Goal: Transaction & Acquisition: Purchase product/service

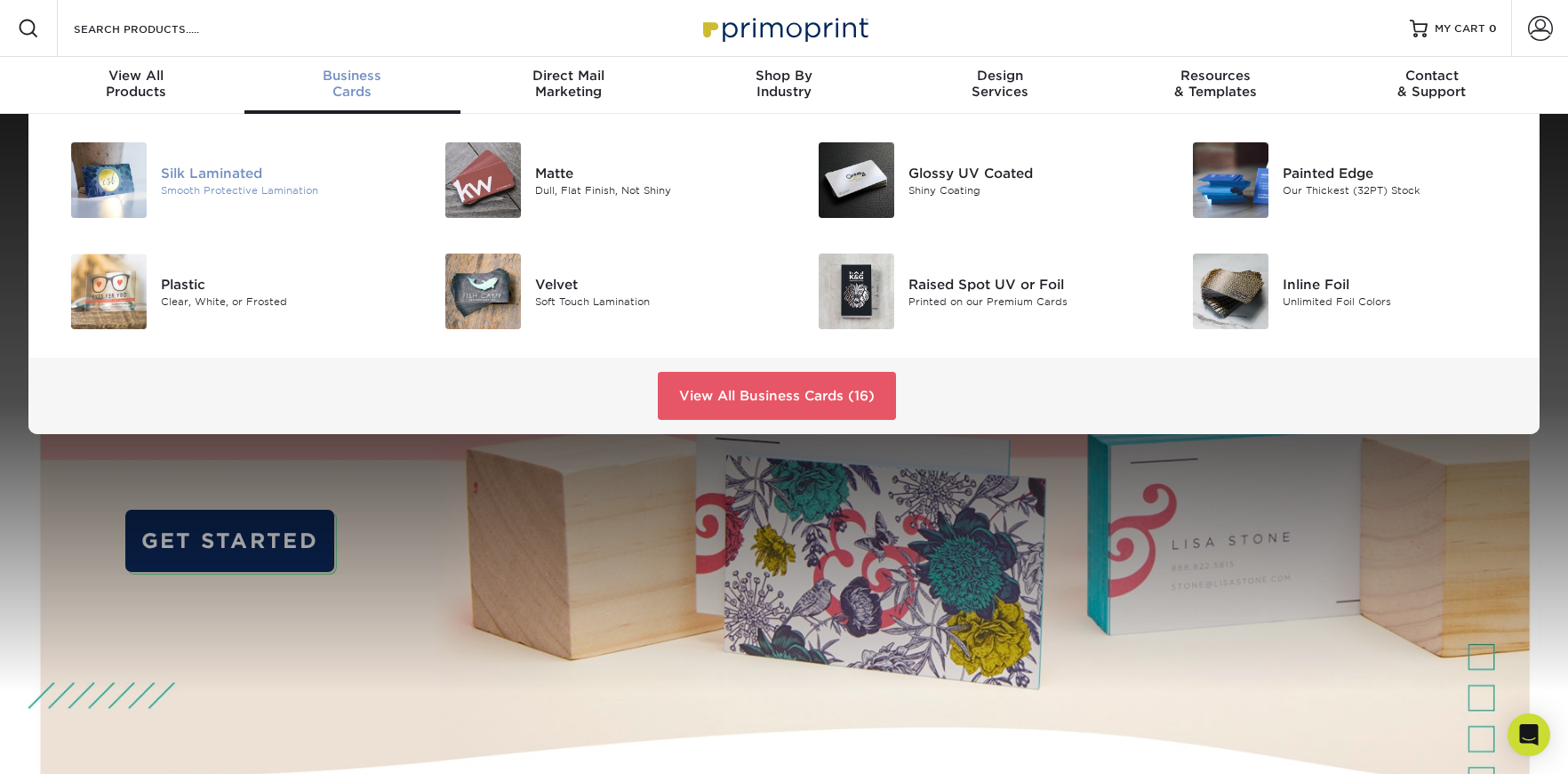
click at [185, 165] on div "Silk Laminated" at bounding box center [278, 173] width 235 height 20
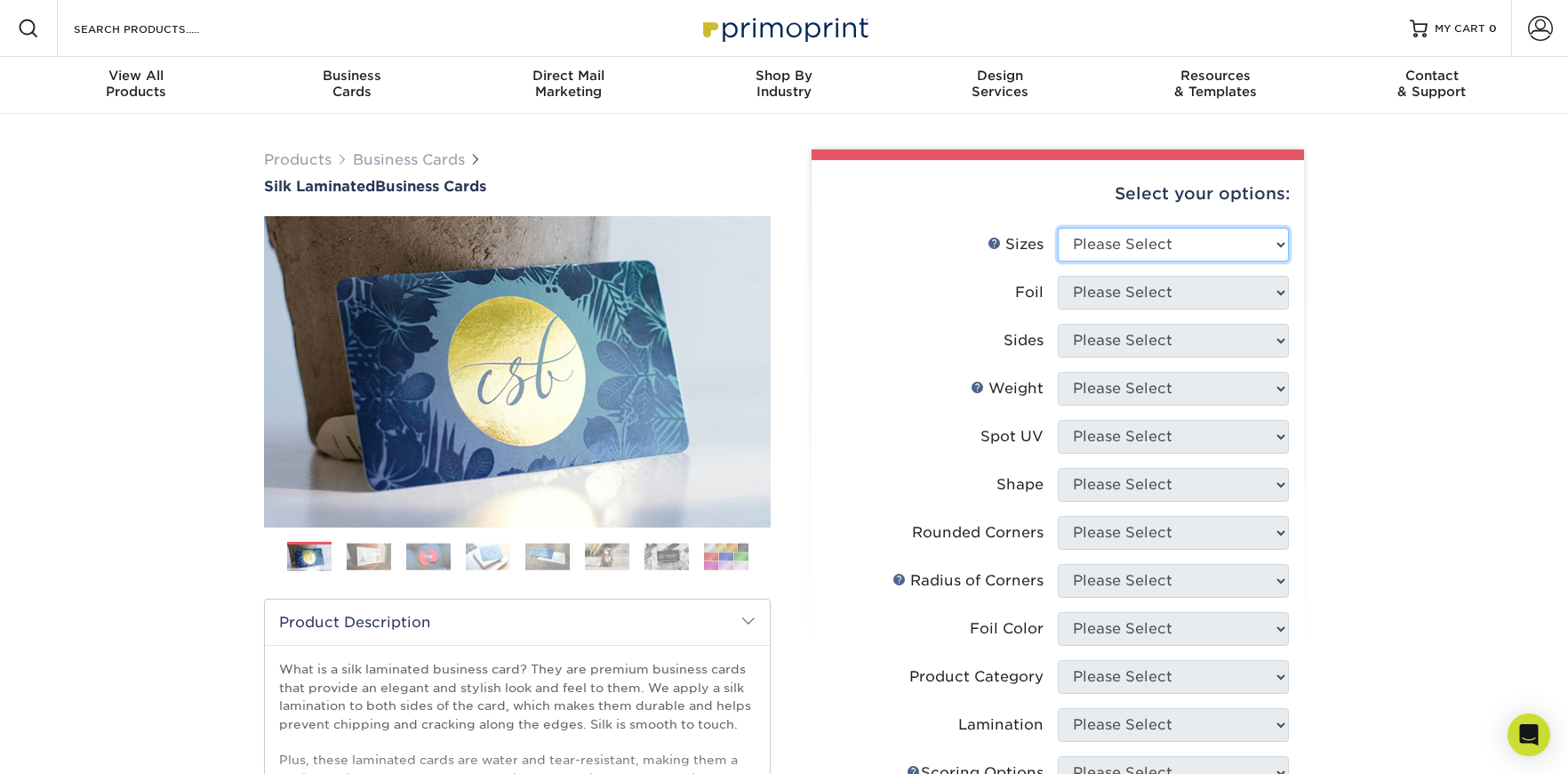
click at [1134, 244] on select "Please Select 1.5" x 3.5" - Mini 1.75" x 3.5" - Mini 2" x 2" - Square 2" x 3" -…" at bounding box center [1174, 244] width 231 height 34
select select "2.00x3.50"
click at [1058, 227] on select "Please Select 1.5" x 3.5" - Mini 1.75" x 3.5" - Mini 2" x 2" - Square 2" x 3" -…" at bounding box center [1174, 244] width 231 height 34
click at [1142, 293] on select "Please Select Yes No" at bounding box center [1174, 292] width 231 height 34
select select "0"
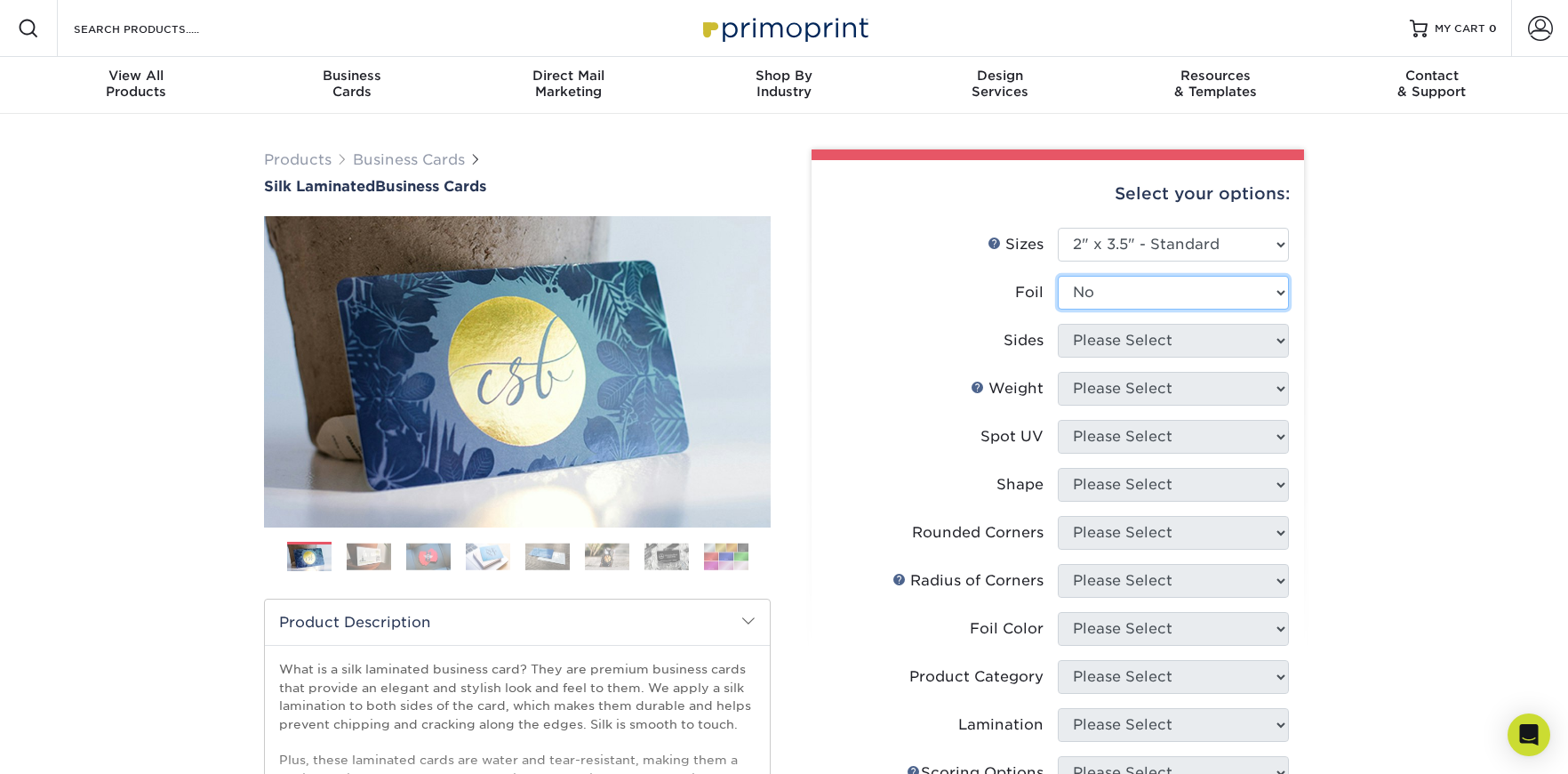
click at [1058, 276] on select "Please Select Yes No" at bounding box center [1174, 292] width 231 height 34
click at [1125, 341] on select "Please Select Print Both Sides Print Front Only" at bounding box center [1174, 340] width 231 height 34
select select "13abbda7-1d64-4f25-8bb2-c179b224825d"
click at [1058, 324] on select "Please Select Print Both Sides Print Front Only" at bounding box center [1174, 340] width 231 height 34
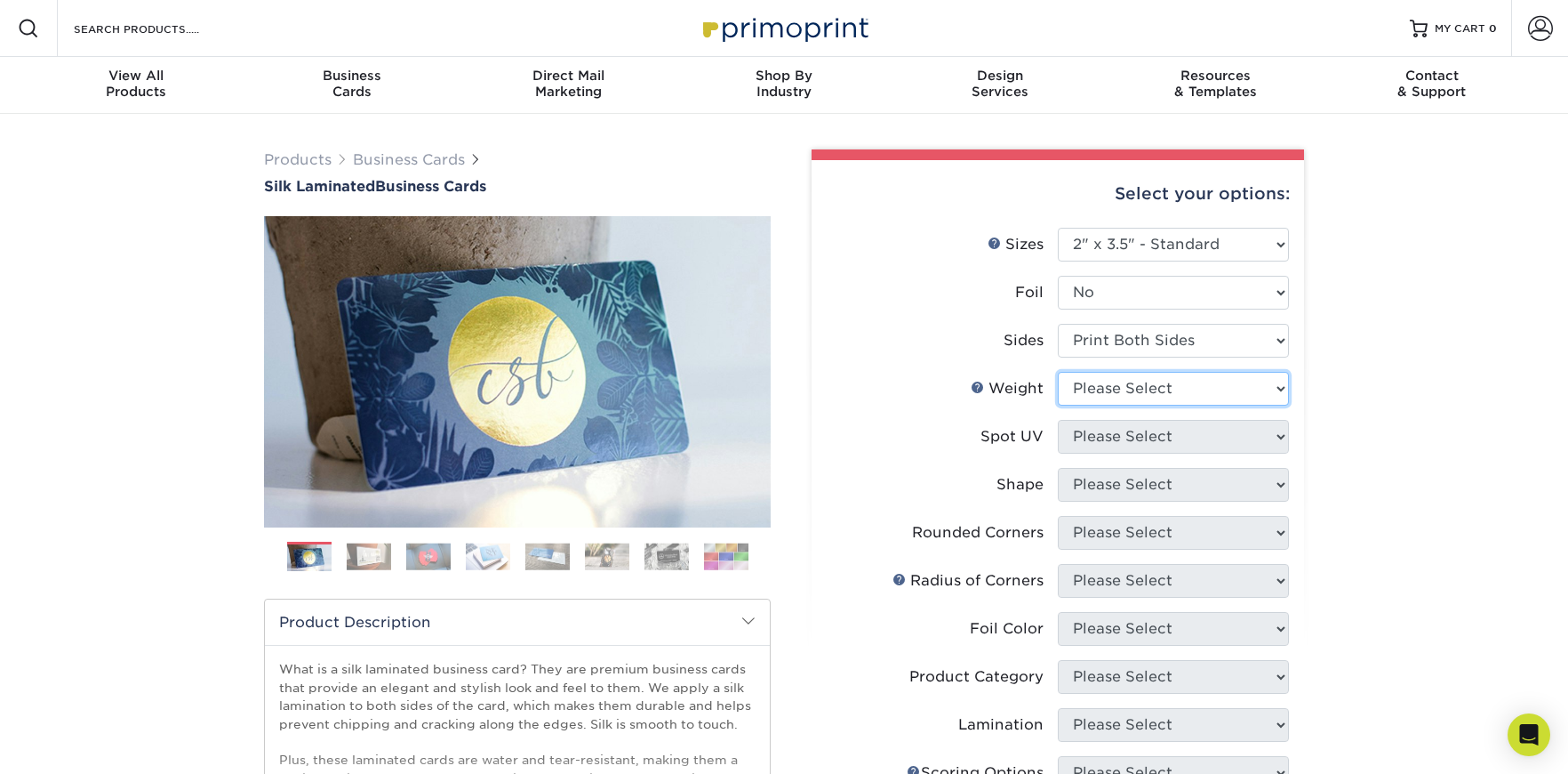
click at [1119, 391] on select "Please Select 16PT" at bounding box center [1174, 388] width 231 height 34
select select "16PT"
click at [1058, 372] on select "Please Select 16PT" at bounding box center [1174, 388] width 231 height 34
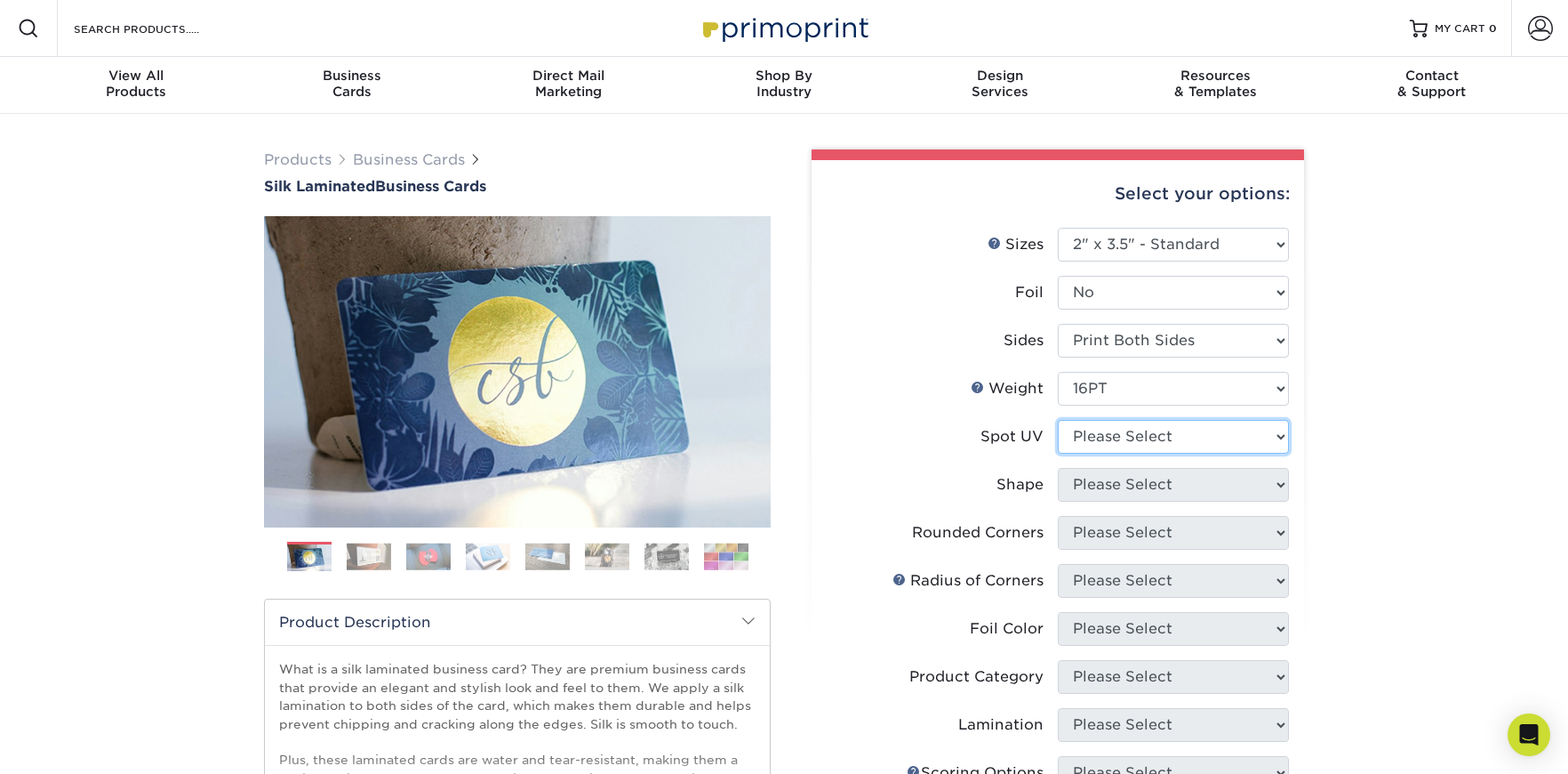
click at [1114, 437] on select "Please Select No Spot UV Front and Back (Both Sides) Front Only Back Only" at bounding box center [1174, 436] width 231 height 34
select select "0"
click at [1058, 419] on select "Please Select No Spot UV Front and Back (Both Sides) Front Only Back Only" at bounding box center [1174, 436] width 231 height 34
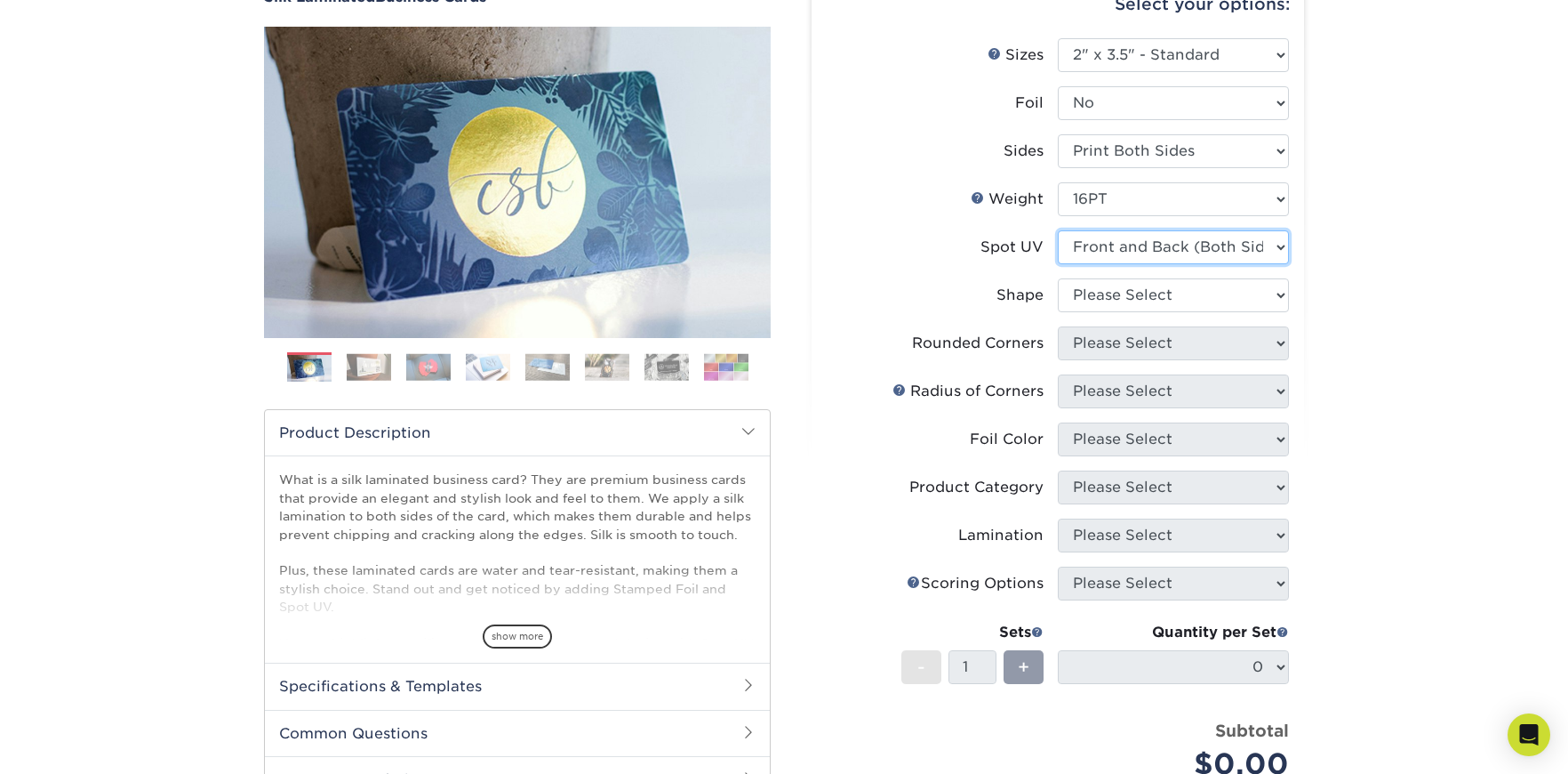
scroll to position [186, 0]
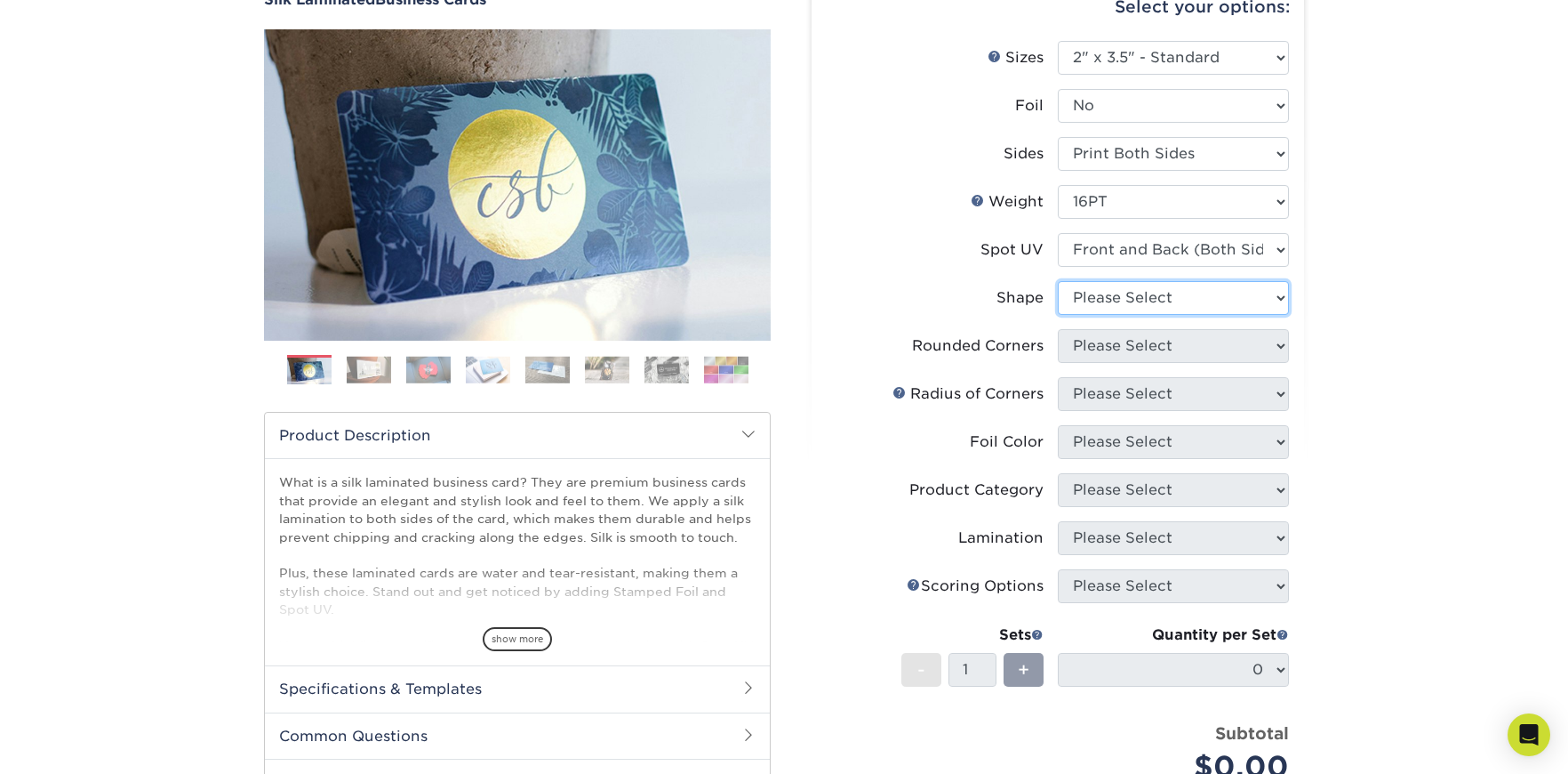
click at [1117, 301] on select "Please Select Standard" at bounding box center [1174, 297] width 231 height 34
select select "standard"
click at [1058, 281] on select "Please Select Standard" at bounding box center [1174, 297] width 231 height 34
click at [1119, 345] on select "Please Select Yes - Round 2 Corners Yes - Round 4 Corners No" at bounding box center [1174, 346] width 231 height 34
select select "0"
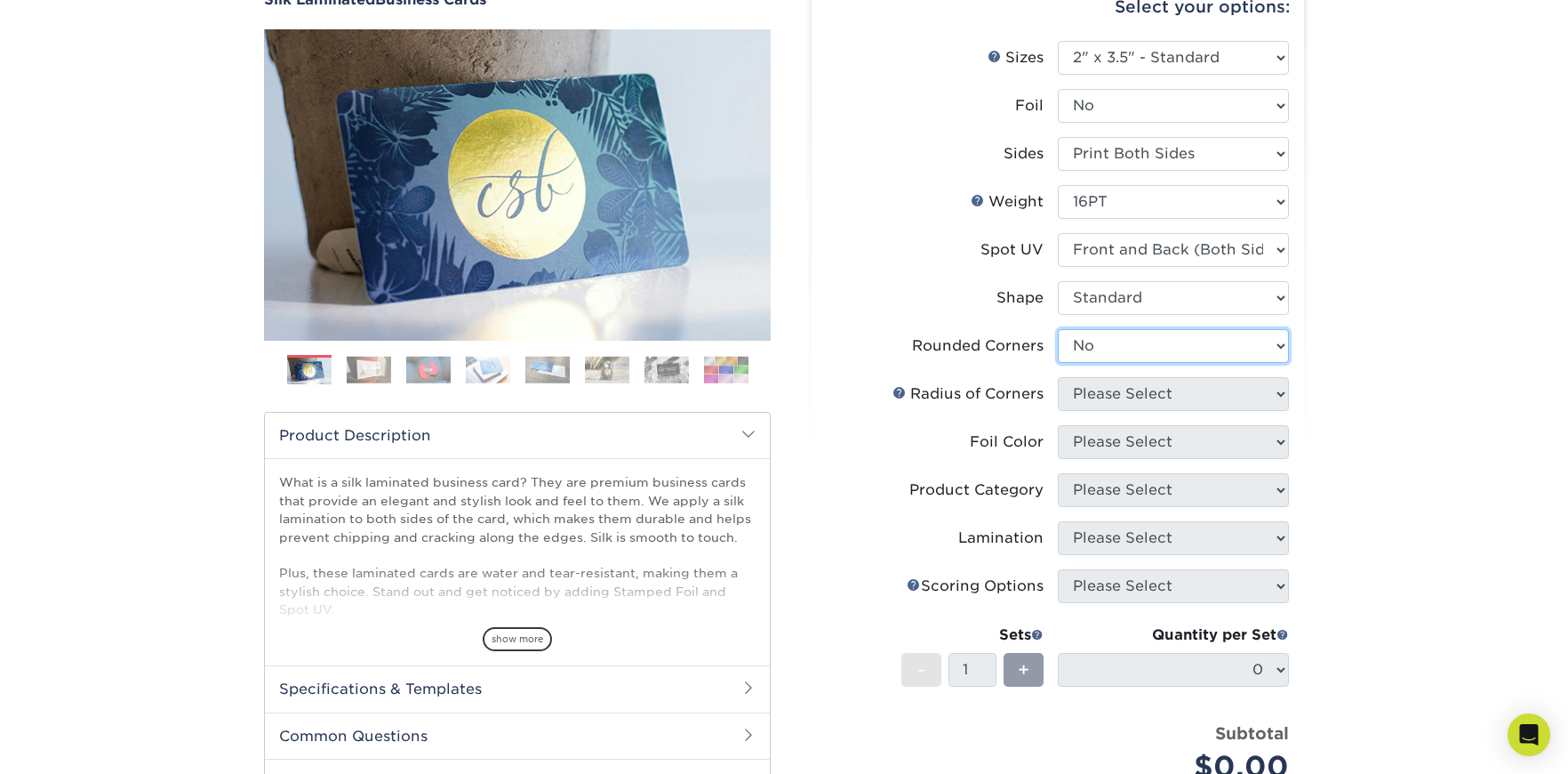
click at [1058, 329] on select "Please Select Yes - Round 2 Corners Yes - Round 4 Corners No" at bounding box center [1174, 346] width 231 height 34
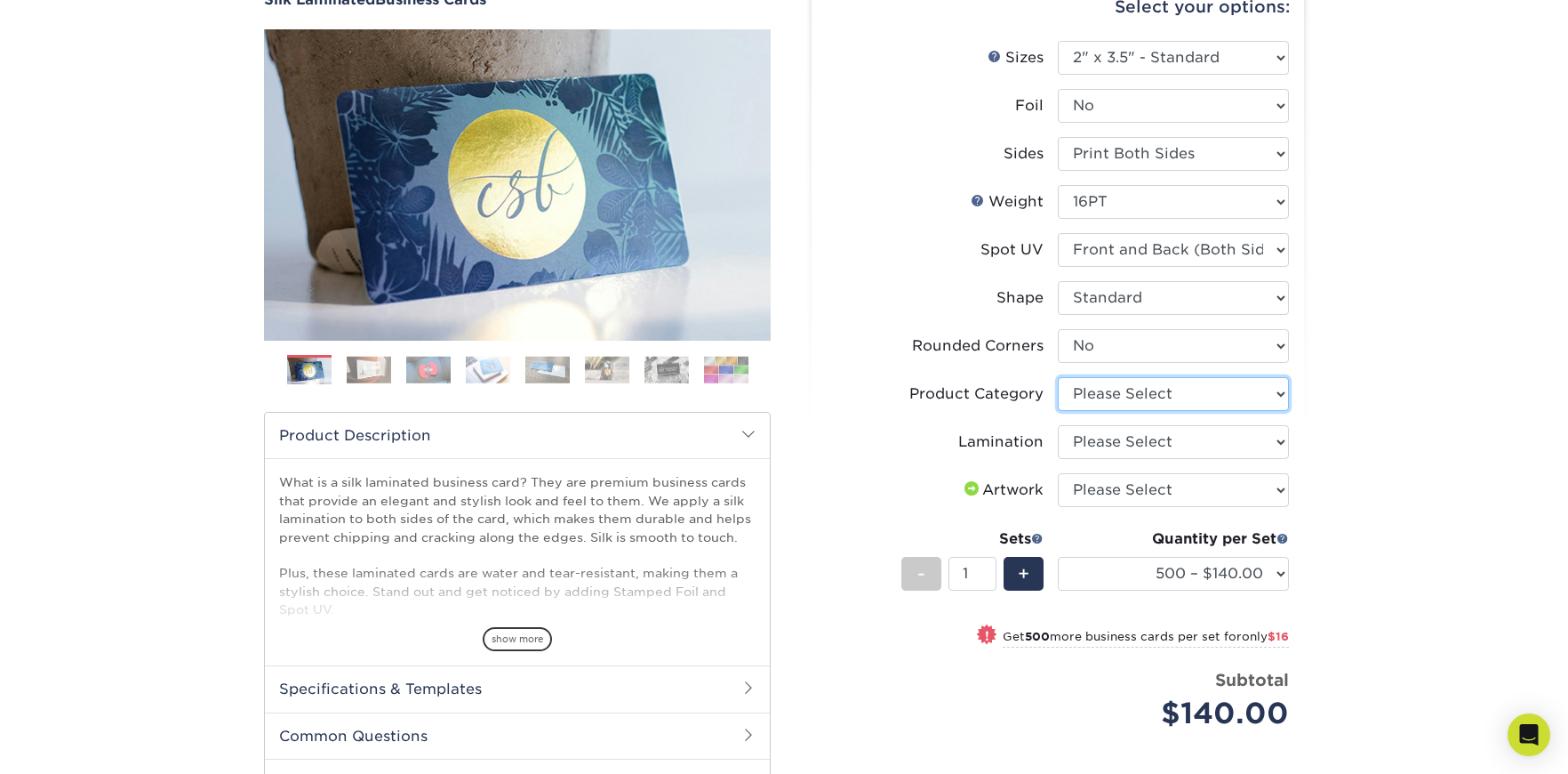
click at [1133, 391] on select "Please Select Business Cards" at bounding box center [1174, 394] width 231 height 34
select select "3b5148f1-0588-4f88-a218-97bcfdce65c1"
click at [1058, 377] on select "Please Select Business Cards" at bounding box center [1174, 394] width 231 height 34
click at [1132, 442] on select "Please Select Silk" at bounding box center [1174, 441] width 231 height 34
select select "ccacb42f-45f7-42d3-bbd3-7c8421cf37f0"
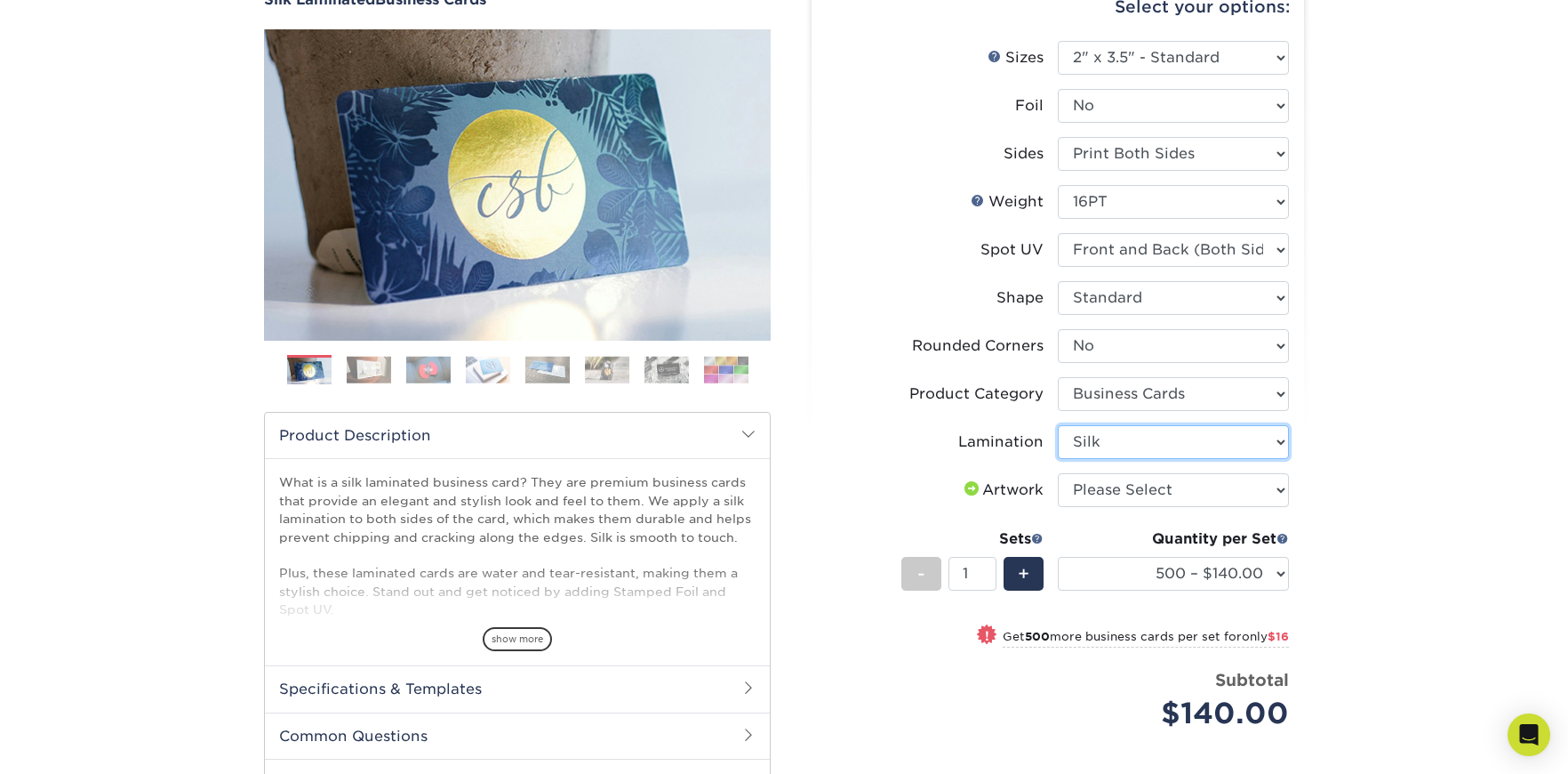
click at [1058, 425] on select "Please Select Silk" at bounding box center [1174, 441] width 231 height 34
click at [1182, 491] on select "Please Select I will upload files I need a design - $100" at bounding box center [1174, 489] width 231 height 34
select select "upload"
click at [1058, 473] on select "Please Select I will upload files I need a design - $100" at bounding box center [1174, 489] width 231 height 34
click at [1383, 496] on div "Products Business Cards Silk Laminated Business Cards Previous Next" at bounding box center [784, 463] width 1568 height 1071
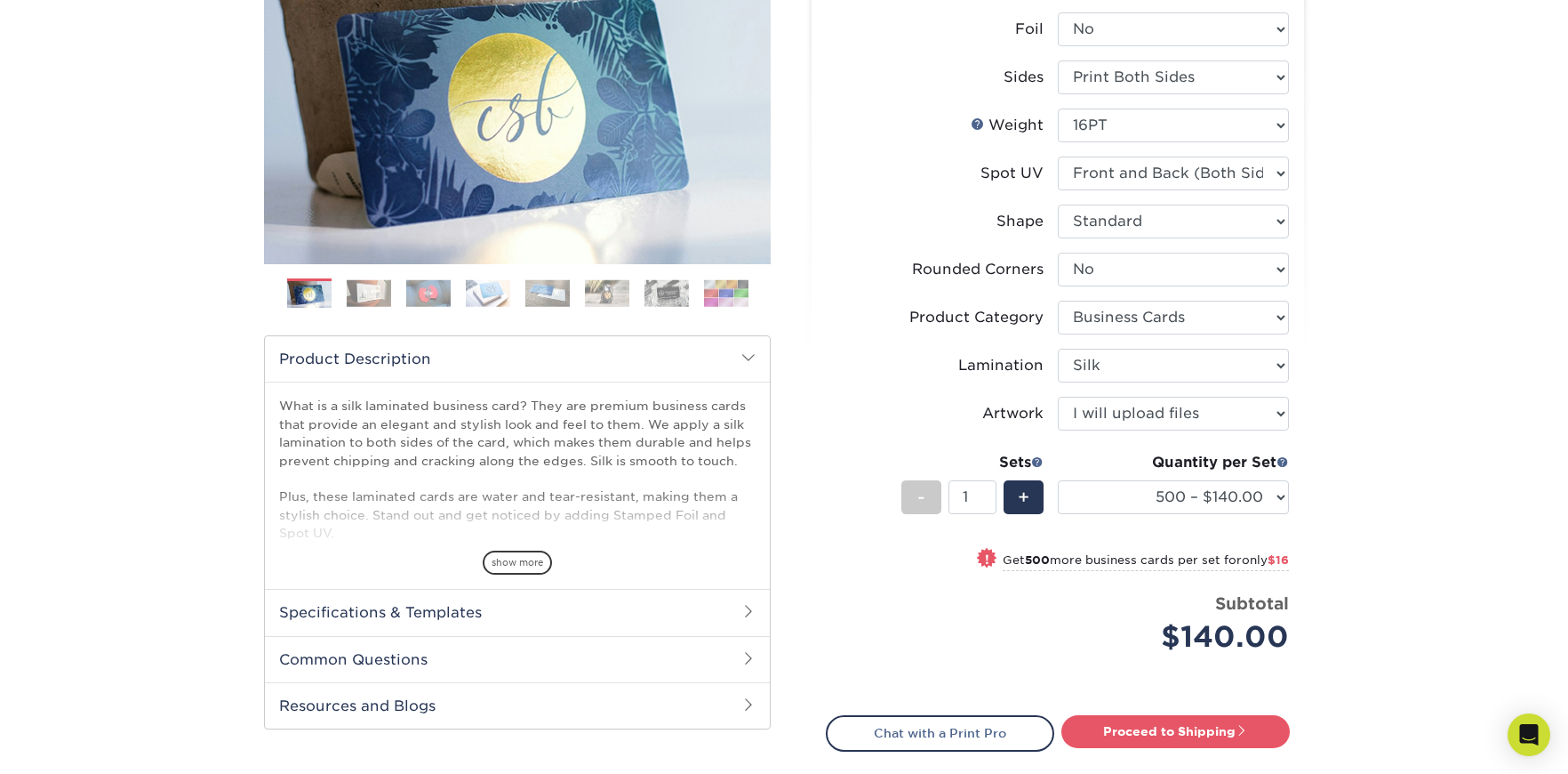
scroll to position [714, 0]
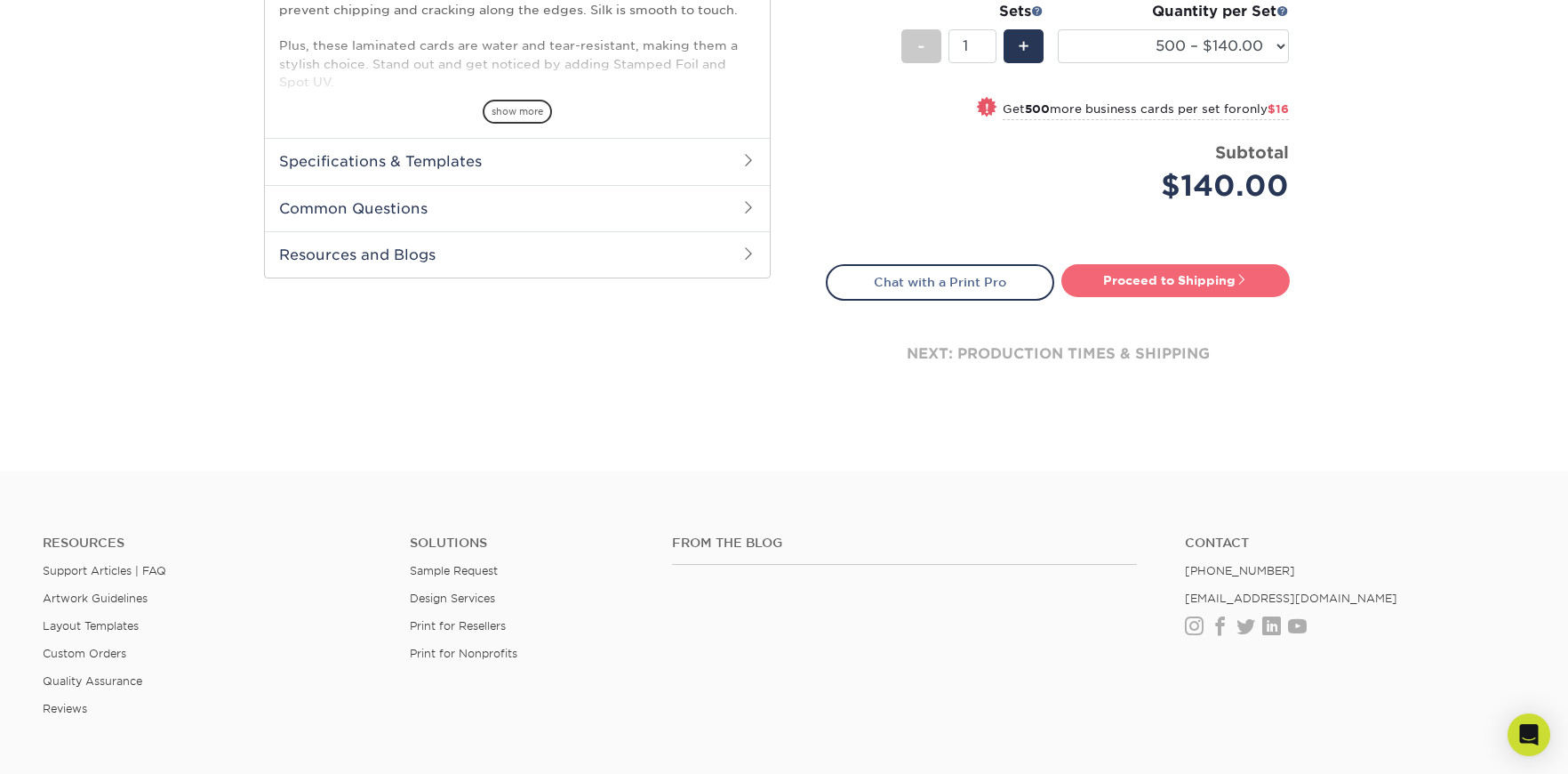
click at [1170, 279] on link "Proceed to Shipping" at bounding box center [1174, 279] width 228 height 32
type input "Set 1"
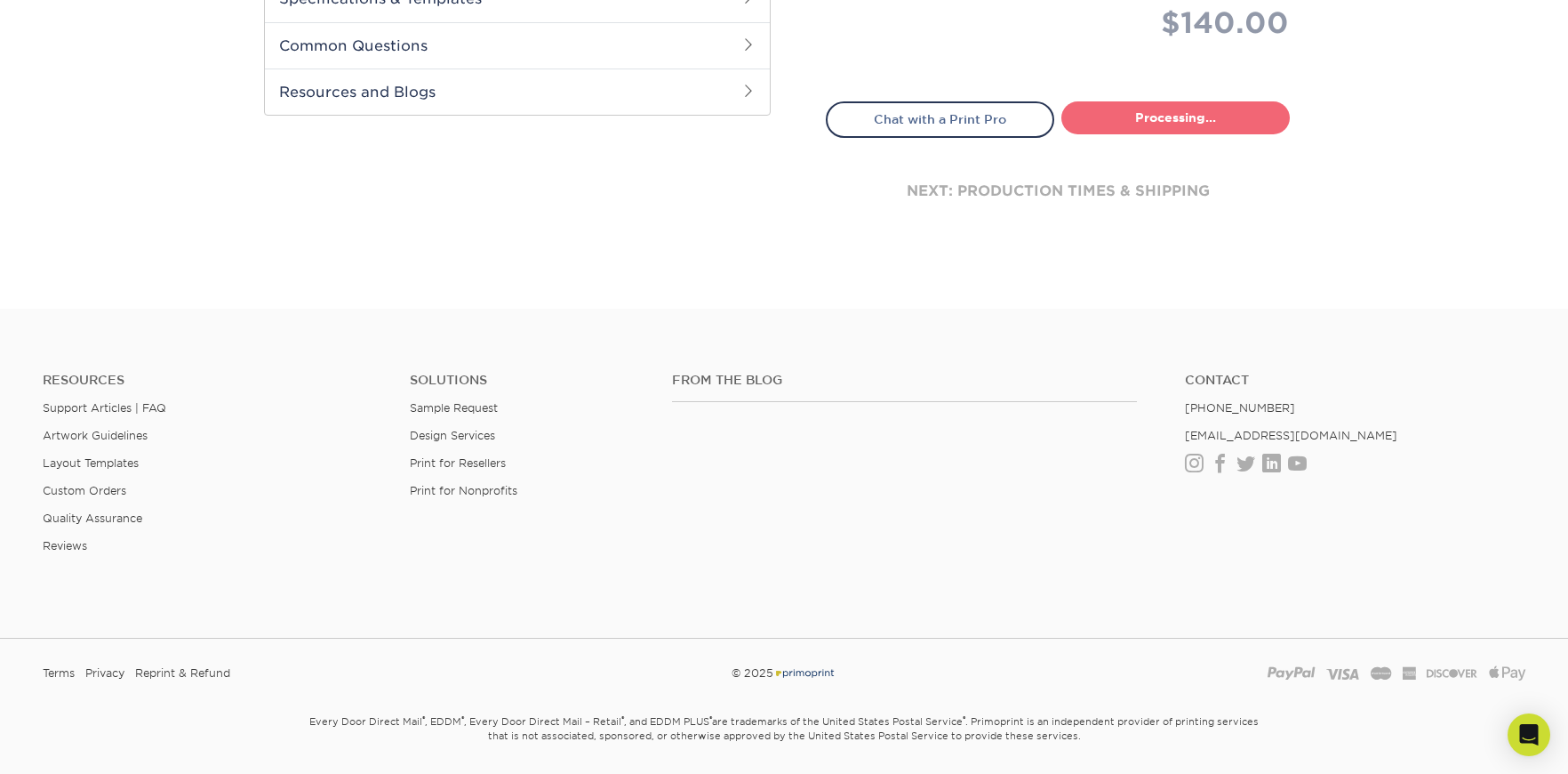
select select "a02e7c76-bdf4-4cc9-8b1d-1aa03151ab1e"
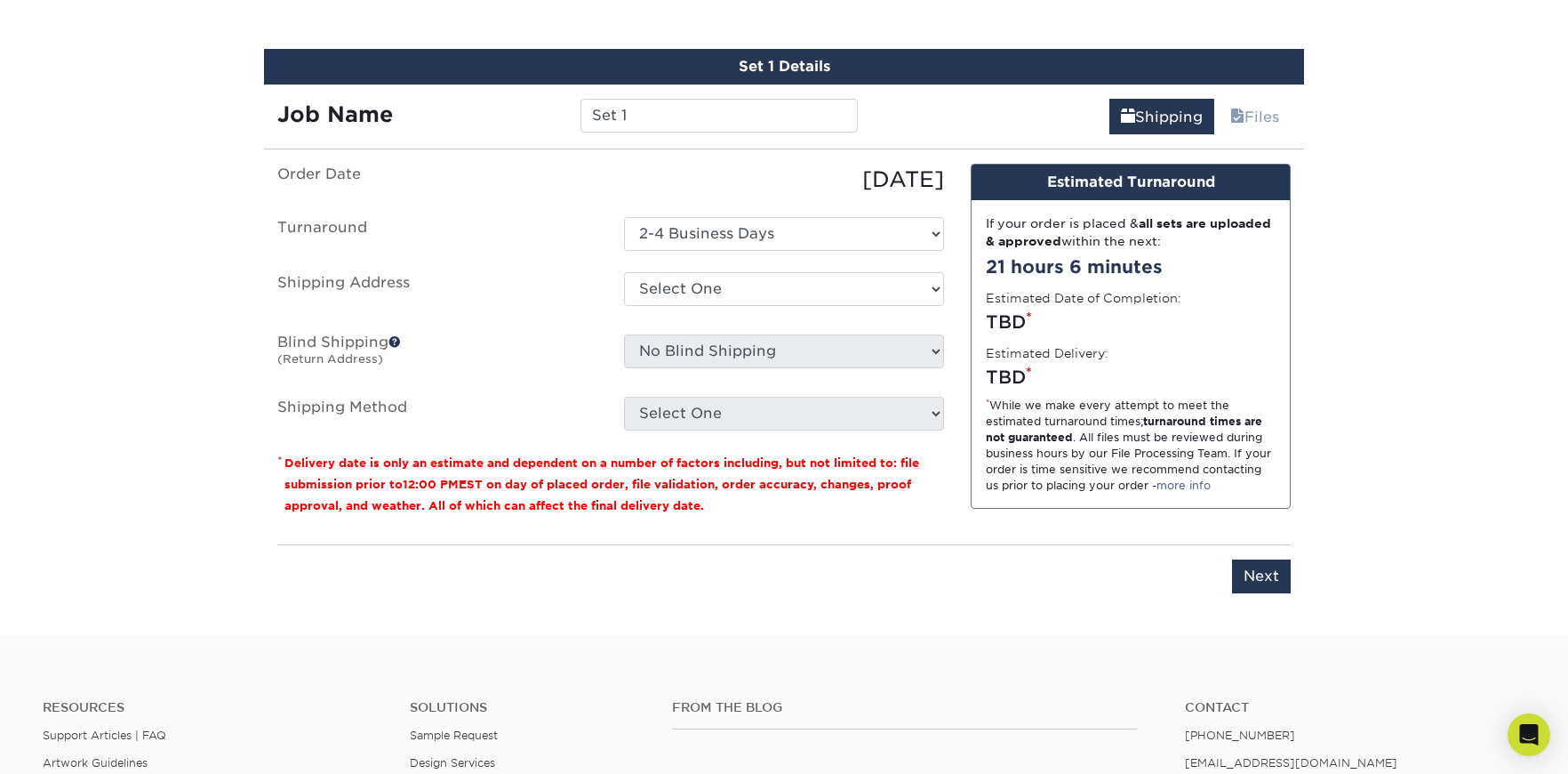
scroll to position [1026, 0]
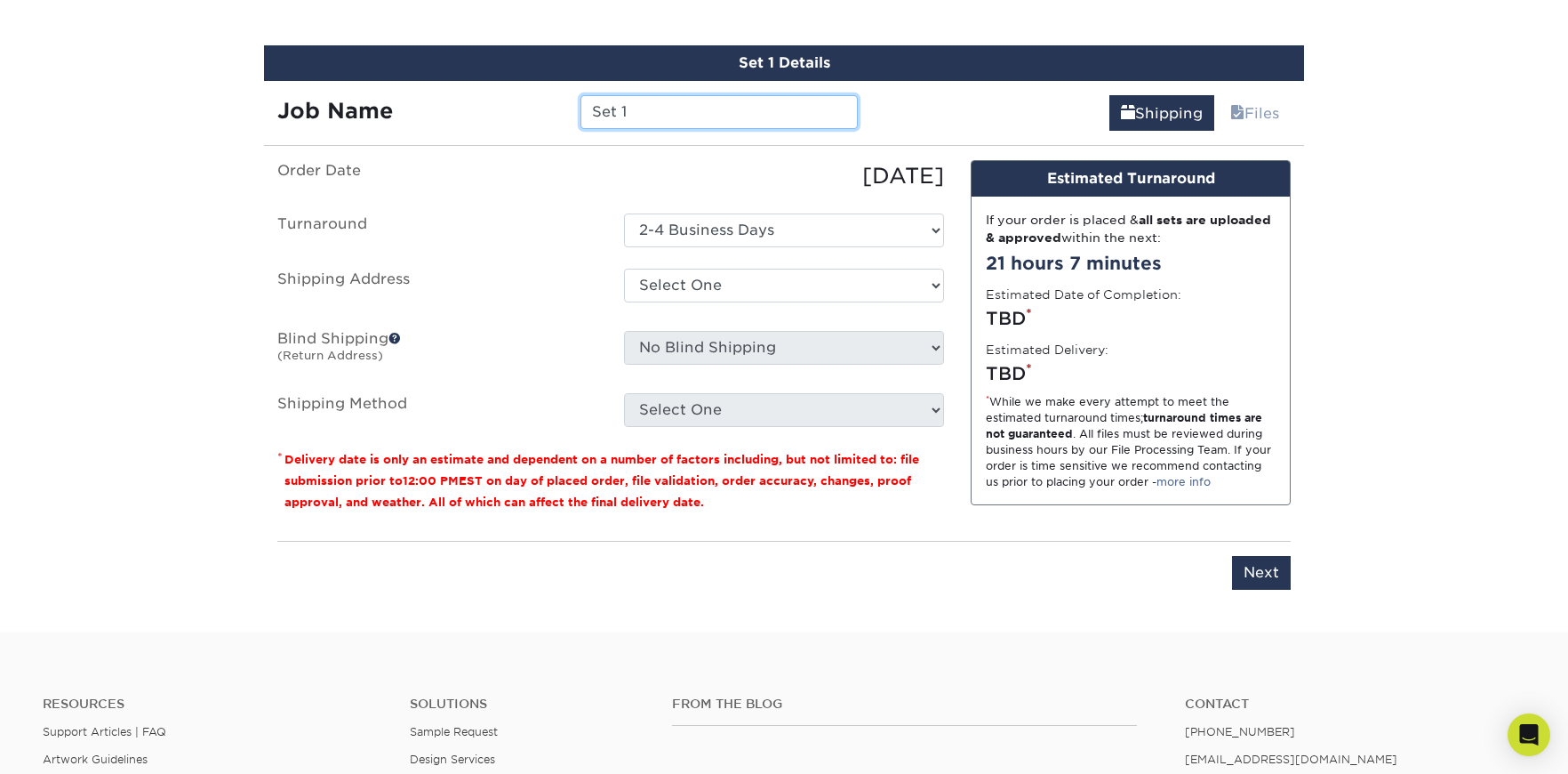
drag, startPoint x: 642, startPoint y: 109, endPoint x: 524, endPoint y: 110, distance: 118.0
click at [524, 110] on div "Job Name Set 1" at bounding box center [567, 112] width 607 height 34
type input "3PS-Junior Nunez"
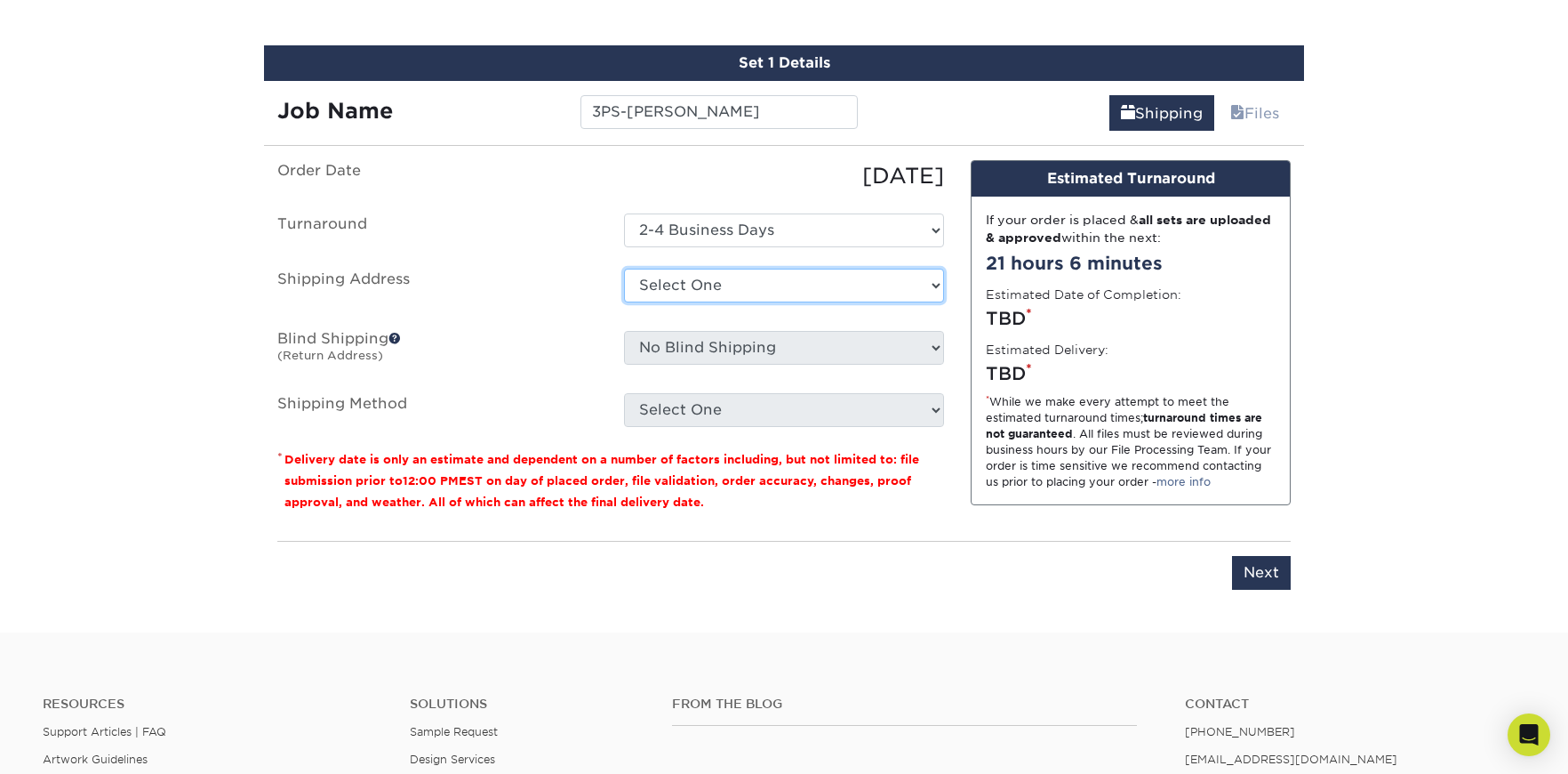
click at [706, 287] on select "Select One + Add New Address - Login" at bounding box center [784, 285] width 320 height 34
click at [624, 302] on select "Select One + Add New Address - Login" at bounding box center [784, 285] width 320 height 34
select select "-1"
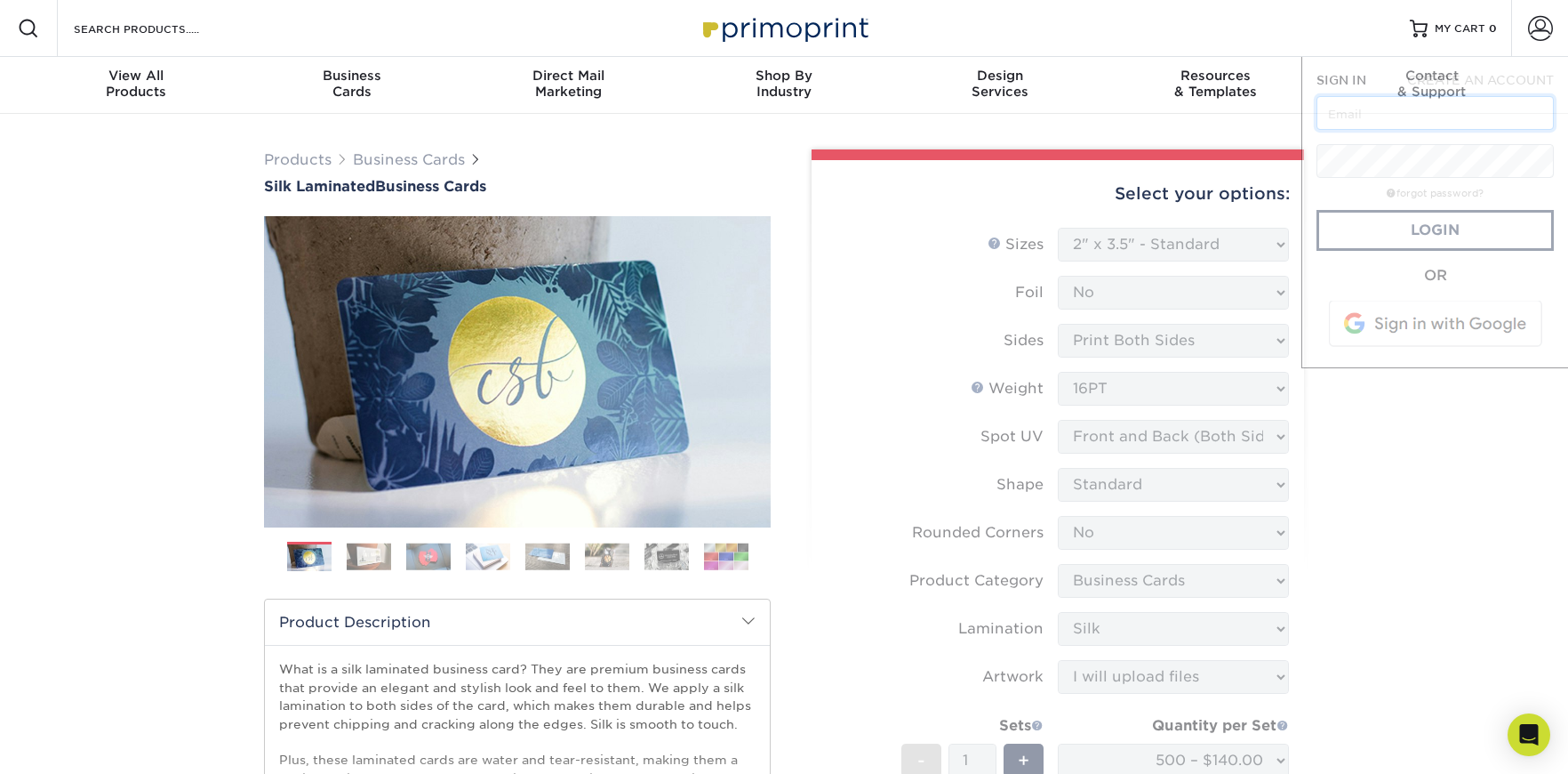
type input "hheiderer@h2custom.com"
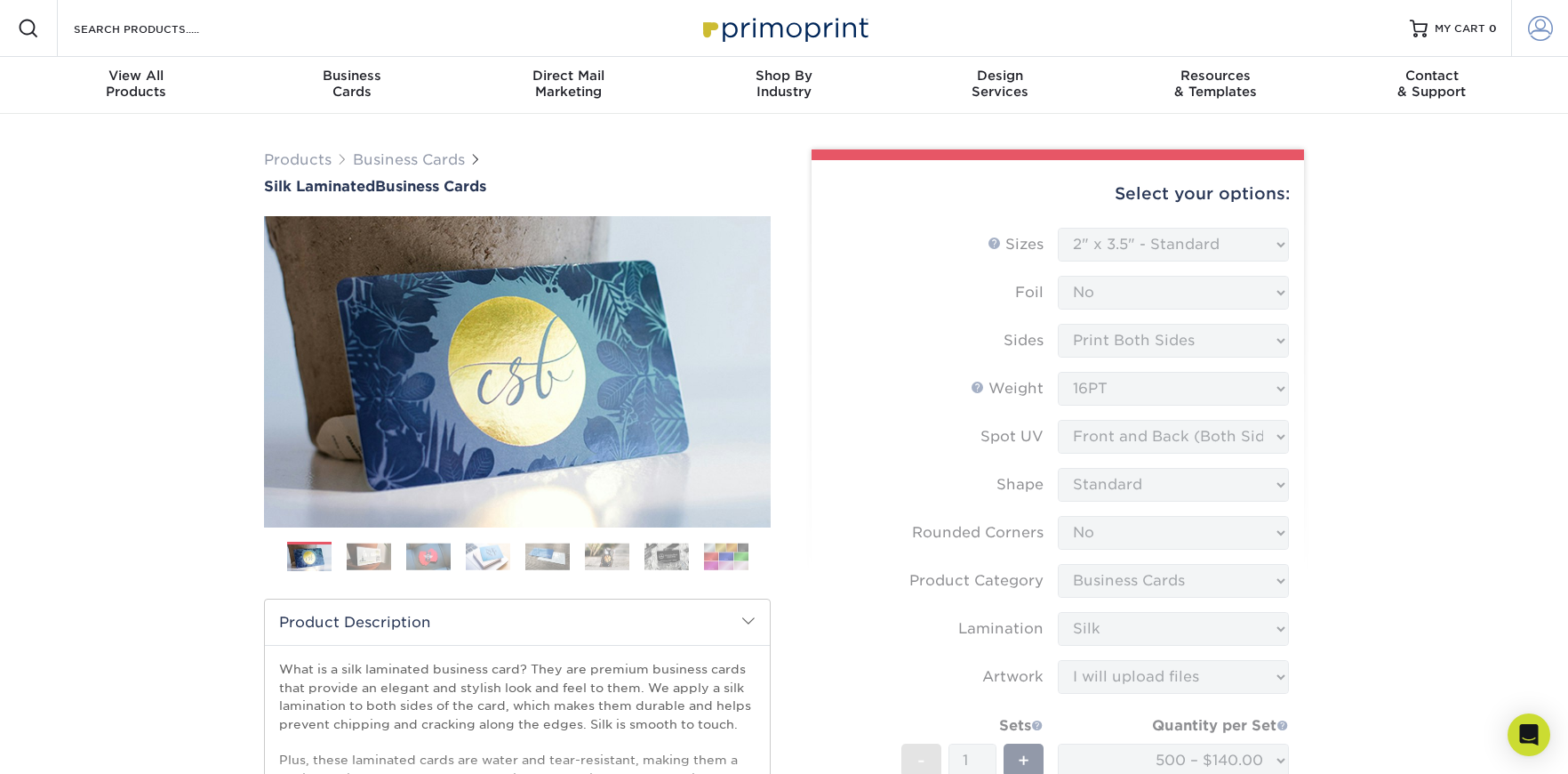
click at [1536, 27] on span at bounding box center [1540, 28] width 25 height 25
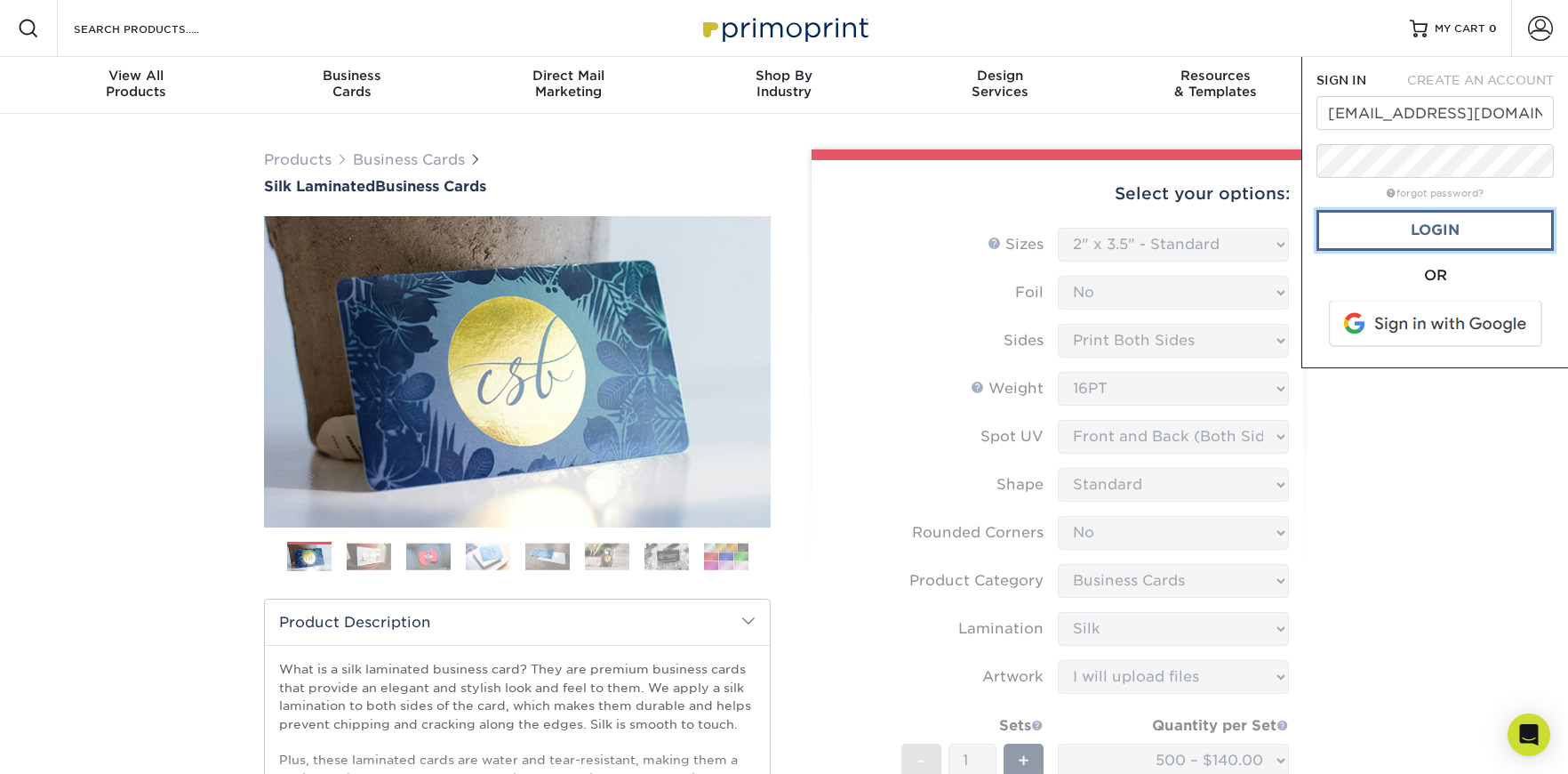
click at [1478, 229] on link "Login" at bounding box center [1434, 230] width 237 height 41
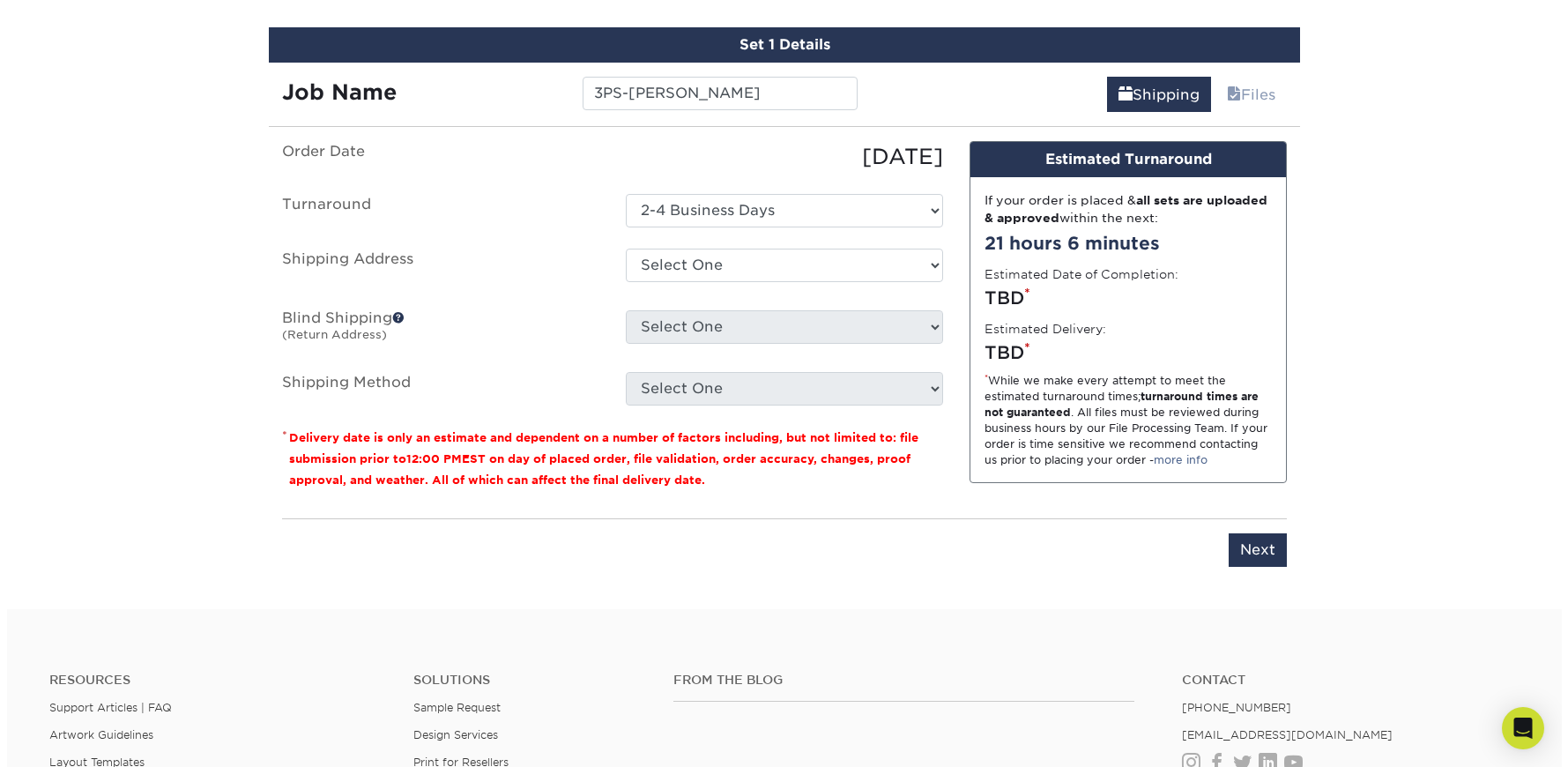
scroll to position [1035, 0]
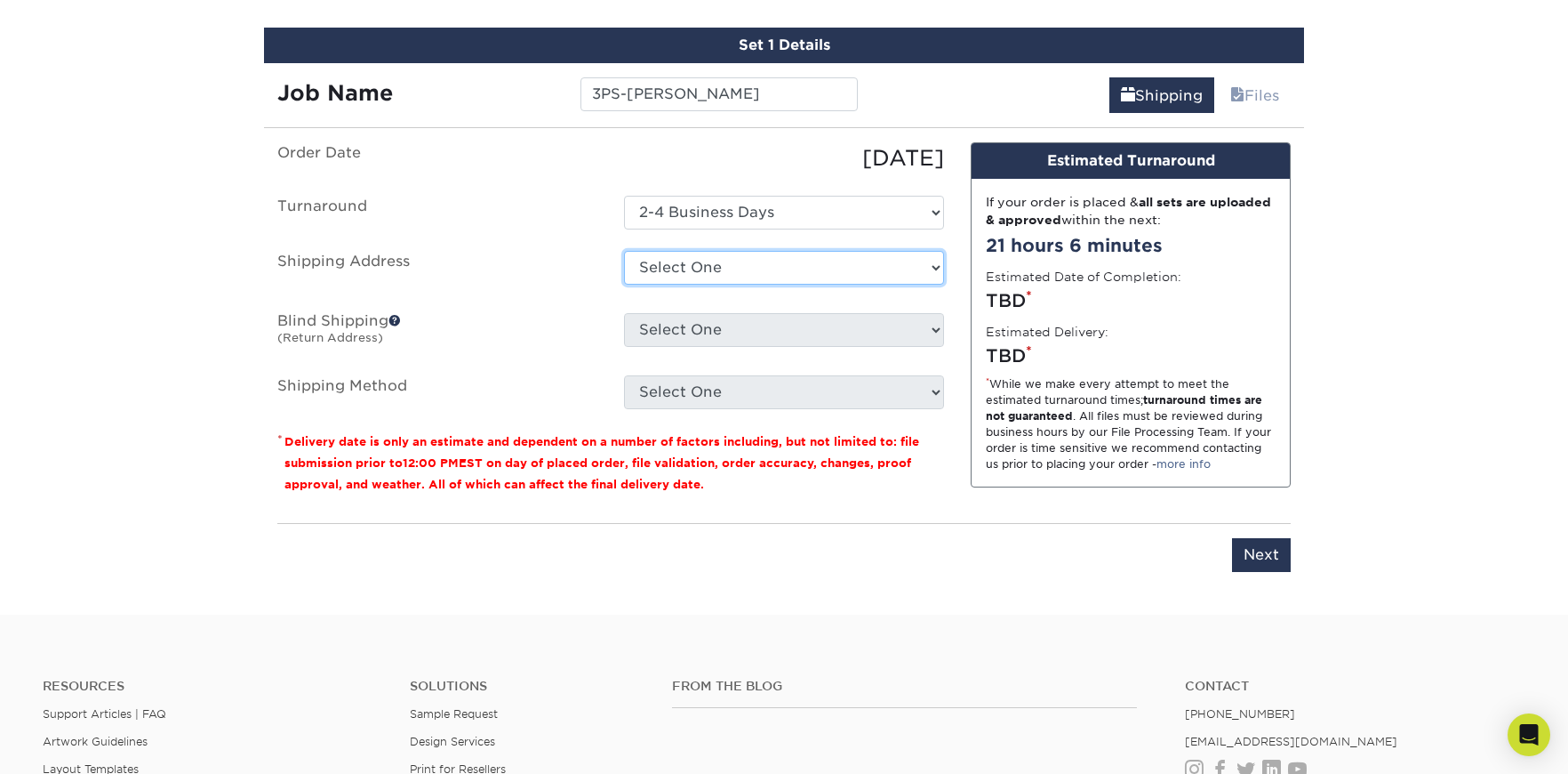
click at [764, 266] on select "Select One 2159 COLE ST, BIRMINGHAM, MI 43235 ASHBURY DR, NOVI, MI 150 TURNBERR…" at bounding box center [784, 267] width 320 height 34
click at [699, 261] on select "Select One 2159 COLE ST, BIRMINGHAM, MI 43235 ASHBURY DR, NOVI, MI 150 TURNBERR…" at bounding box center [784, 267] width 320 height 34
select select "newaddress"
click at [624, 251] on select "Select One 2159 COLE ST, BIRMINGHAM, MI 43235 ASHBURY DR, NOVI, MI 150 TURNBERR…" at bounding box center [784, 267] width 320 height 34
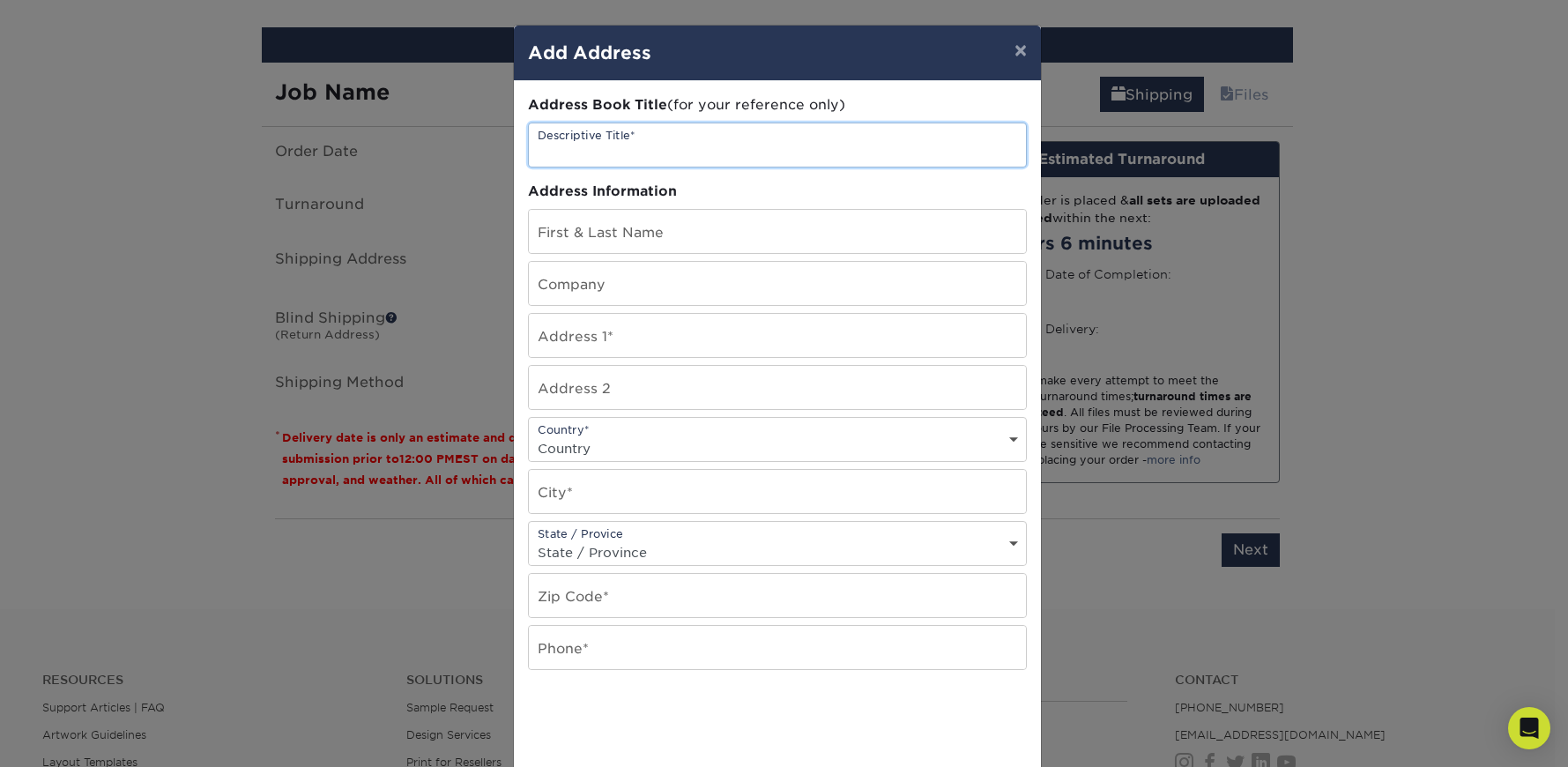
click at [572, 144] on input "text" at bounding box center [777, 145] width 497 height 43
click at [1012, 109] on div "Address Book Title (for your reference only)" at bounding box center [777, 105] width 499 height 20
click at [574, 144] on input "text" at bounding box center [777, 145] width 497 height 43
type input "3PS BCard-Junior Nunez"
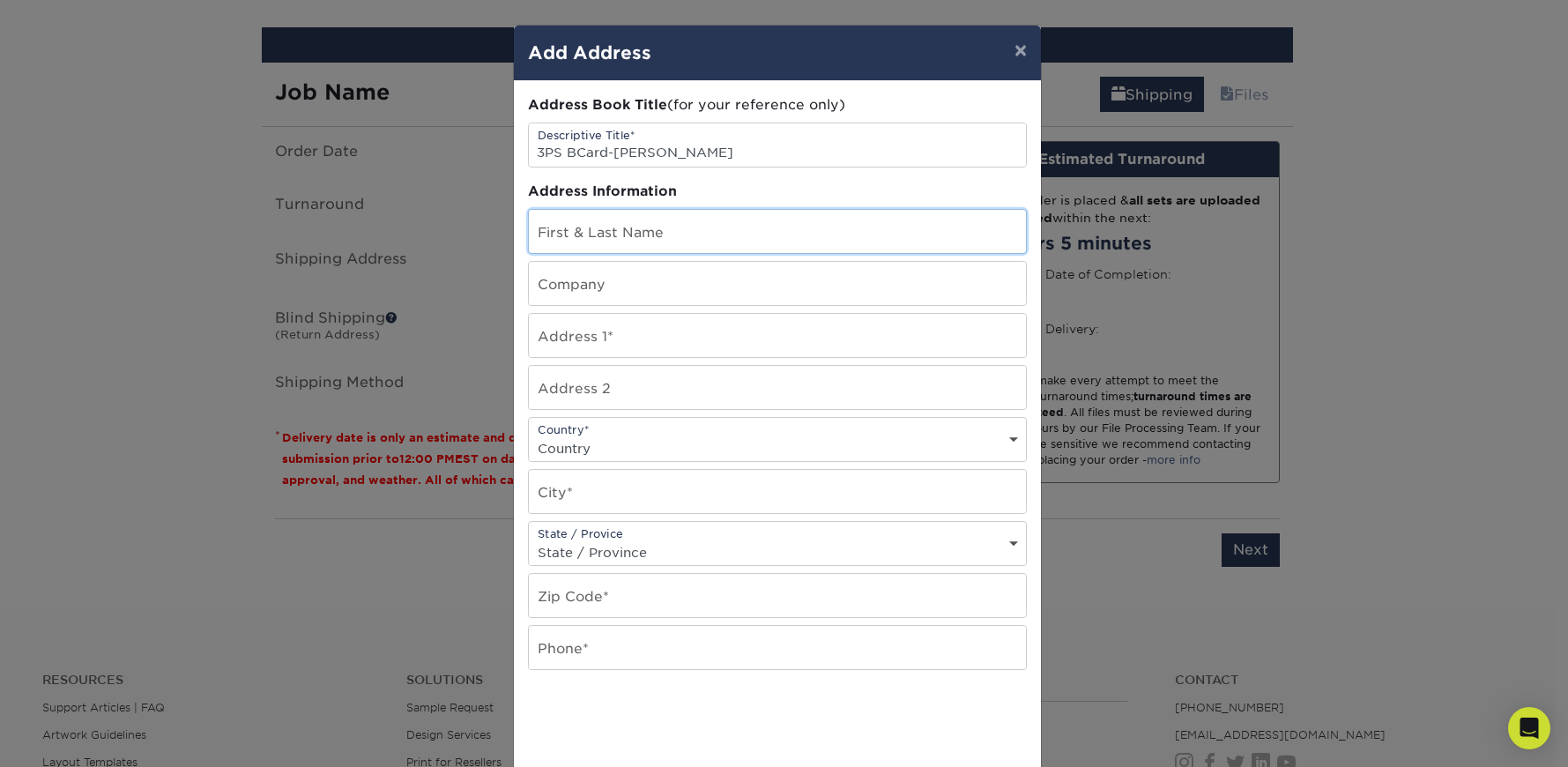
click at [578, 226] on input "text" at bounding box center [777, 232] width 497 height 43
click at [606, 242] on input "Junior" at bounding box center [777, 232] width 497 height 43
type input "Junior Nunez"
click at [593, 331] on input "text" at bounding box center [777, 335] width 497 height 43
paste input "203 Little Dog Dr Montgomery, Tx 77356"
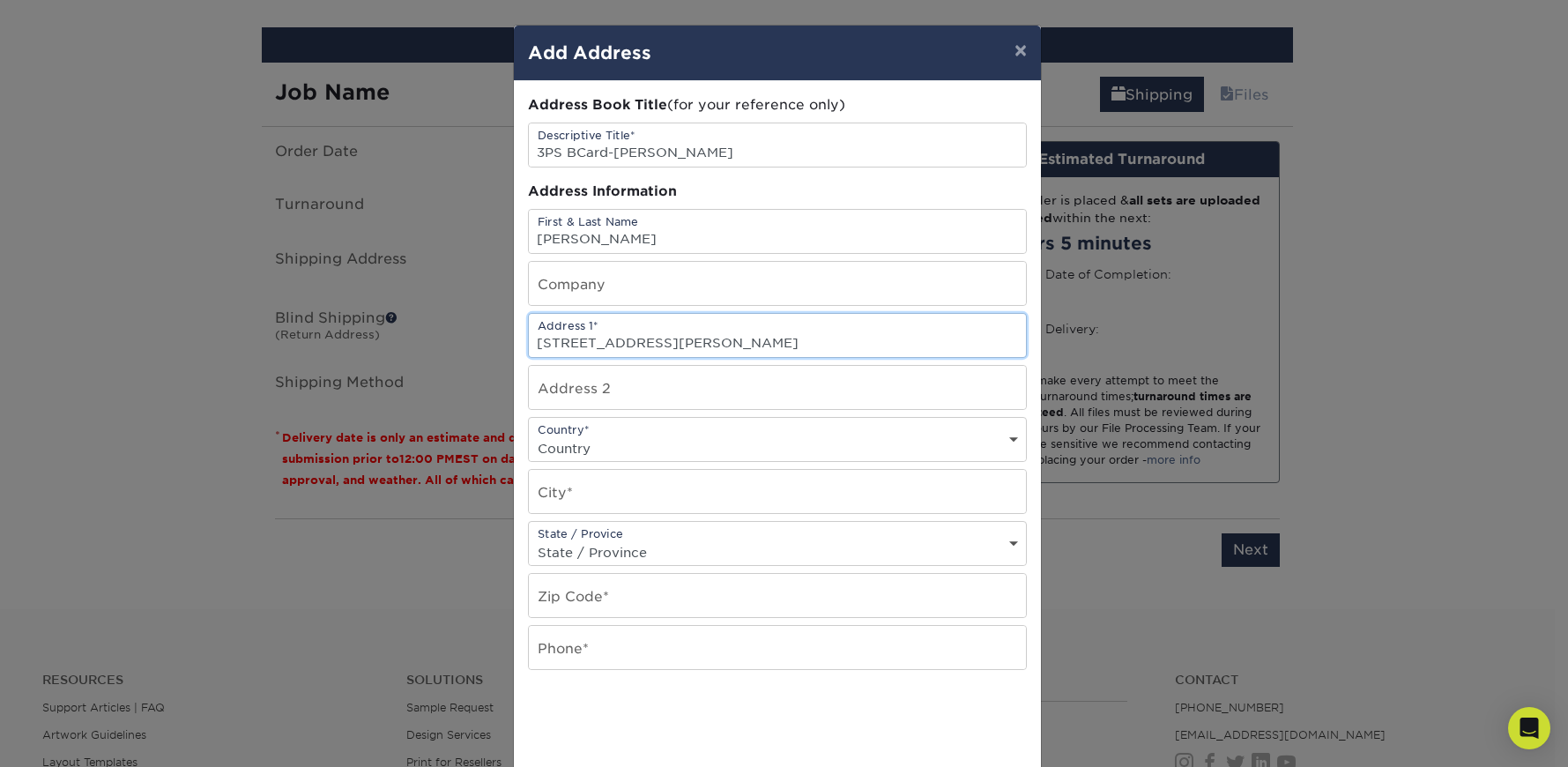
scroll to position [0, 0]
drag, startPoint x: 654, startPoint y: 342, endPoint x: 860, endPoint y: 349, distance: 206.1
click at [860, 349] on input "203 Little Dog Dr Montgomery, Tx 77356" at bounding box center [777, 335] width 497 height 43
type input "203 Little Dog Dr"
click at [581, 491] on input "text" at bounding box center [777, 491] width 497 height 43
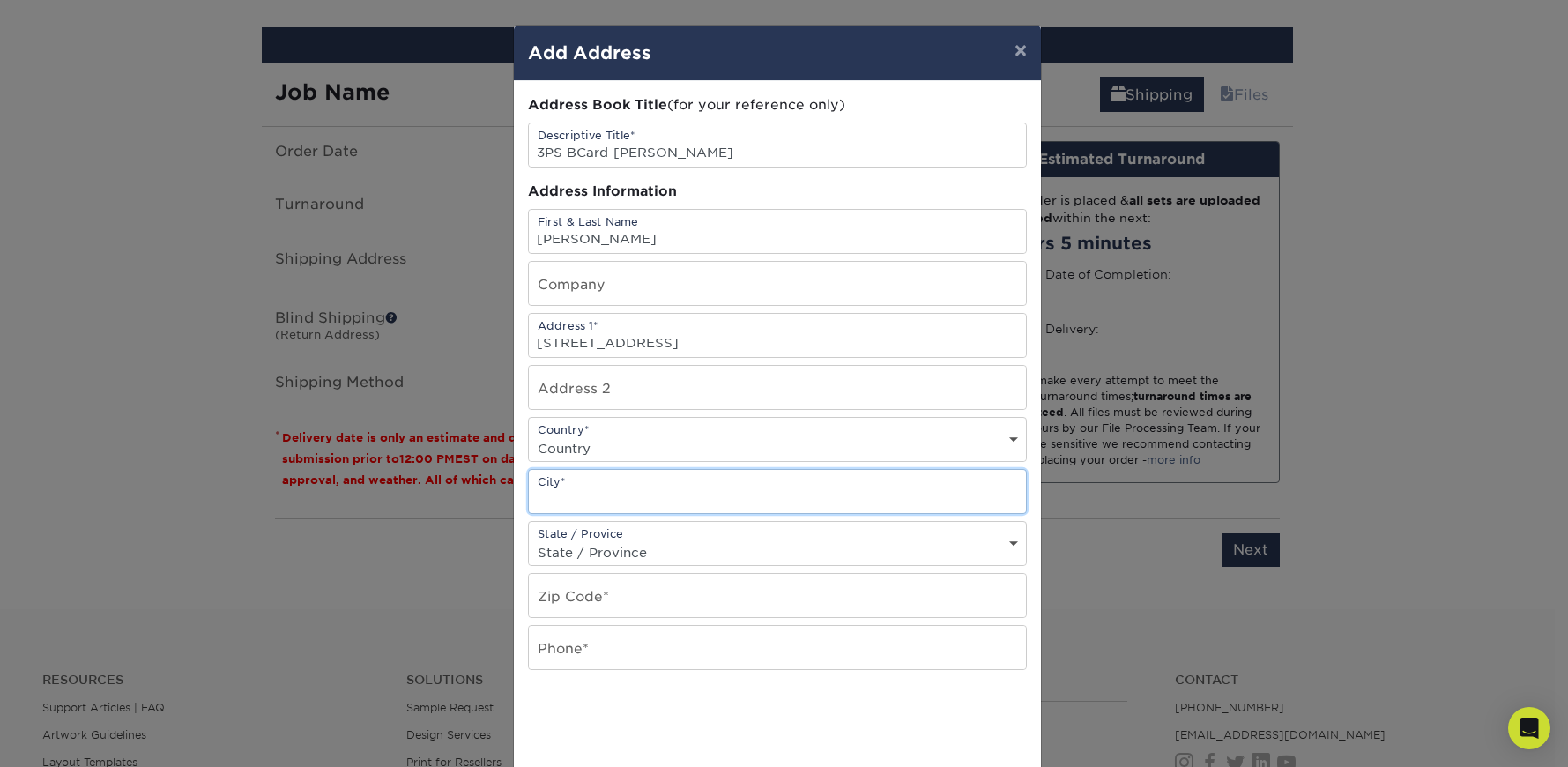
paste input "Montgomery, Tx 77356"
drag, startPoint x: 614, startPoint y: 498, endPoint x: 715, endPoint y: 508, distance: 101.5
click at [715, 508] on input "Montgomery, Tx 77356" at bounding box center [777, 491] width 497 height 43
type input "Montgomery"
click at [683, 550] on select "State / Province Alabama Alaska Arizona Arkansas California Colorado Connecticu…" at bounding box center [777, 552] width 497 height 25
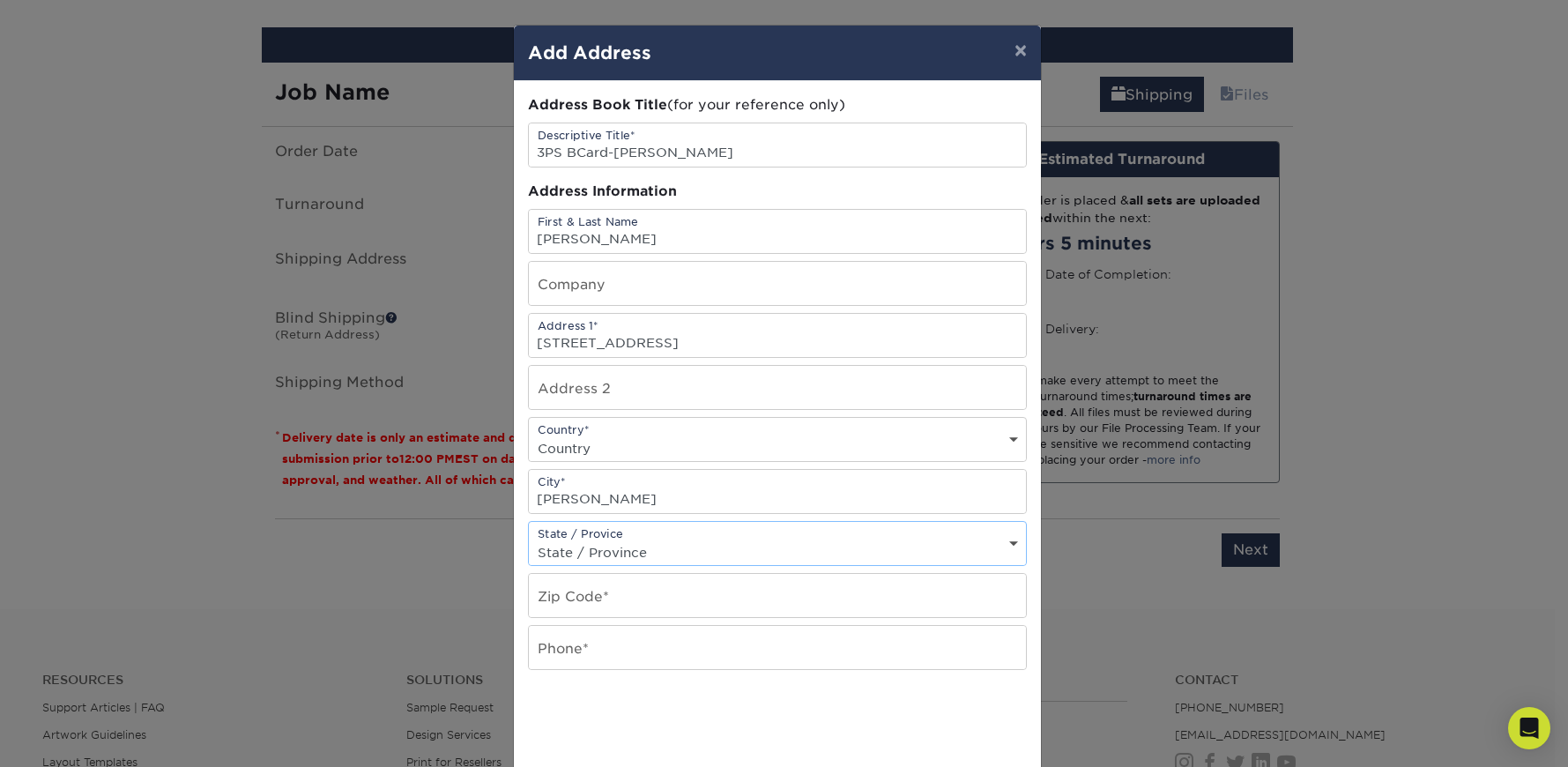
select select "TX"
click at [529, 539] on select "State / Province Alabama Alaska Arizona Arkansas California Colorado Connecticu…" at bounding box center [777, 552] width 497 height 25
click at [564, 593] on input "text" at bounding box center [777, 596] width 497 height 43
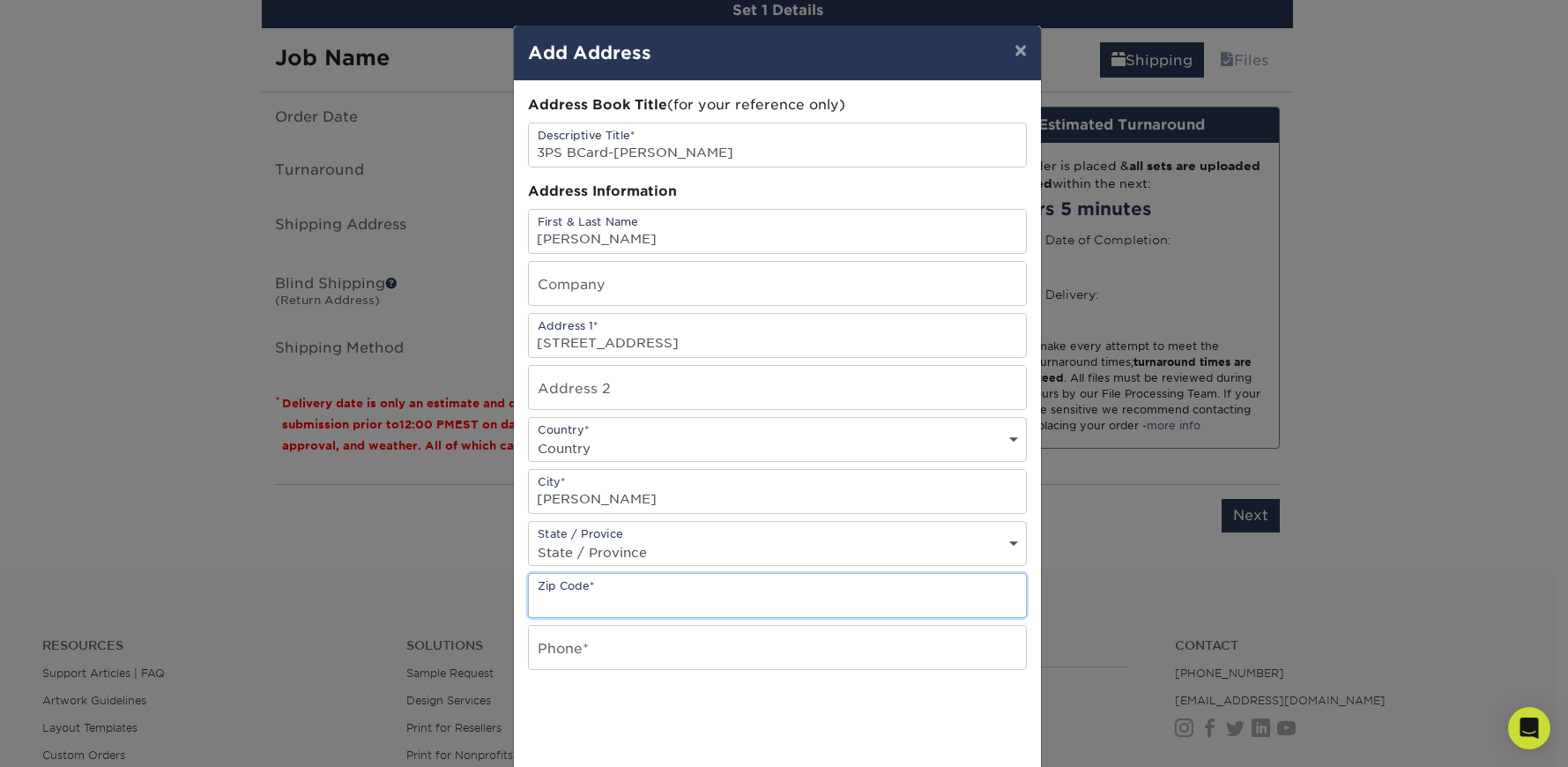
paste input ", Tx 77356"
type input ", Tx 77356"
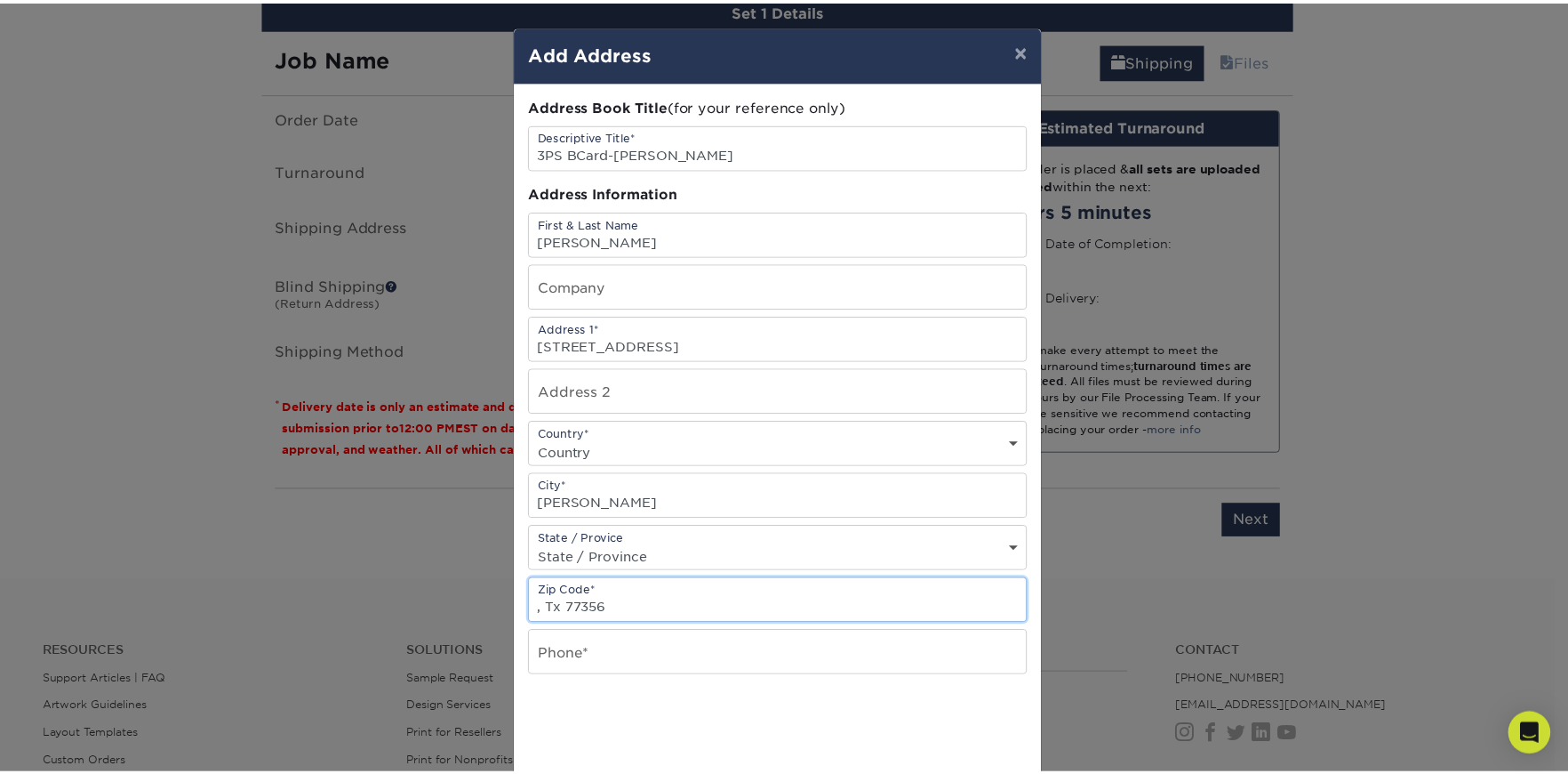
scroll to position [1080, 0]
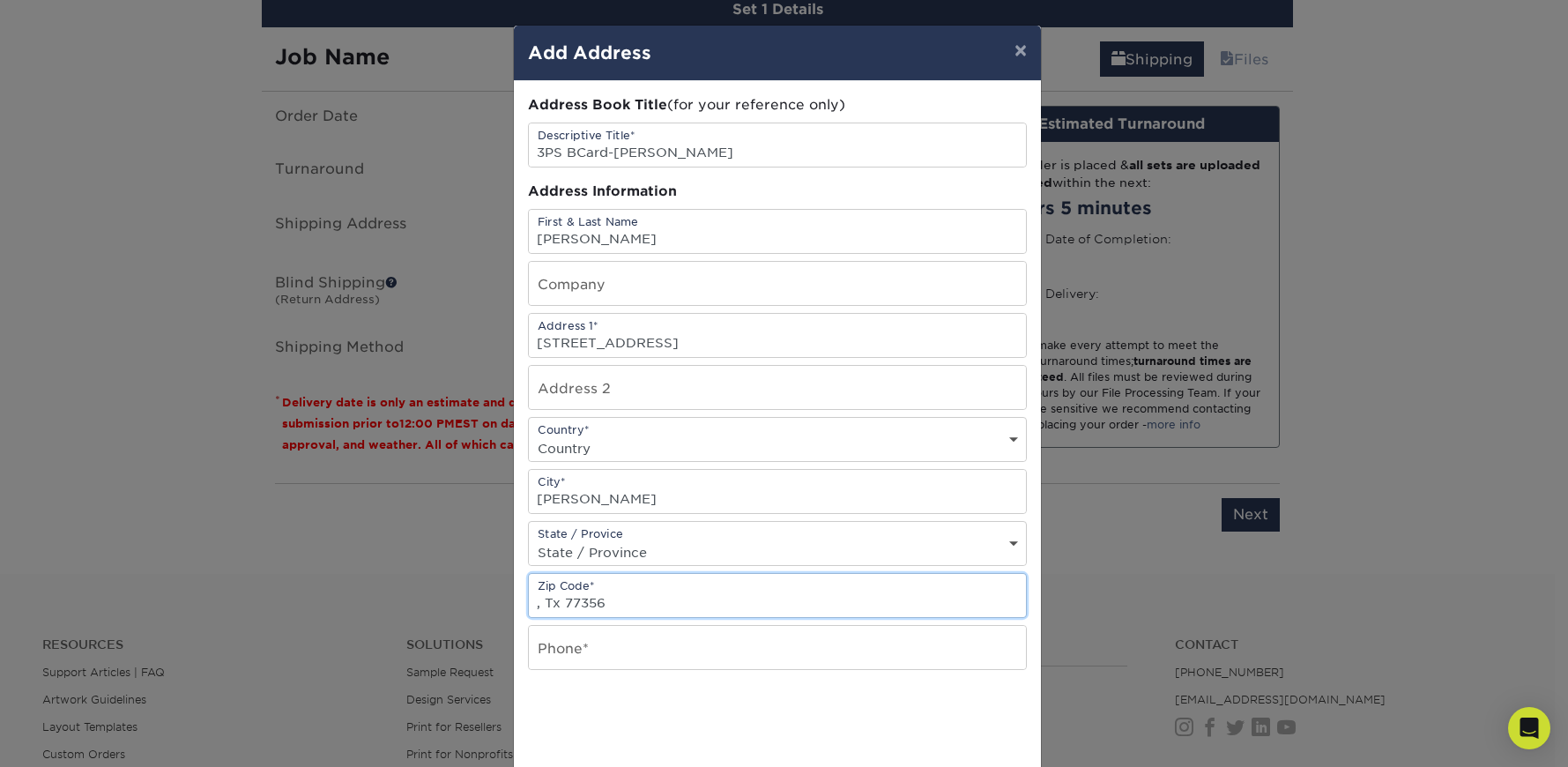
drag, startPoint x: 557, startPoint y: 597, endPoint x: 503, endPoint y: 602, distance: 54.2
click at [503, 602] on div "× Add Address Address Book Title (for your reference only) Descriptive Title* 3…" at bounding box center [784, 383] width 1568 height 767
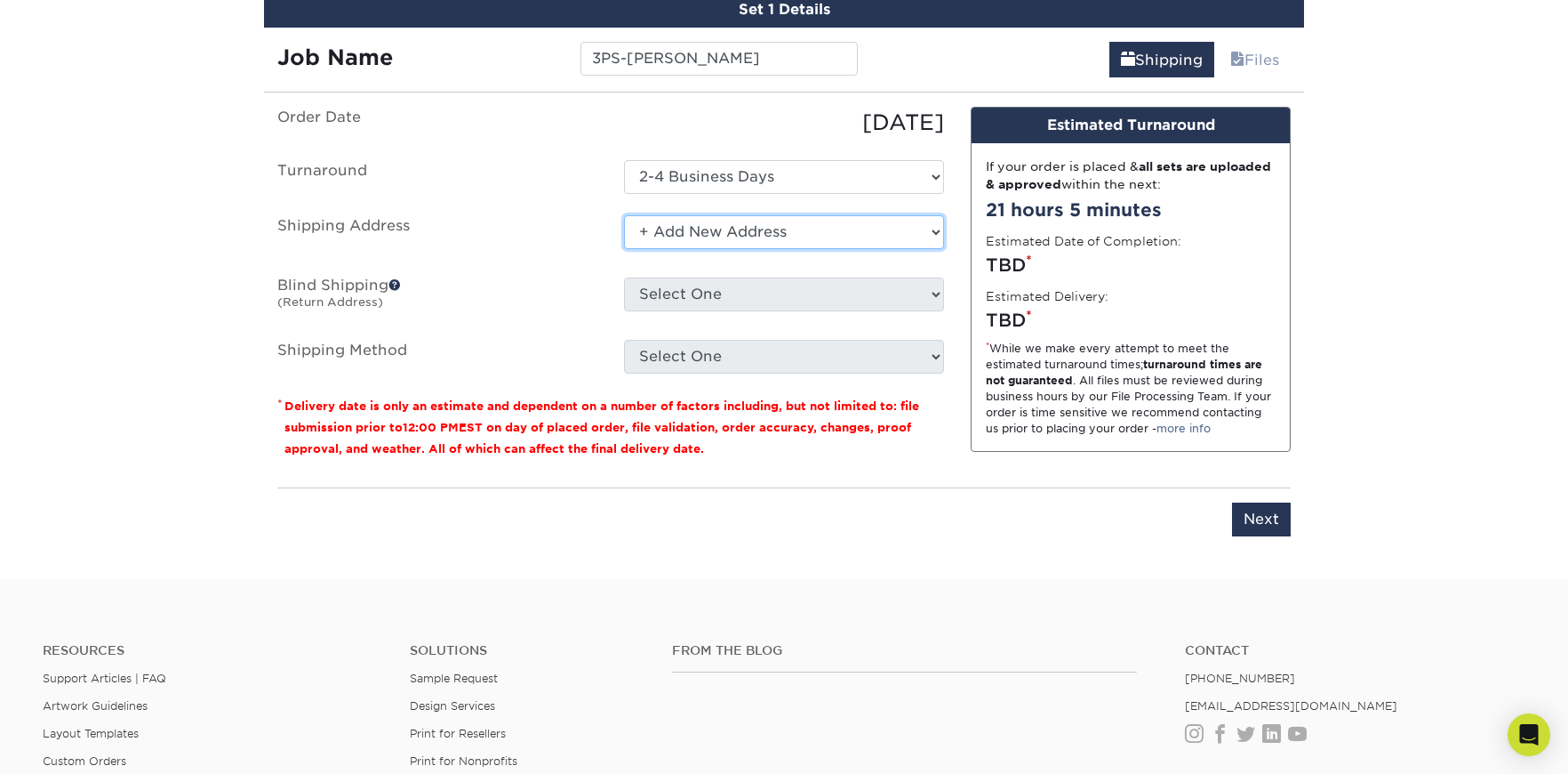
click at [794, 226] on select "Select One 2159 COLE ST, BIRMINGHAM, MI 43235 ASHBURY DR, NOVI, MI 150 TURNBERR…" at bounding box center [784, 232] width 320 height 34
click at [624, 216] on select "Select One 2159 COLE ST, BIRMINGHAM, MI 43235 ASHBURY DR, NOVI, MI 150 TURNBERR…" at bounding box center [784, 232] width 320 height 34
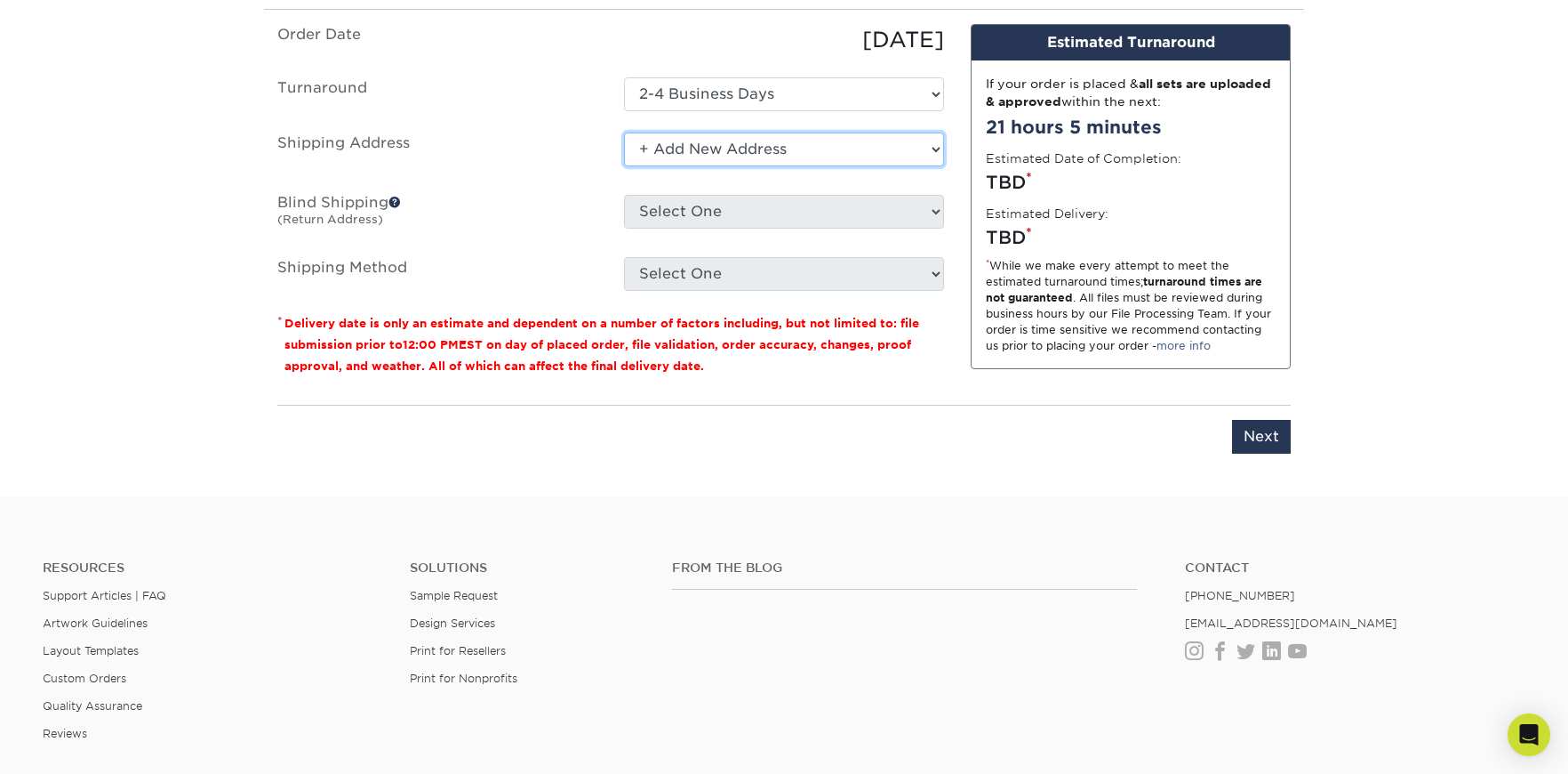
scroll to position [1155, 0]
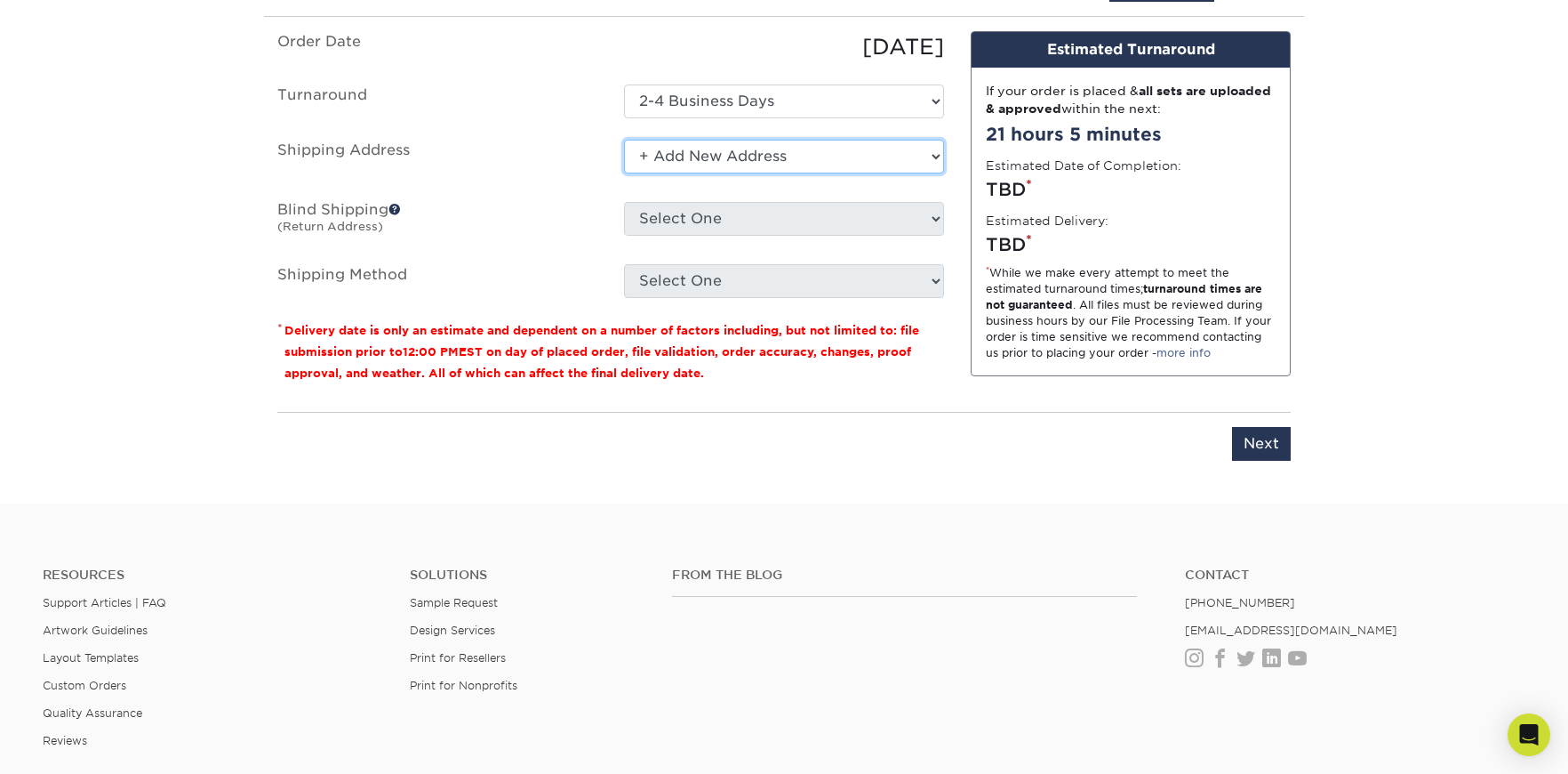
click at [748, 156] on select "Select One 2159 COLE ST, BIRMINGHAM, MI 43235 ASHBURY DR, NOVI, MI 150 TURNBERR…" at bounding box center [784, 156] width 320 height 34
click at [624, 140] on select "Select One 2159 COLE ST, BIRMINGHAM, MI 43235 ASHBURY DR, NOVI, MI 150 TURNBERR…" at bounding box center [784, 156] width 320 height 34
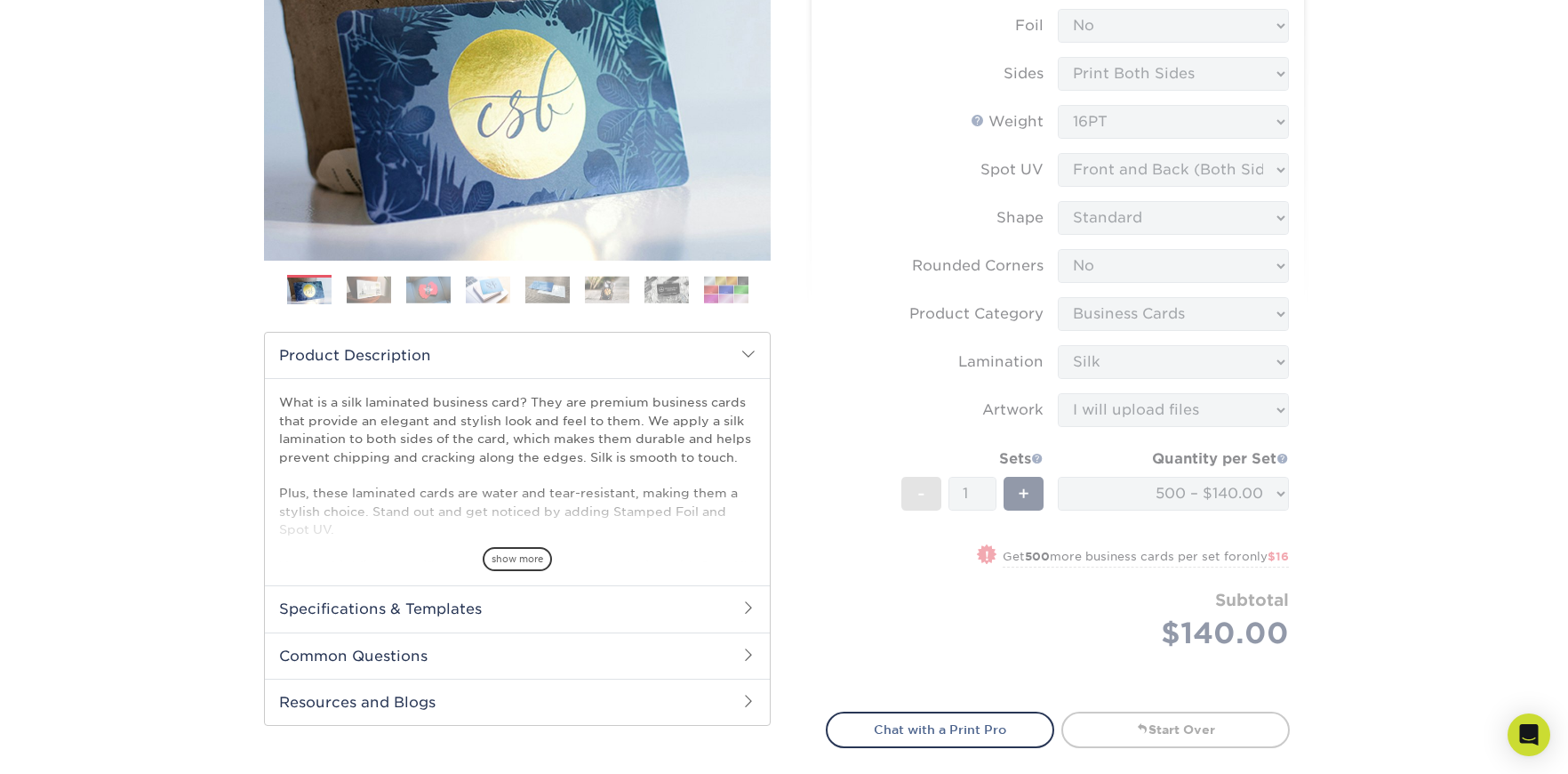
scroll to position [0, 0]
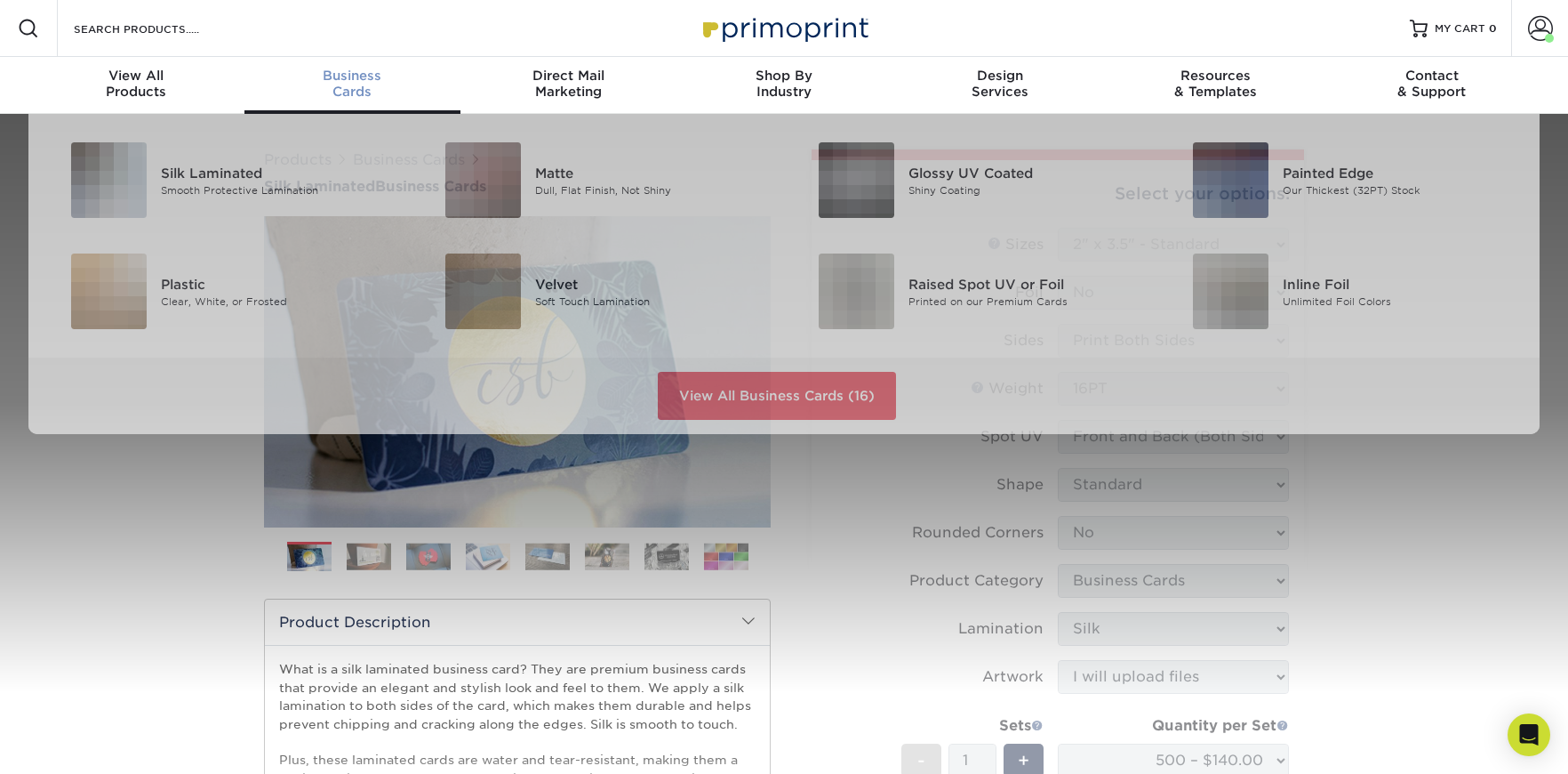
click at [343, 75] on span "Business" at bounding box center [353, 75] width 216 height 16
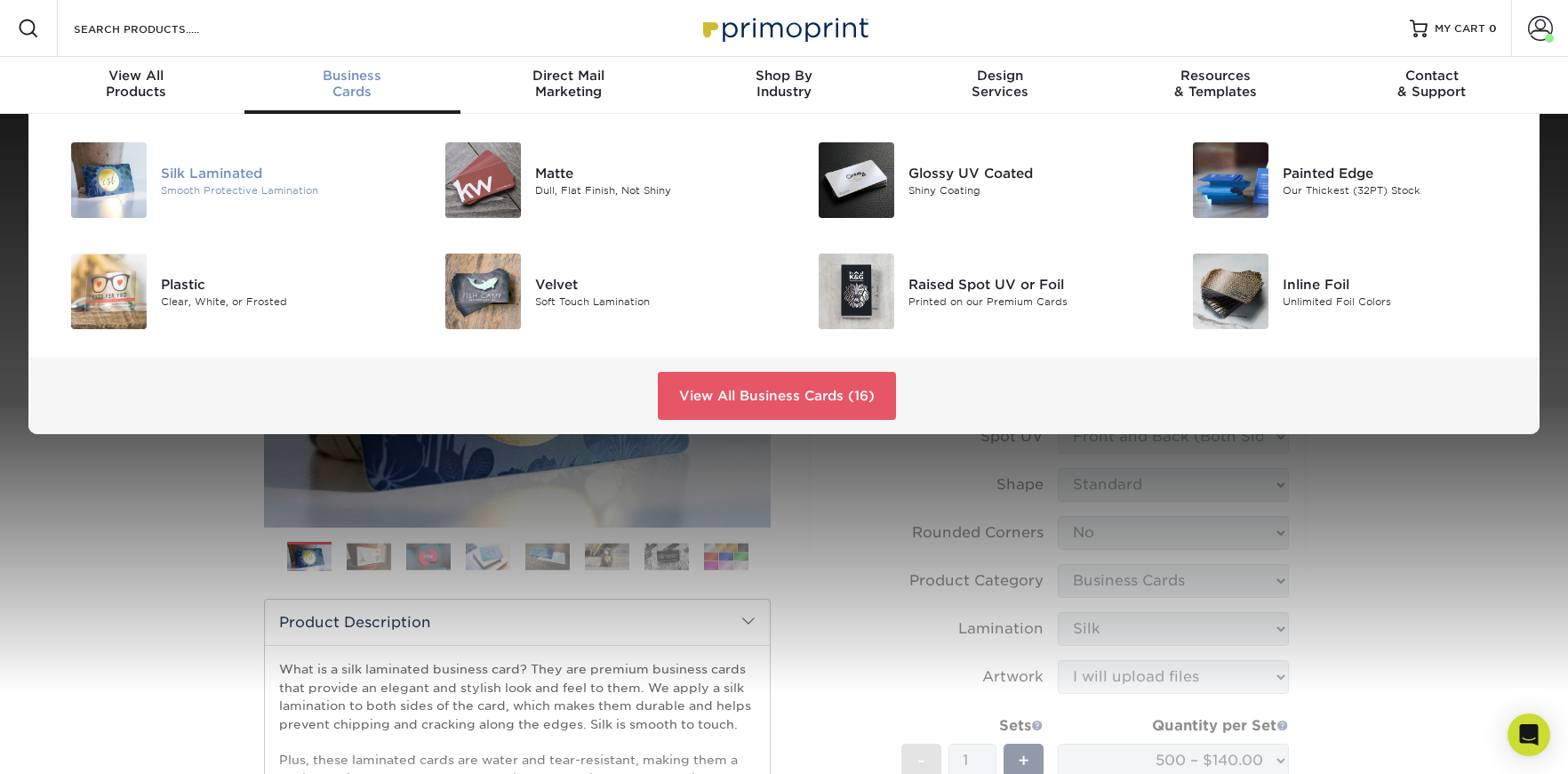
click at [207, 172] on div "Silk Laminated" at bounding box center [278, 173] width 235 height 20
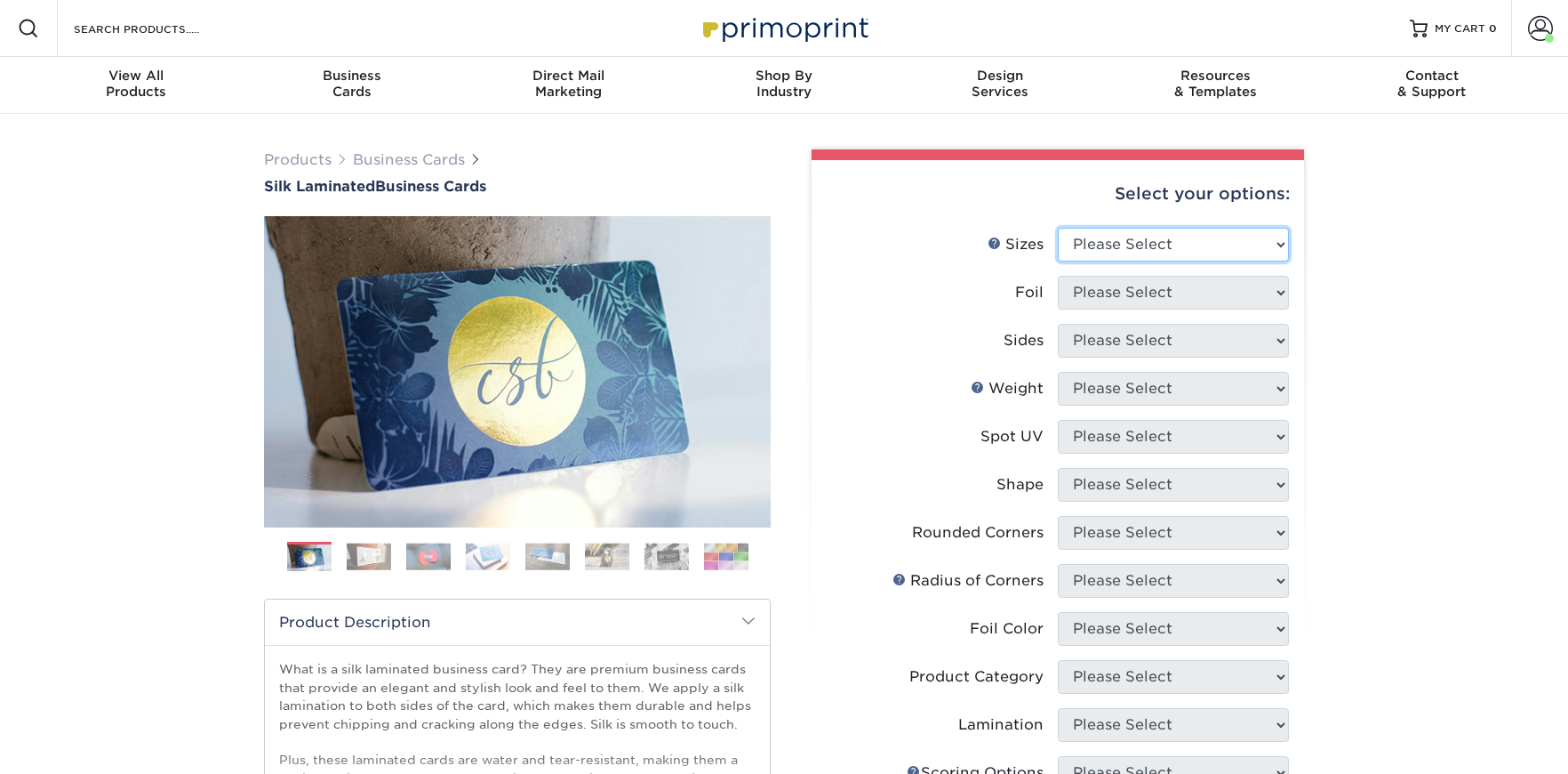
click at [1148, 241] on select "Please Select 1.5" x 3.5" - Mini 1.75" x 3.5" - Mini 2" x 2" - Square 2" x 3" -…" at bounding box center [1174, 244] width 231 height 34
select select "2.00x3.50"
click at [1058, 227] on select "Please Select 1.5" x 3.5" - Mini 1.75" x 3.5" - Mini 2" x 2" - Square 2" x 3" -…" at bounding box center [1174, 244] width 231 height 34
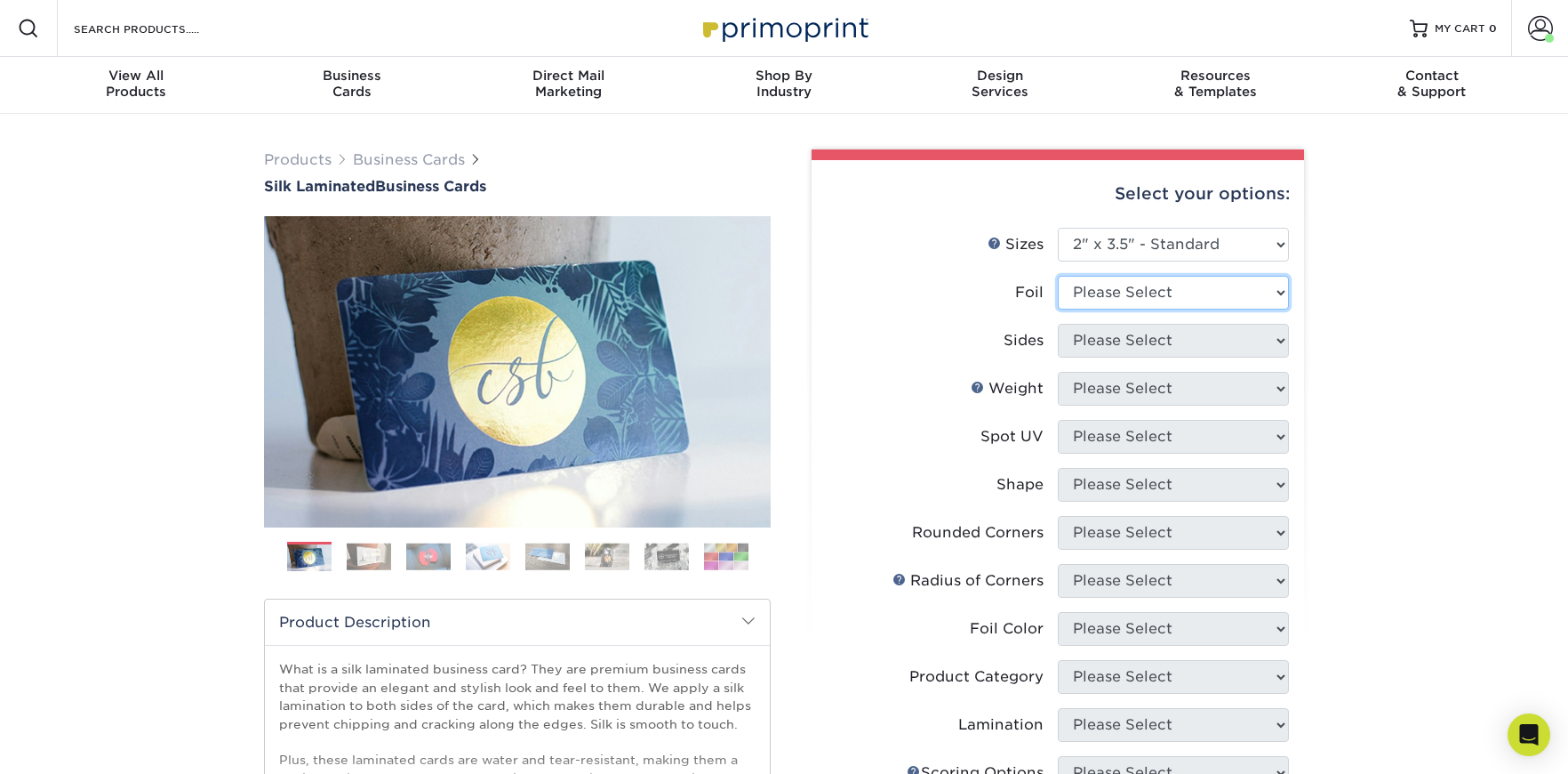
click at [1130, 289] on select "Please Select Yes No" at bounding box center [1174, 292] width 231 height 34
select select "0"
click at [1058, 276] on select "Please Select Yes No" at bounding box center [1174, 292] width 231 height 34
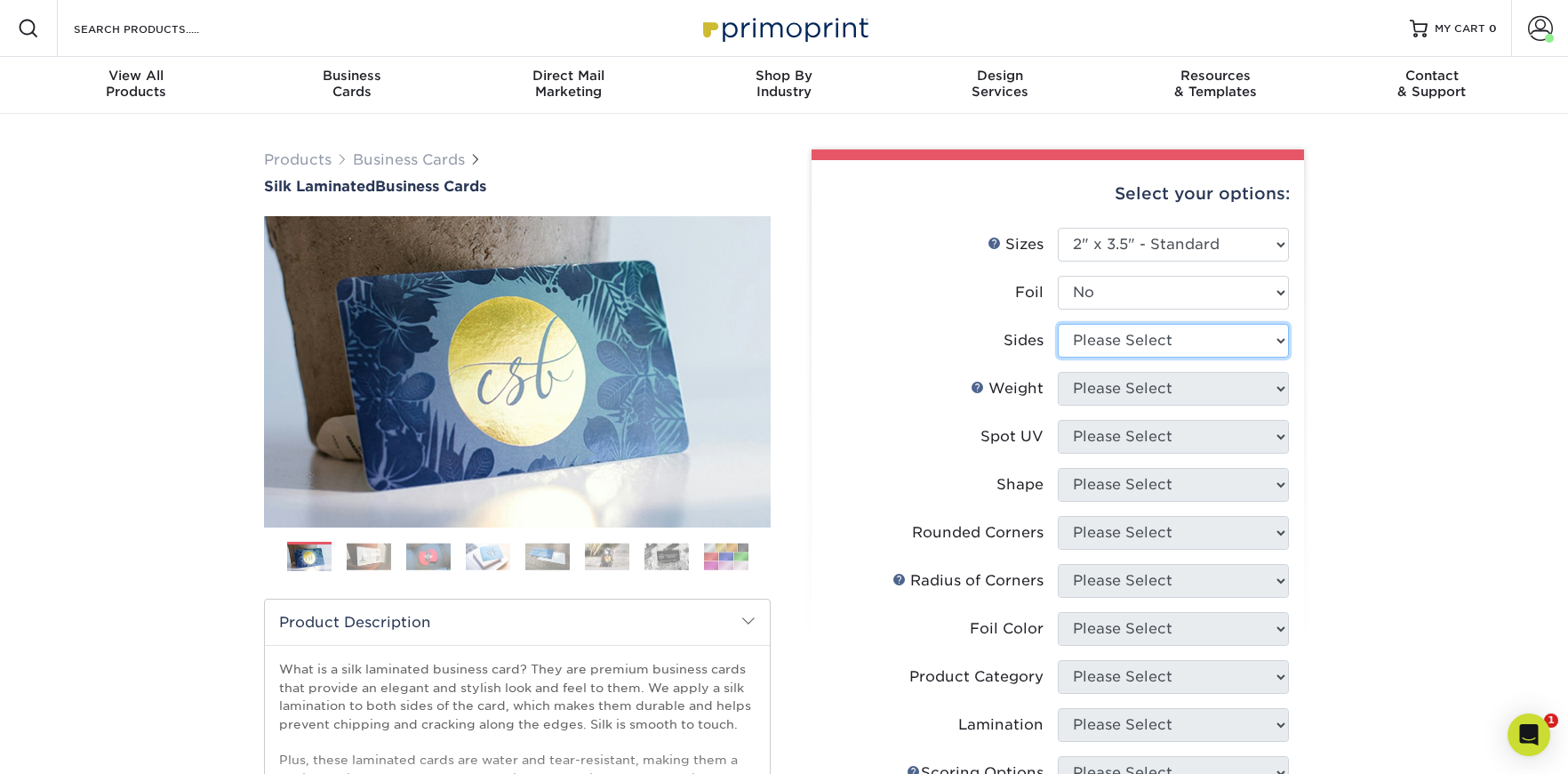
click at [1119, 341] on select "Please Select Print Both Sides Print Front Only" at bounding box center [1174, 340] width 231 height 34
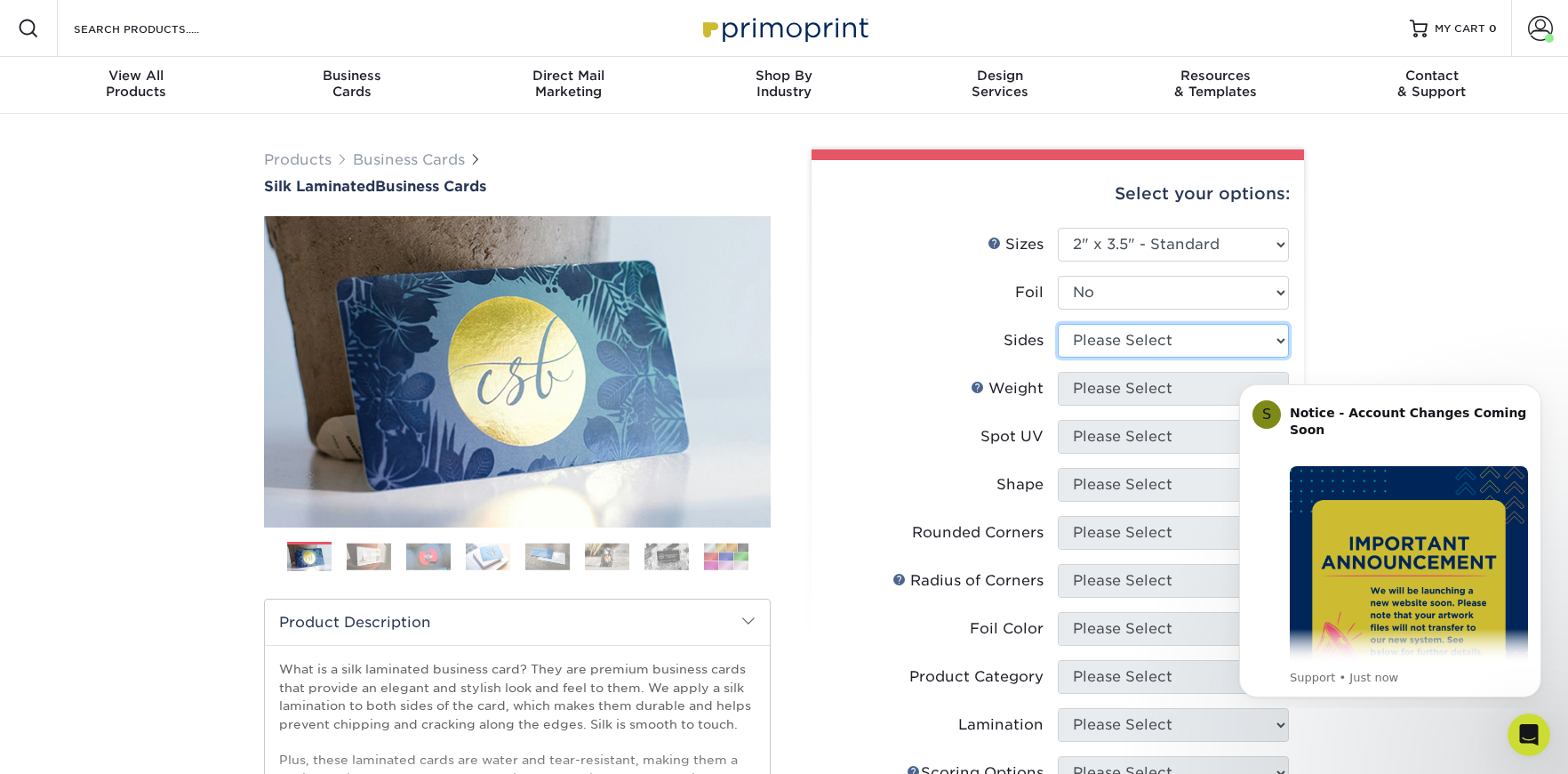
select select "13abbda7-1d64-4f25-8bb2-c179b224825d"
click at [1058, 324] on select "Please Select Print Both Sides Print Front Only" at bounding box center [1174, 340] width 231 height 34
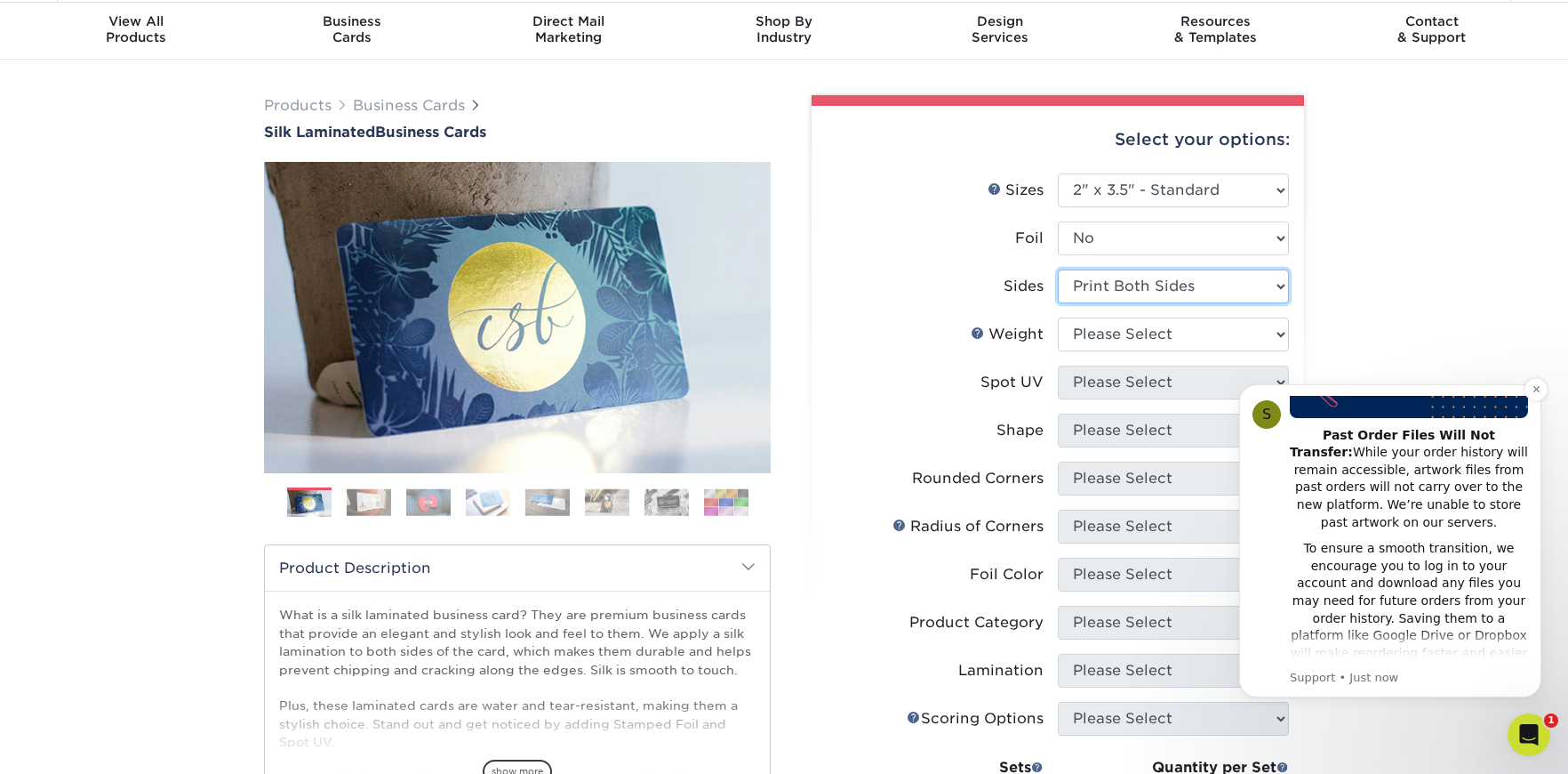
scroll to position [290, 0]
click at [1537, 387] on icon "Dismiss notification" at bounding box center [1536, 388] width 10 height 10
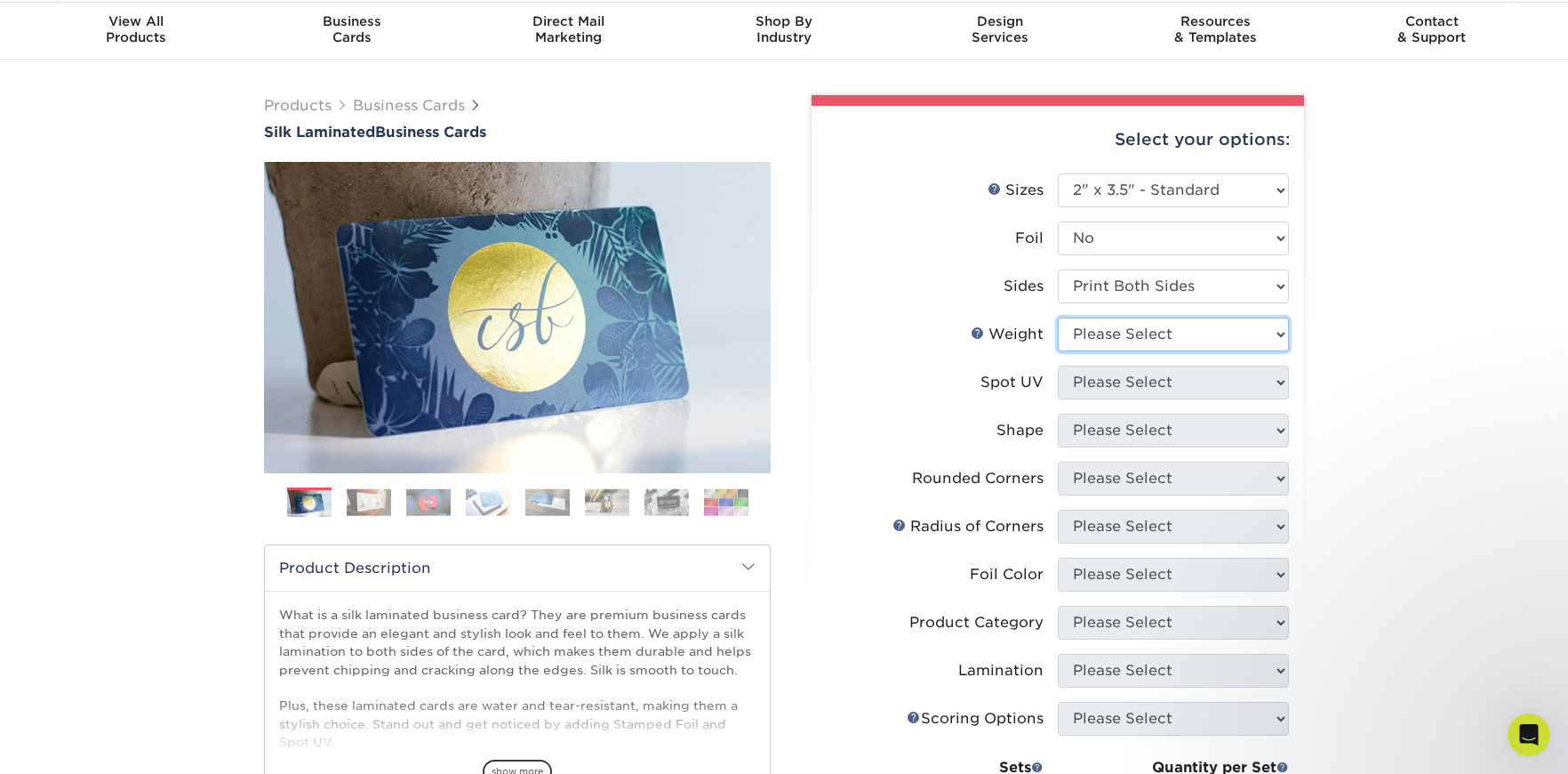
click at [1124, 329] on select "Please Select 16PT" at bounding box center [1174, 334] width 231 height 34
select select "16PT"
click at [1058, 317] on select "Please Select 16PT" at bounding box center [1174, 334] width 231 height 34
click at [1118, 381] on select "Please Select No Spot UV Front and Back (Both Sides) Front Only Back Only" at bounding box center [1174, 382] width 231 height 34
select select "0"
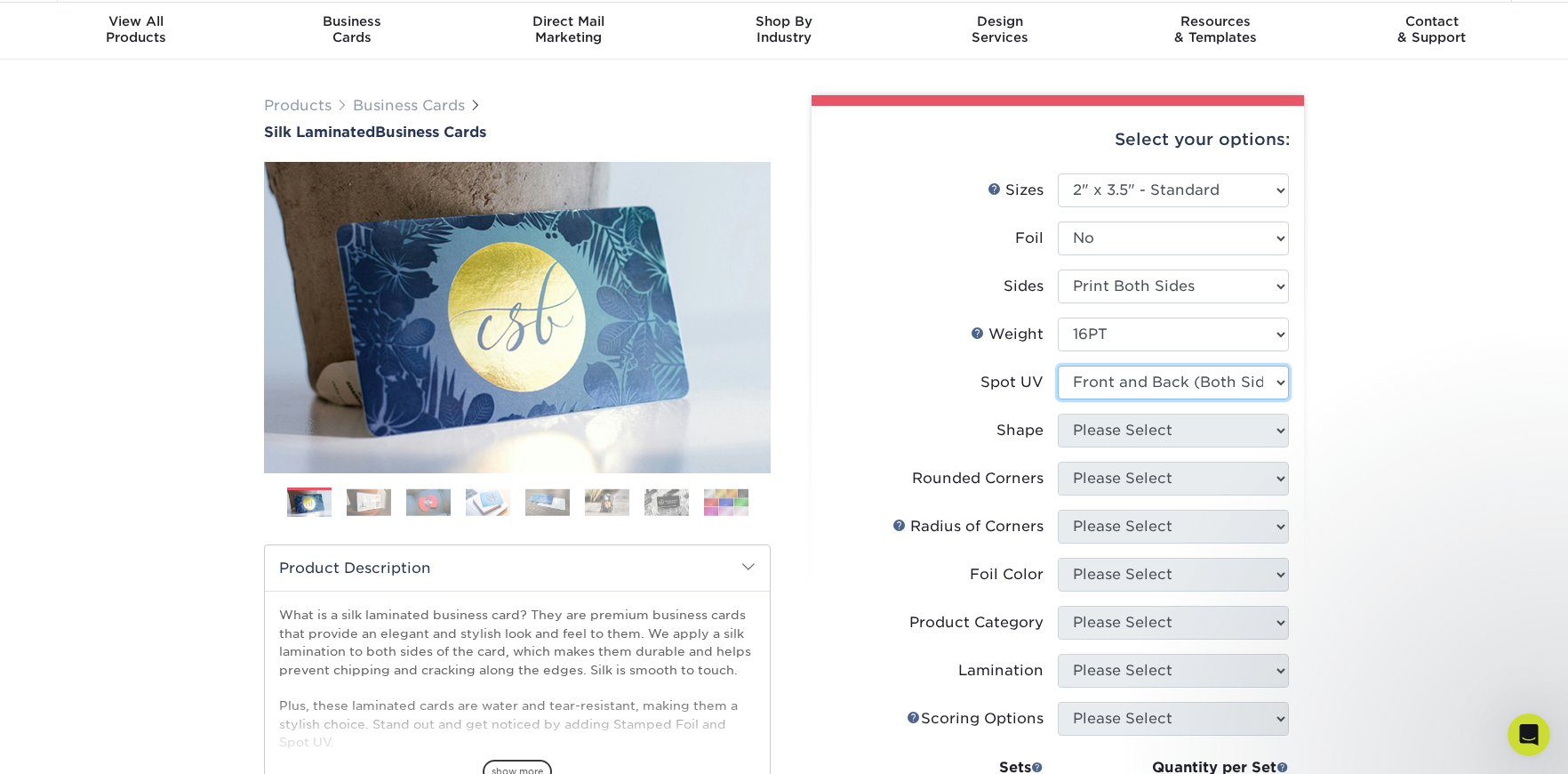
click at [1058, 366] on select "Please Select No Spot UV Front and Back (Both Sides) Front Only Back Only" at bounding box center [1174, 382] width 231 height 34
click at [1151, 432] on select "Please Select Standard" at bounding box center [1174, 430] width 231 height 34
select select "standard"
click at [1058, 414] on select "Please Select Standard" at bounding box center [1174, 430] width 231 height 34
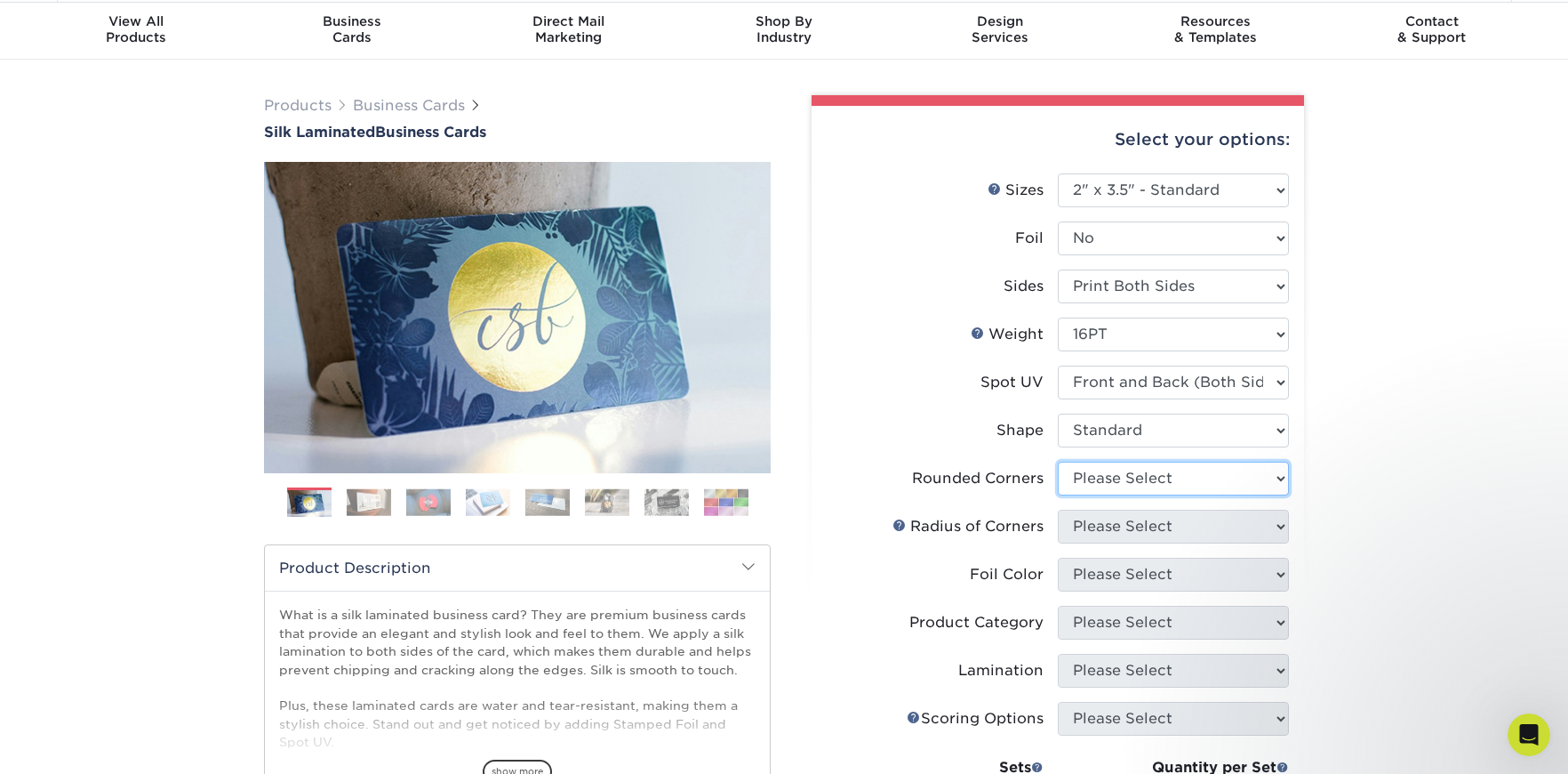
click at [1138, 472] on select "Please Select Yes - Round 2 Corners Yes - Round 4 Corners No" at bounding box center [1174, 477] width 231 height 34
select select "0"
click at [1058, 461] on select "Please Select Yes - Round 2 Corners Yes - Round 4 Corners No" at bounding box center [1174, 477] width 231 height 34
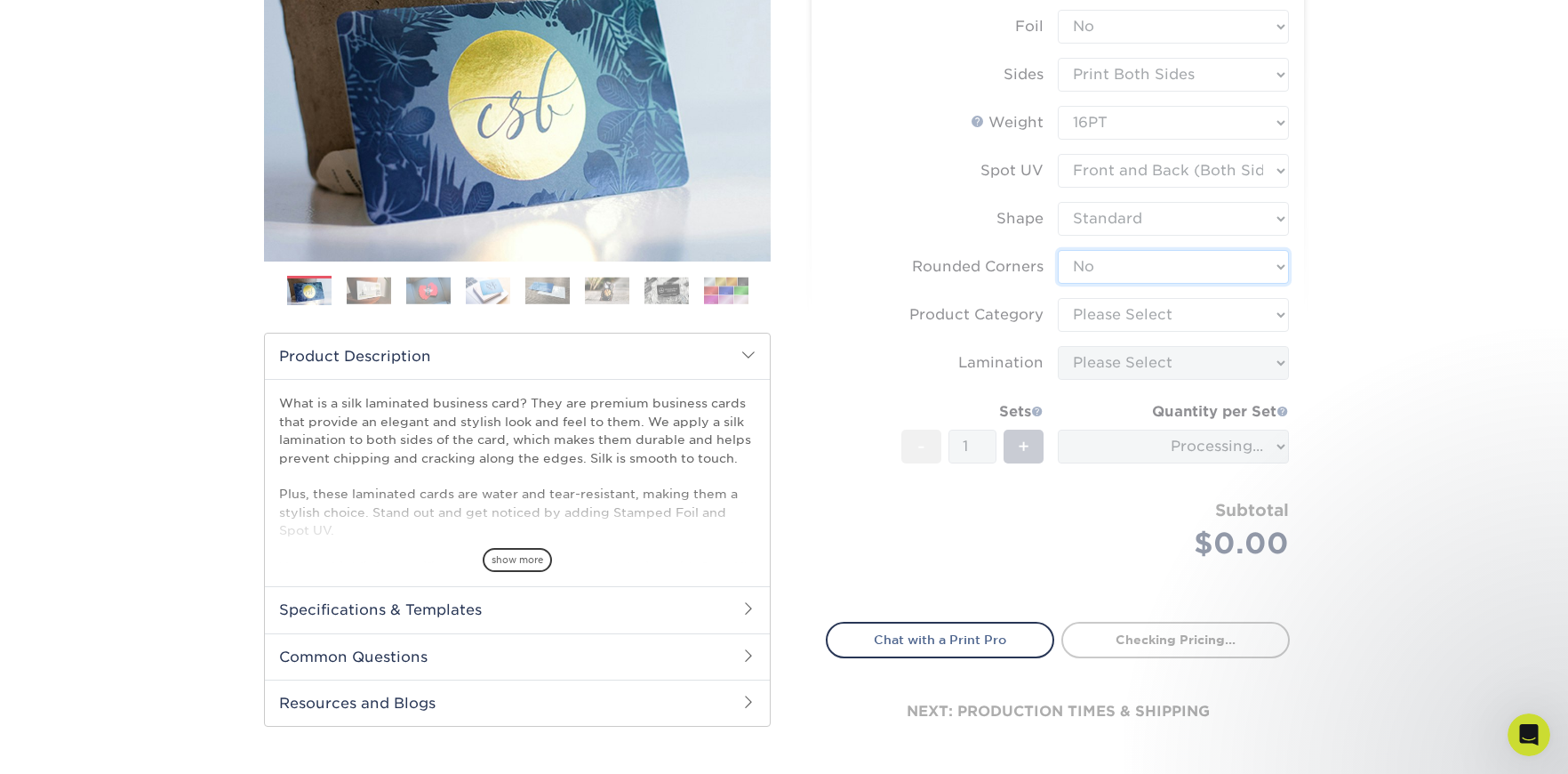
scroll to position [397, 0]
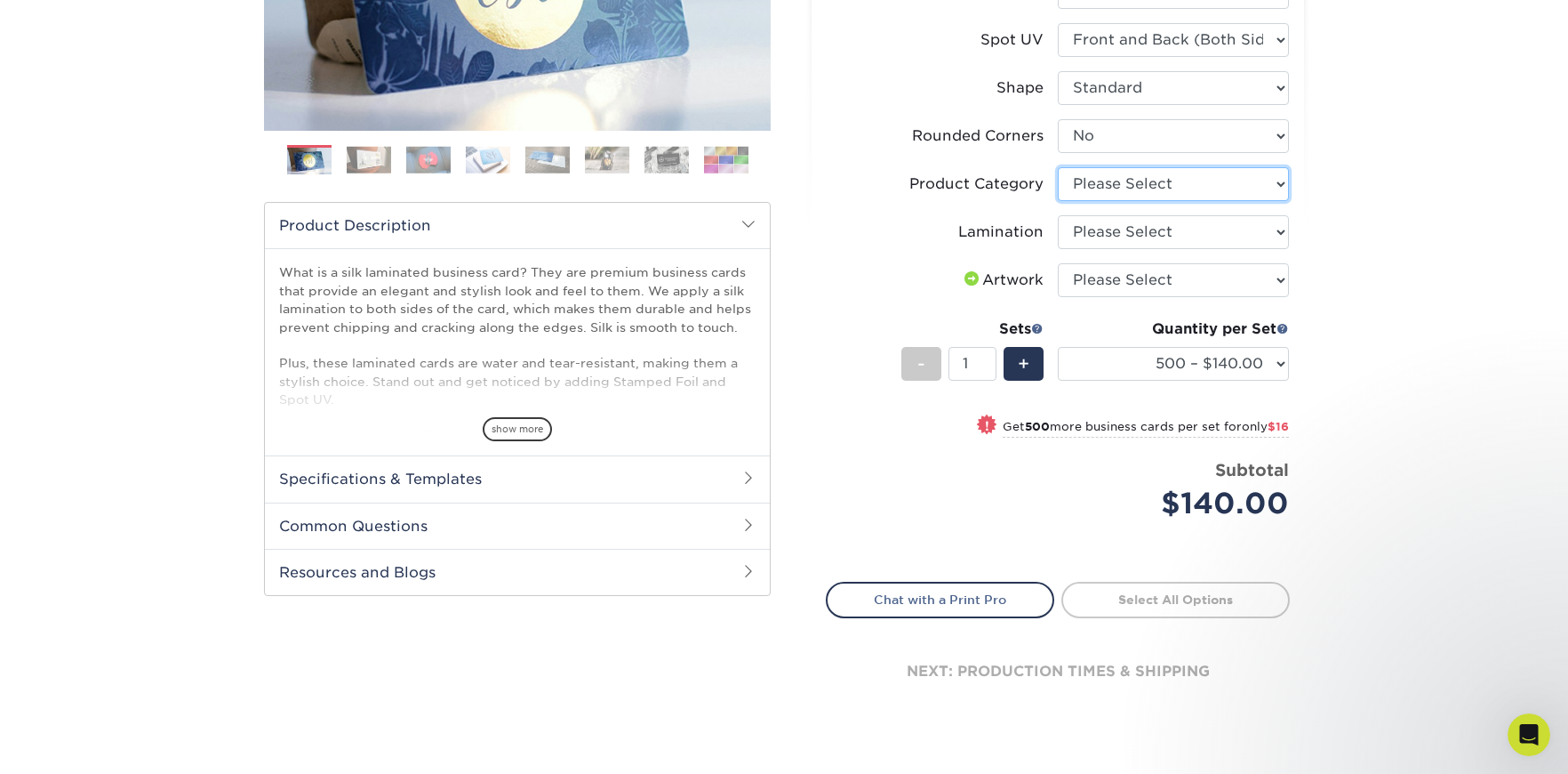
click at [1107, 185] on select "Please Select Business Cards" at bounding box center [1174, 184] width 231 height 34
select select "3b5148f1-0588-4f88-a218-97bcfdce65c1"
click at [1058, 167] on select "Please Select Business Cards" at bounding box center [1174, 184] width 231 height 34
click at [1111, 229] on select "Please Select Silk" at bounding box center [1174, 232] width 231 height 34
select select "ccacb42f-45f7-42d3-bbd3-7c8421cf37f0"
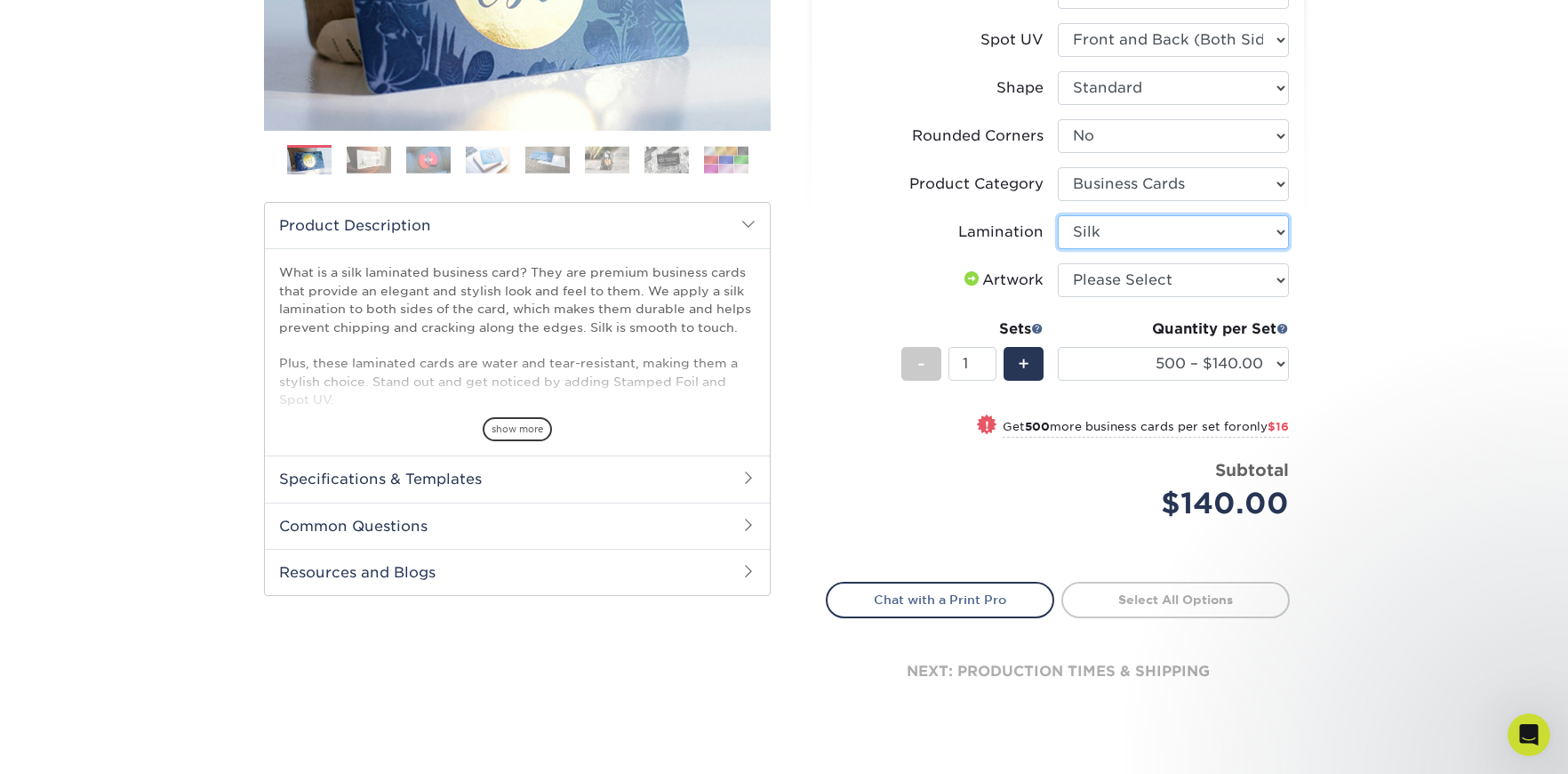
click at [1058, 216] on select "Please Select Silk" at bounding box center [1174, 232] width 231 height 34
click at [1112, 277] on select "Please Select I will upload files I need a design - $100" at bounding box center [1174, 279] width 231 height 34
select select "upload"
click at [1058, 263] on select "Please Select I will upload files I need a design - $100" at bounding box center [1174, 279] width 231 height 34
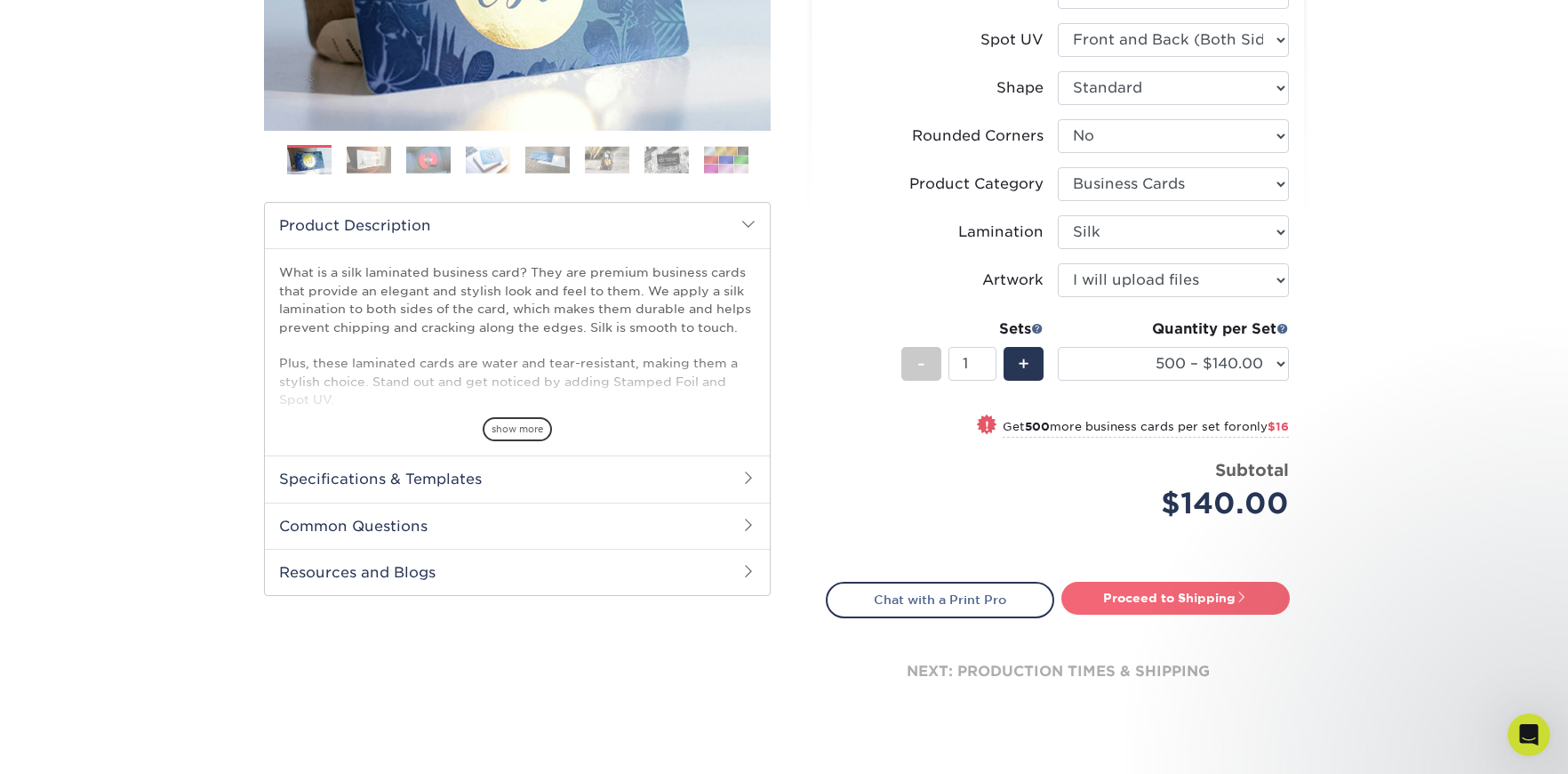
click at [1168, 596] on link "Proceed to Shipping" at bounding box center [1174, 597] width 228 height 32
type input "Set 1"
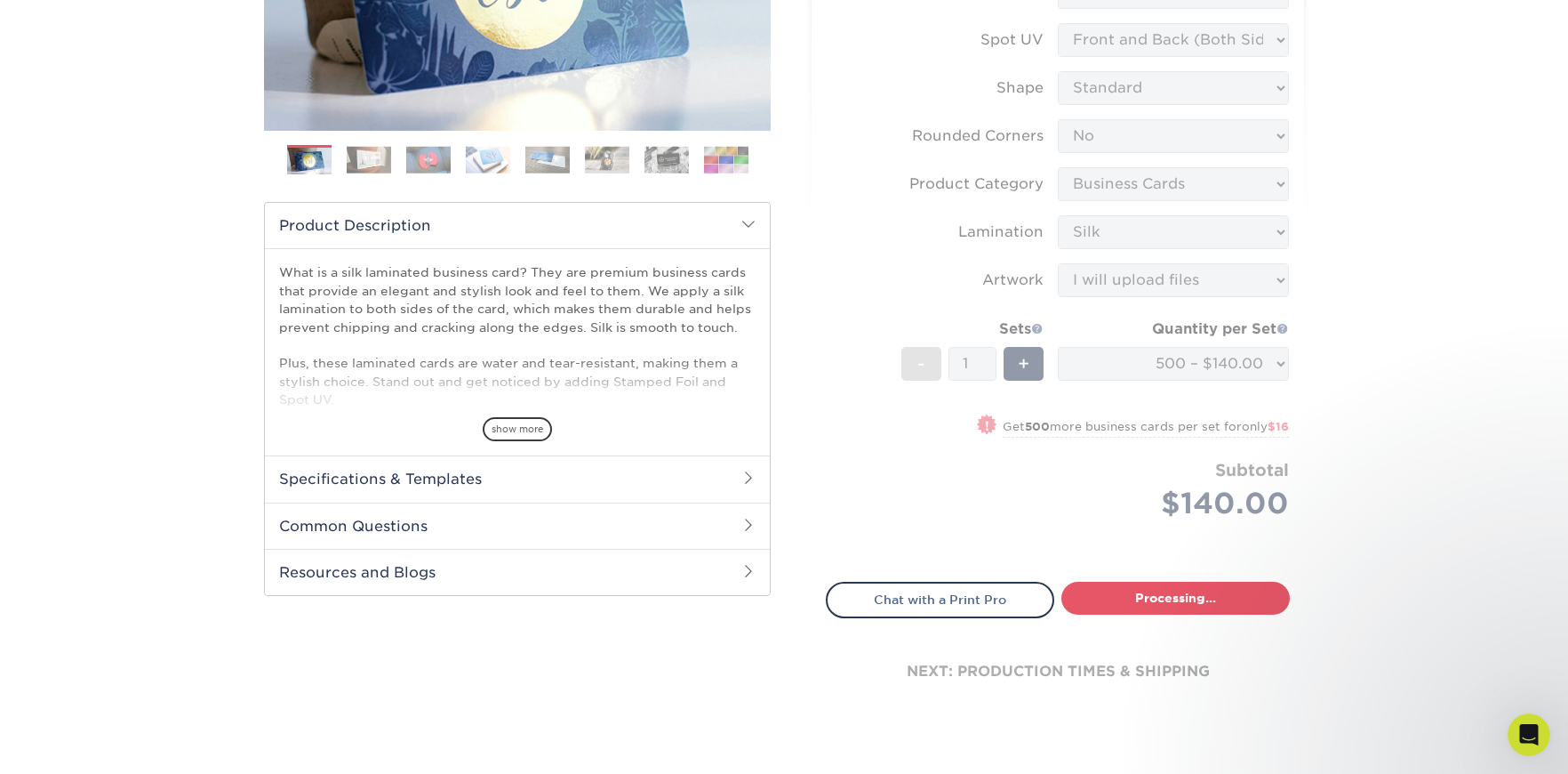
select select "a02e7c76-bdf4-4cc9-8b1d-1aa03151ab1e"
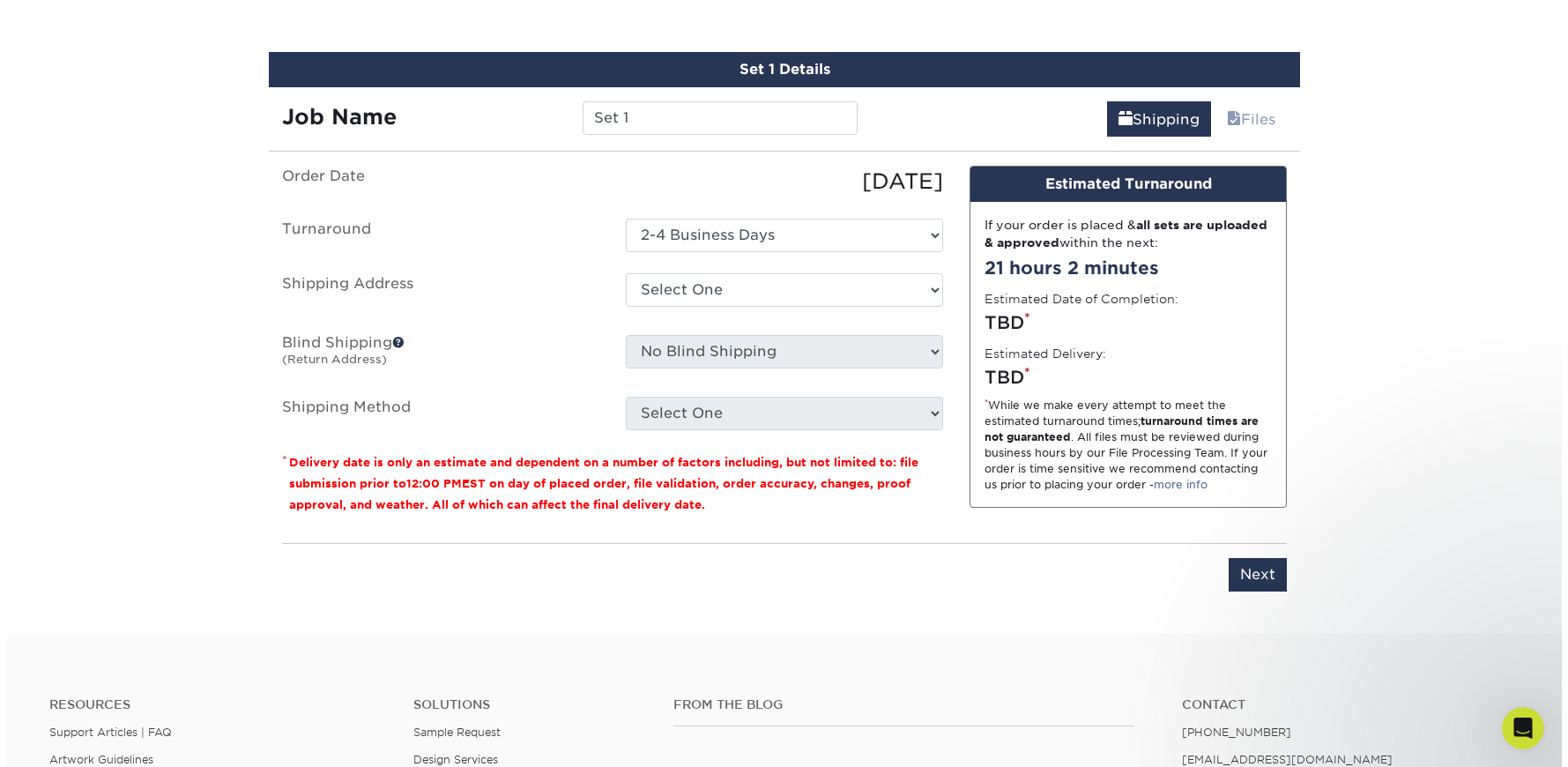
scroll to position [1017, 0]
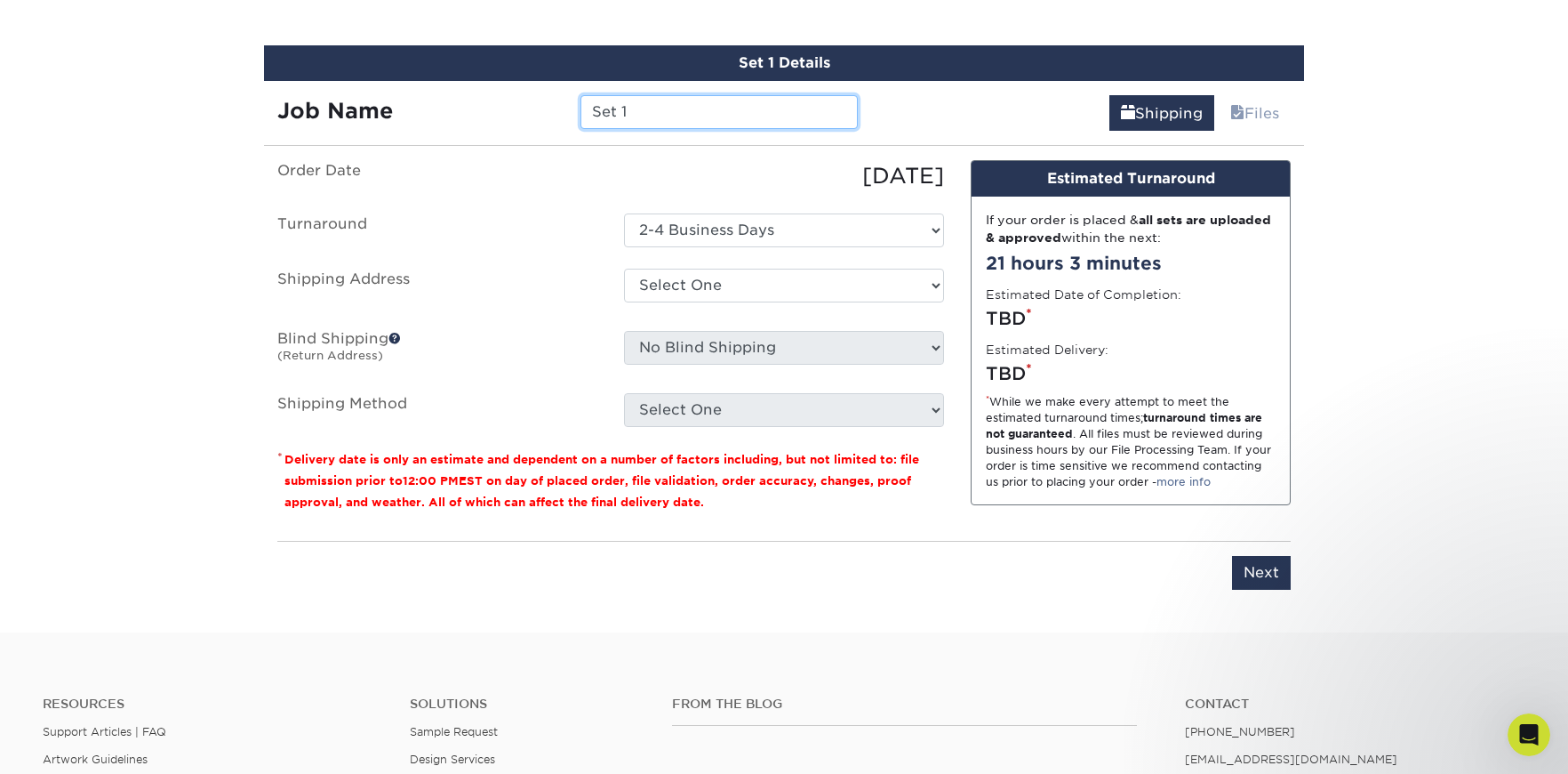
drag, startPoint x: 578, startPoint y: 100, endPoint x: 553, endPoint y: 96, distance: 25.3
click at [553, 96] on div "Job Name Set 1" at bounding box center [567, 112] width 607 height 34
type input "3PS BCard-Junior Nunez"
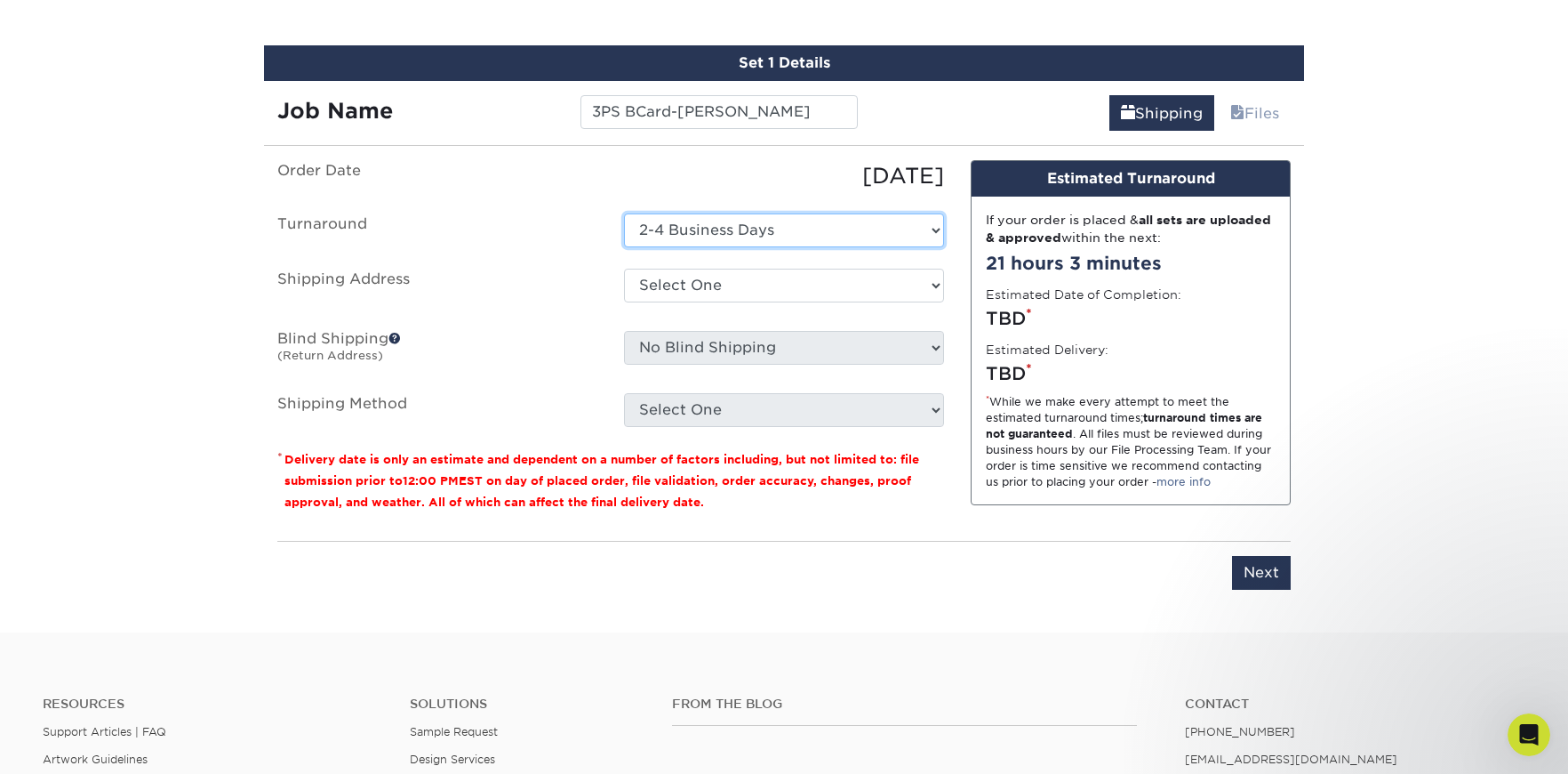
click at [730, 222] on select "Select One 2-4 Business Days" at bounding box center [784, 230] width 320 height 34
click at [624, 214] on select "Select One 2-4 Business Days" at bounding box center [784, 230] width 320 height 34
click at [724, 287] on select "Select One 3PS-Katy Bowden 3PS-Kyle Stephen Assemblers Inc Assemblers Intl Colo…" at bounding box center [784, 285] width 320 height 34
select select "newaddress"
click at [624, 268] on select "Select One 3PS-Katy Bowden 3PS-Kyle Stephen Assemblers Inc Assemblers Intl Colo…" at bounding box center [784, 285] width 320 height 34
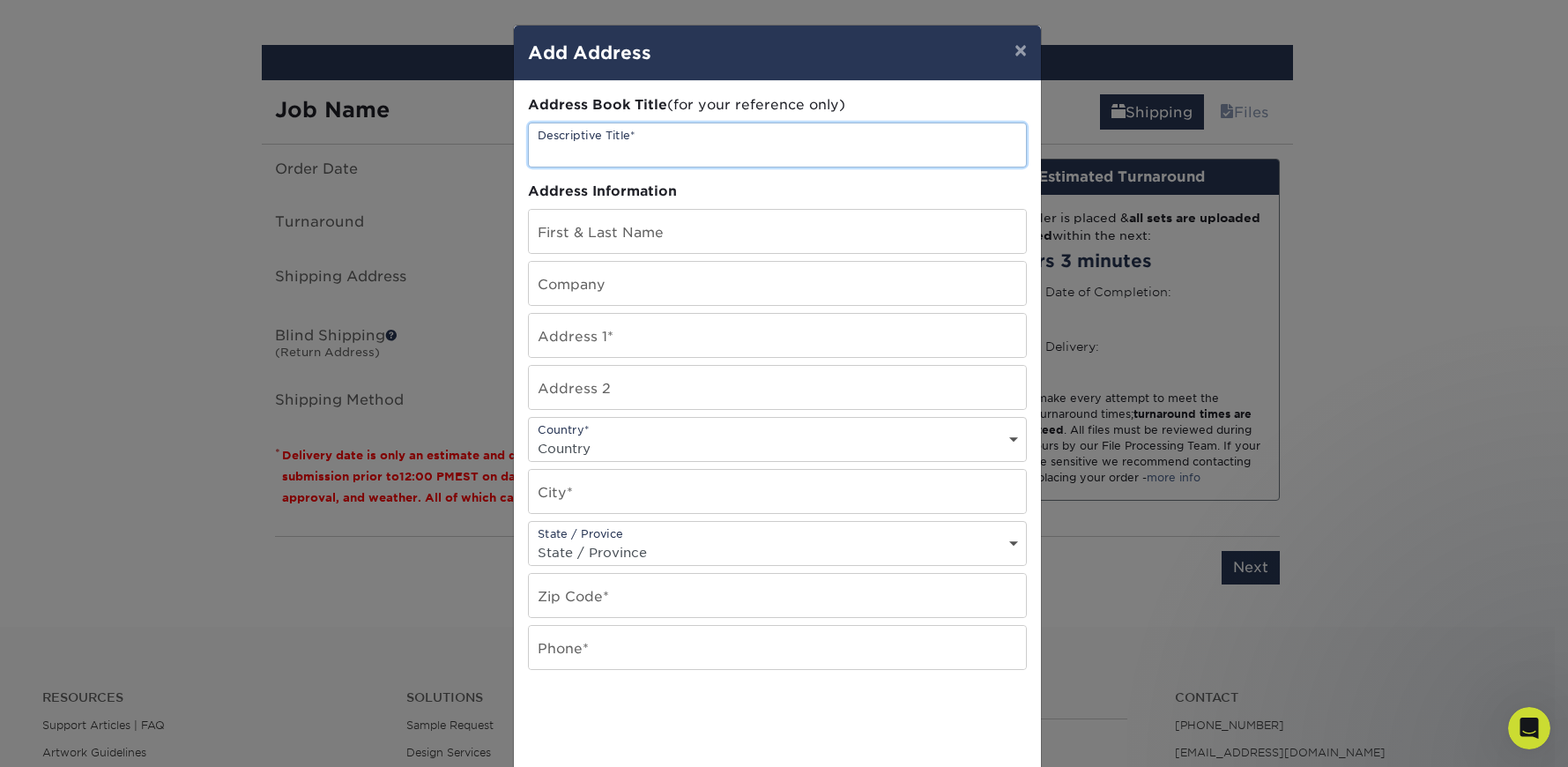
click at [591, 149] on input "text" at bounding box center [777, 145] width 497 height 43
type input "3PS BCard-Junior Nunez"
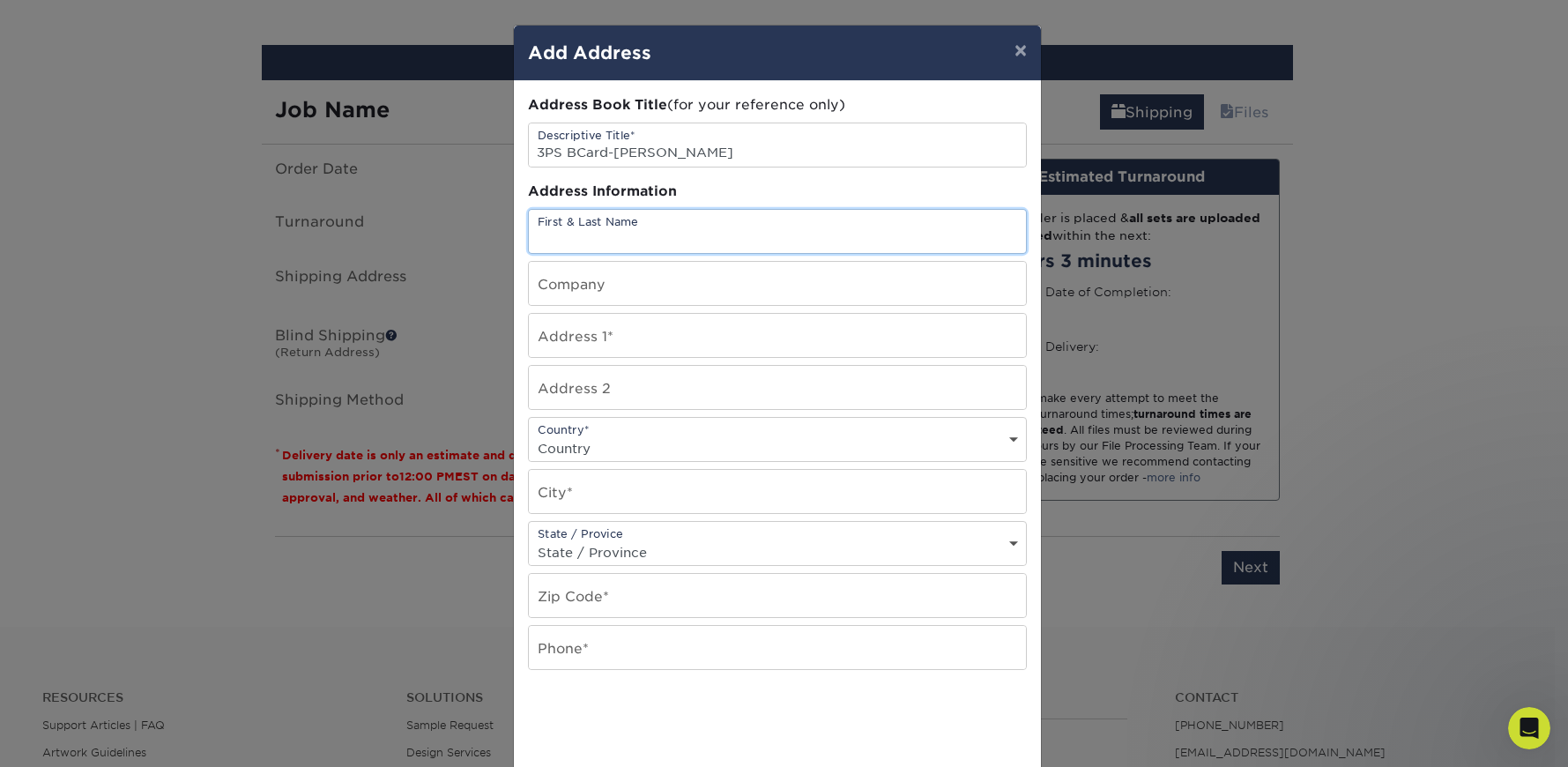
click at [607, 236] on input "text" at bounding box center [777, 232] width 497 height 43
type input "Junior Nunez"
click at [588, 337] on input "text" at bounding box center [777, 335] width 497 height 43
type input "203 Little Dog Dr"
click at [573, 444] on select "Country United States Canada ----------------------------- Afghanistan Albania …" at bounding box center [777, 448] width 497 height 25
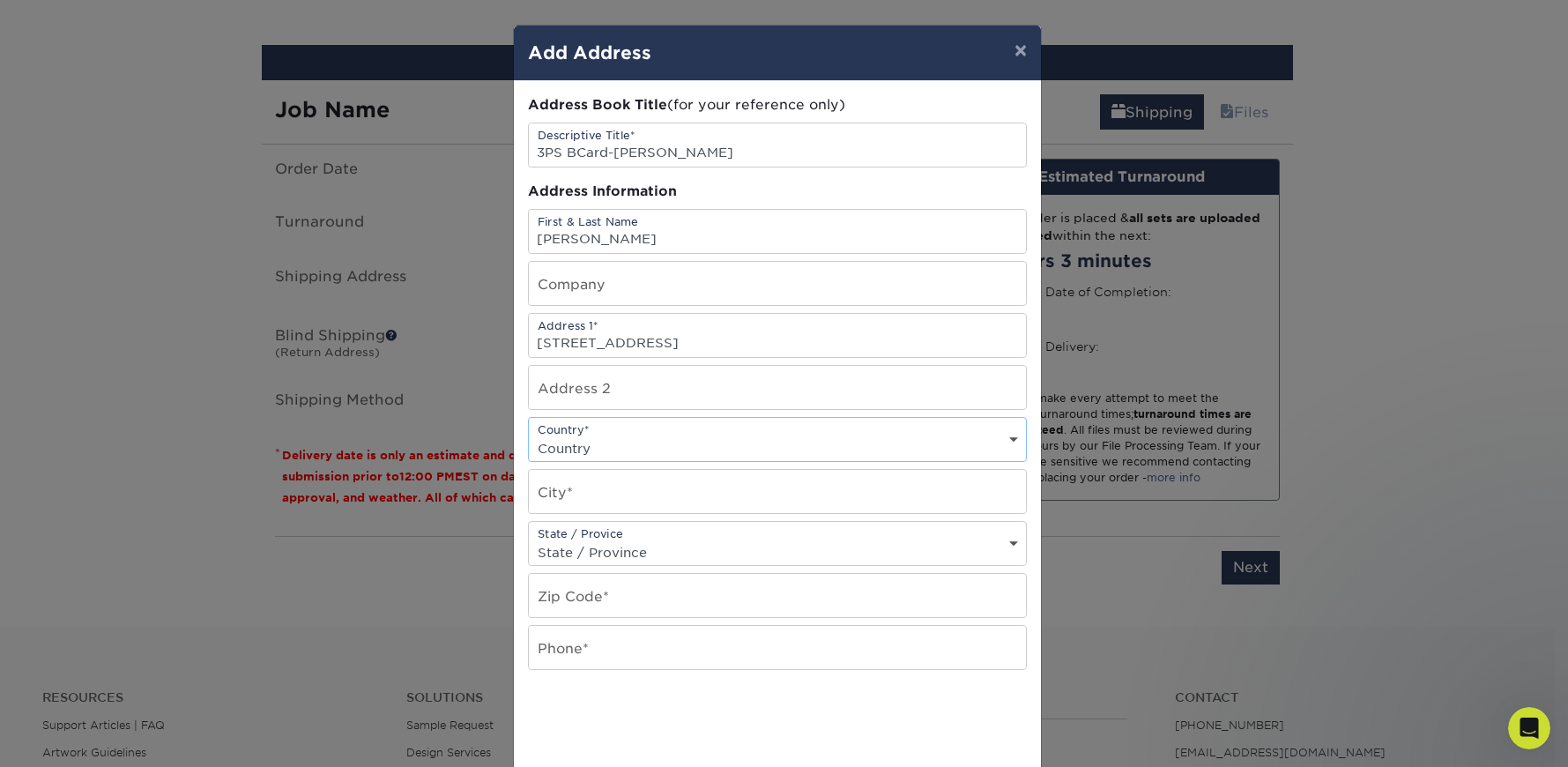
select select "US"
click at [529, 435] on select "Country United States Canada ----------------------------- Afghanistan Albania …" at bounding box center [777, 448] width 497 height 25
click at [571, 487] on input "text" at bounding box center [777, 491] width 497 height 43
type input "Montgomery"
click at [600, 551] on select "State / Province Alabama Alaska Arizona Arkansas California Colorado Connecticu…" at bounding box center [777, 552] width 497 height 25
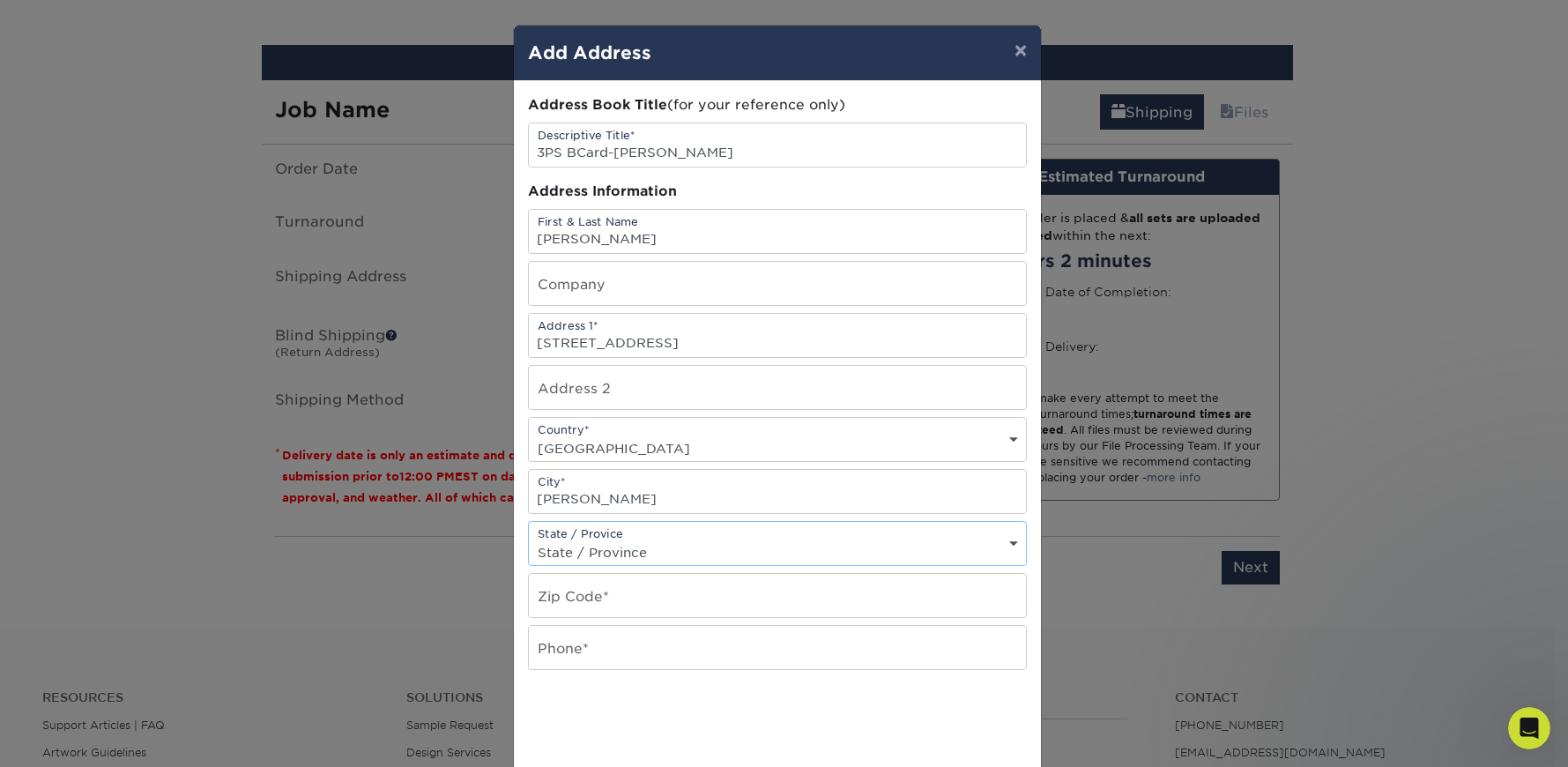
select select "TX"
click at [529, 539] on select "State / Province Alabama Alaska Arizona Arkansas California Colorado Connecticu…" at bounding box center [777, 552] width 497 height 25
click at [570, 598] on input "text" at bounding box center [777, 596] width 497 height 43
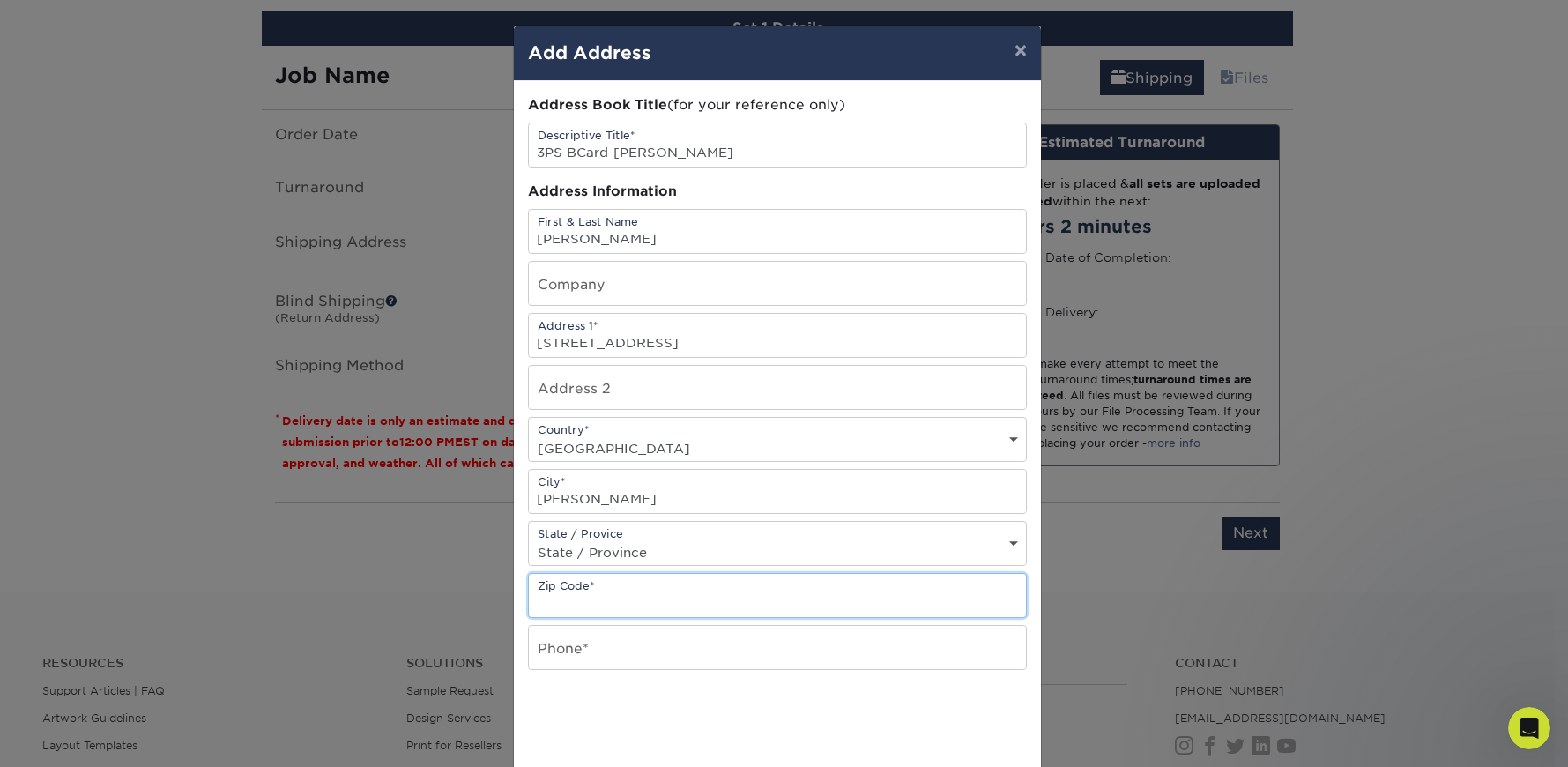
scroll to position [1052, 0]
type input "77356"
click at [619, 646] on input "text" at bounding box center [777, 647] width 497 height 43
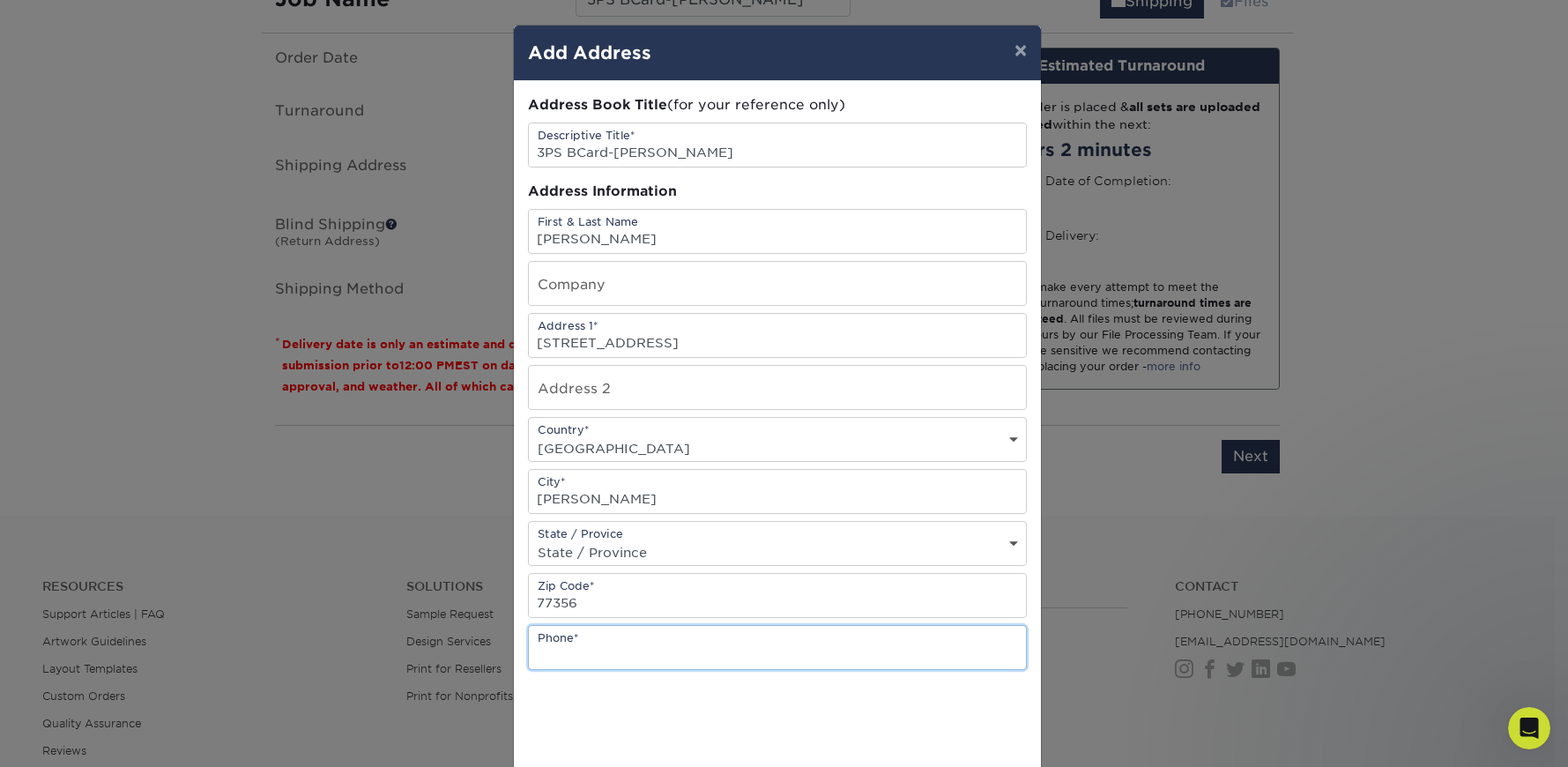
scroll to position [1140, 0]
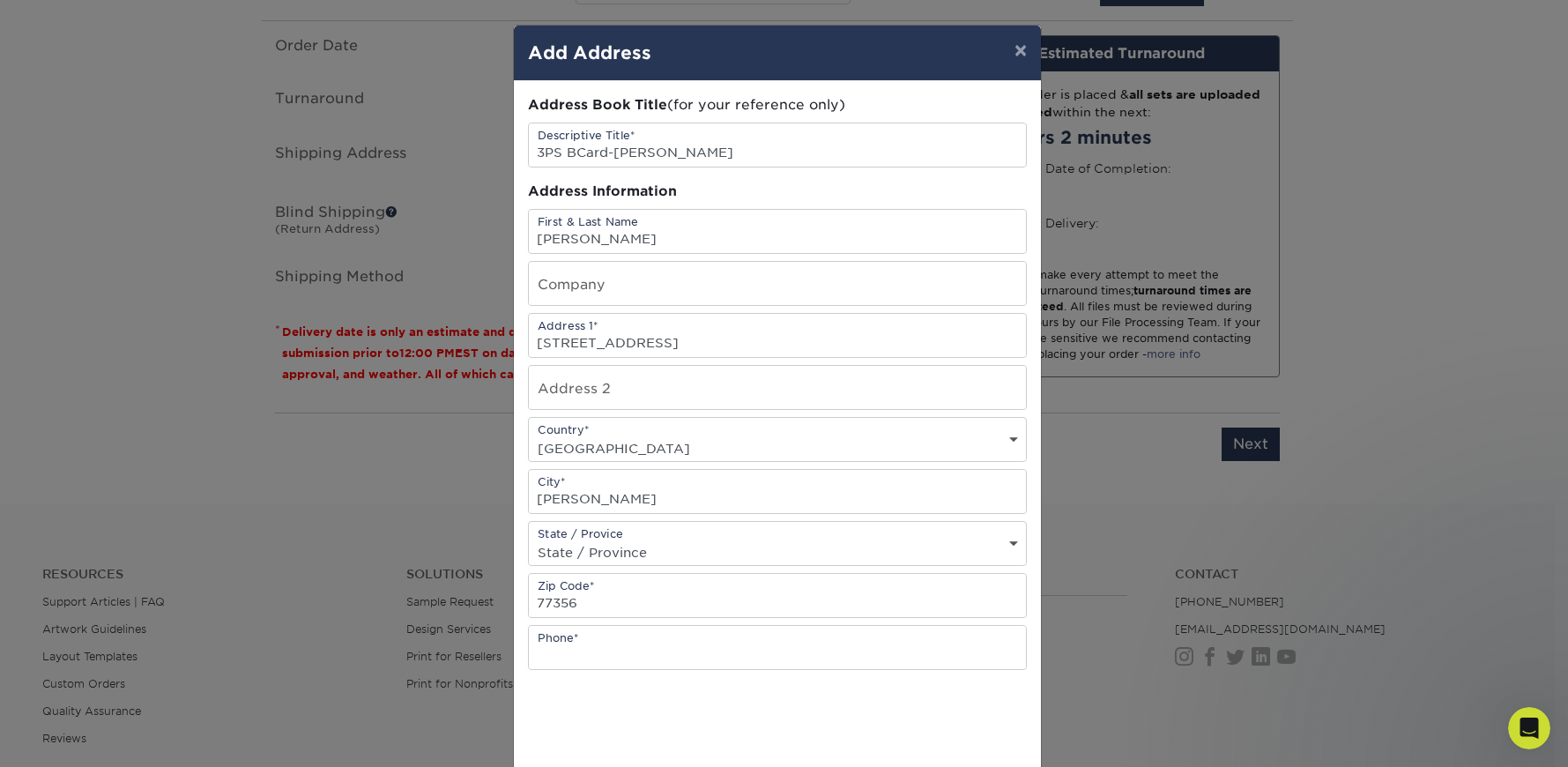
click at [610, 547] on select "State / Province Alabama Alaska Arizona Arkansas California Colorado Connecticu…" at bounding box center [777, 552] width 497 height 25
click at [529, 539] on select "State / Province Alabama Alaska Arizona Arkansas California Colorado Connecticu…" at bounding box center [777, 552] width 497 height 25
click at [614, 652] on input "text" at bounding box center [777, 647] width 497 height 43
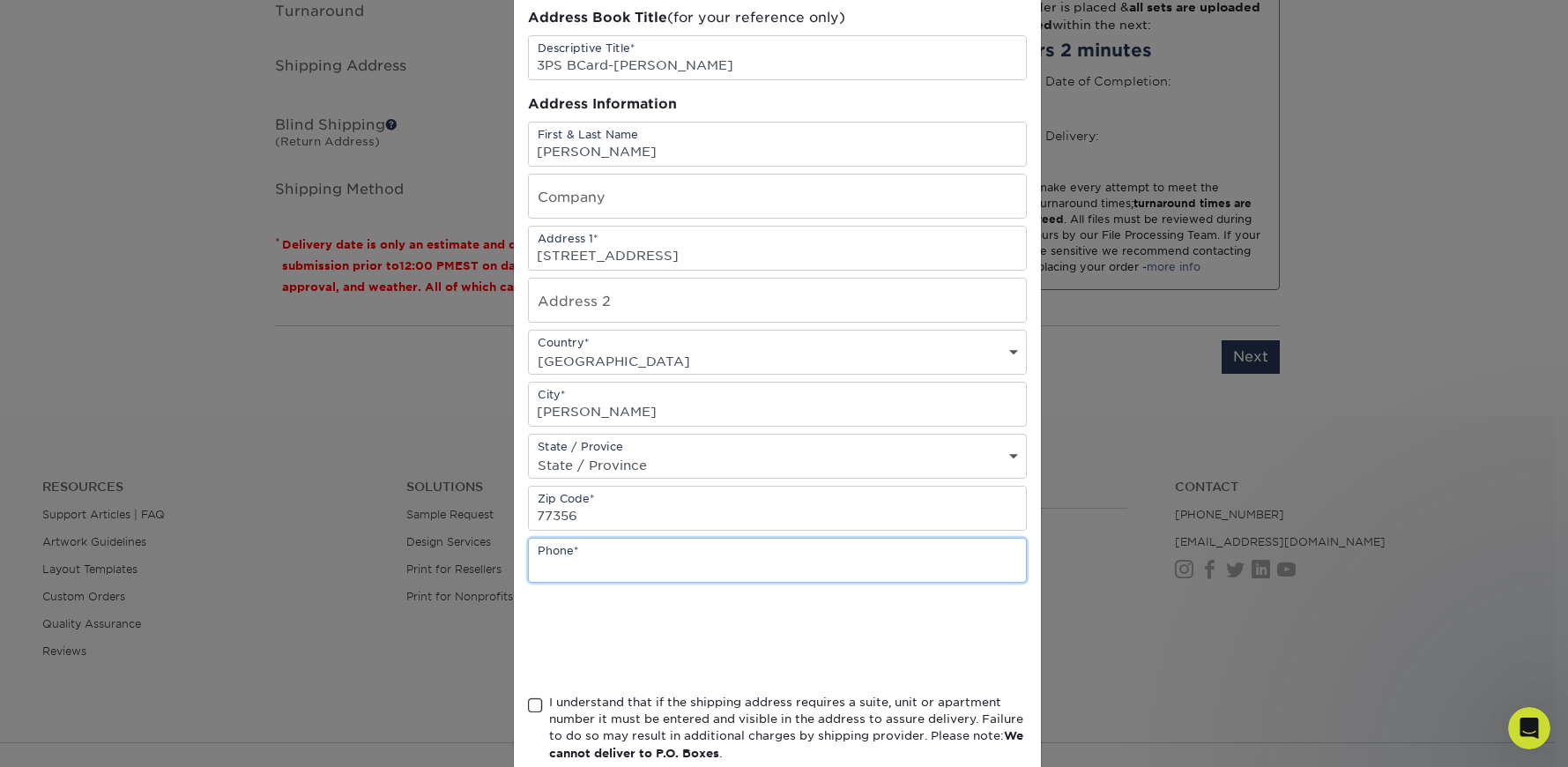
scroll to position [191, 0]
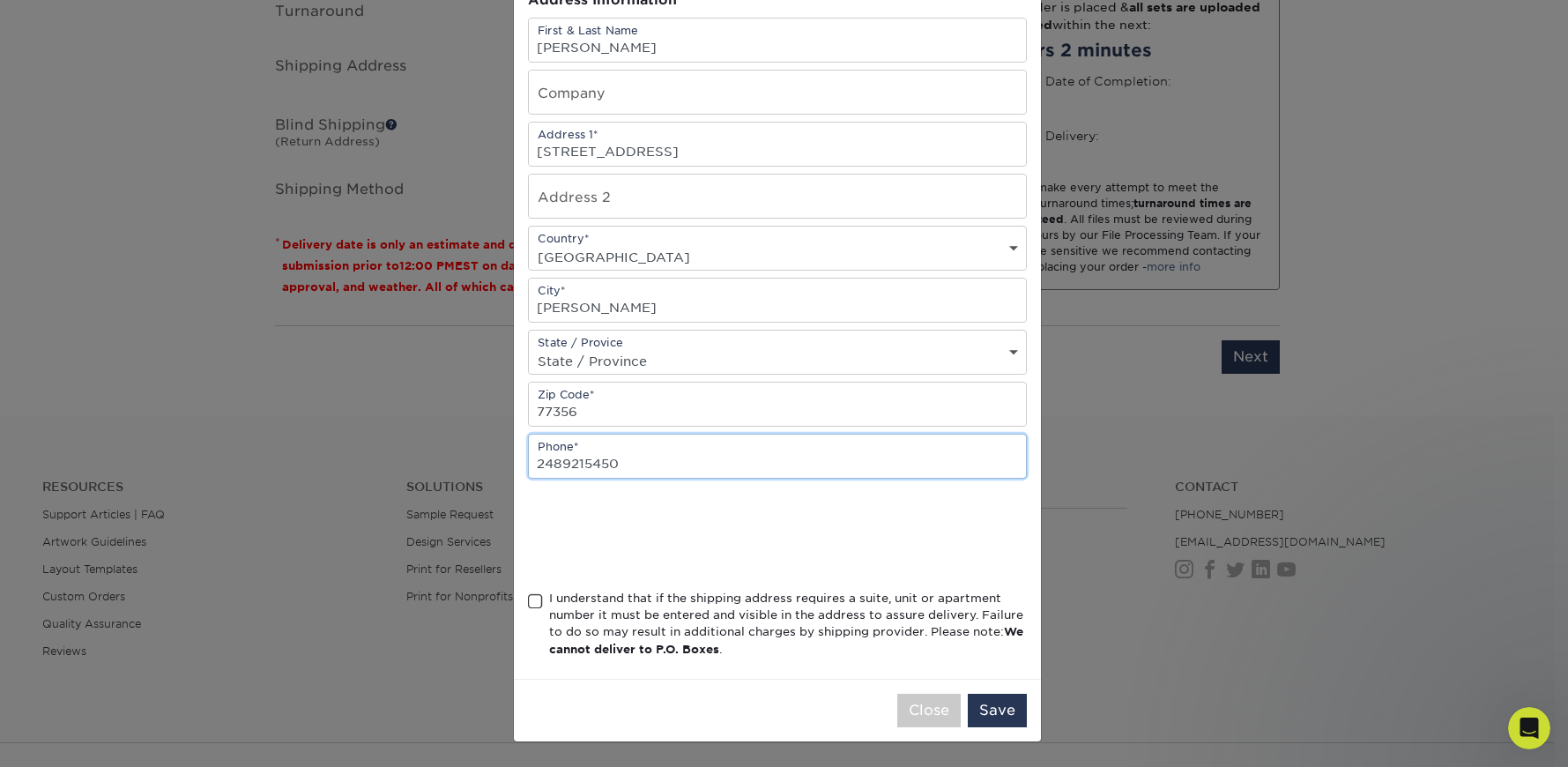
type input "2489215450"
click at [528, 602] on span at bounding box center [536, 601] width 15 height 17
click at [0, 0] on input "I understand that if the shipping address requires a suite, unit or apartment n…" at bounding box center [0, 0] width 0 height 0
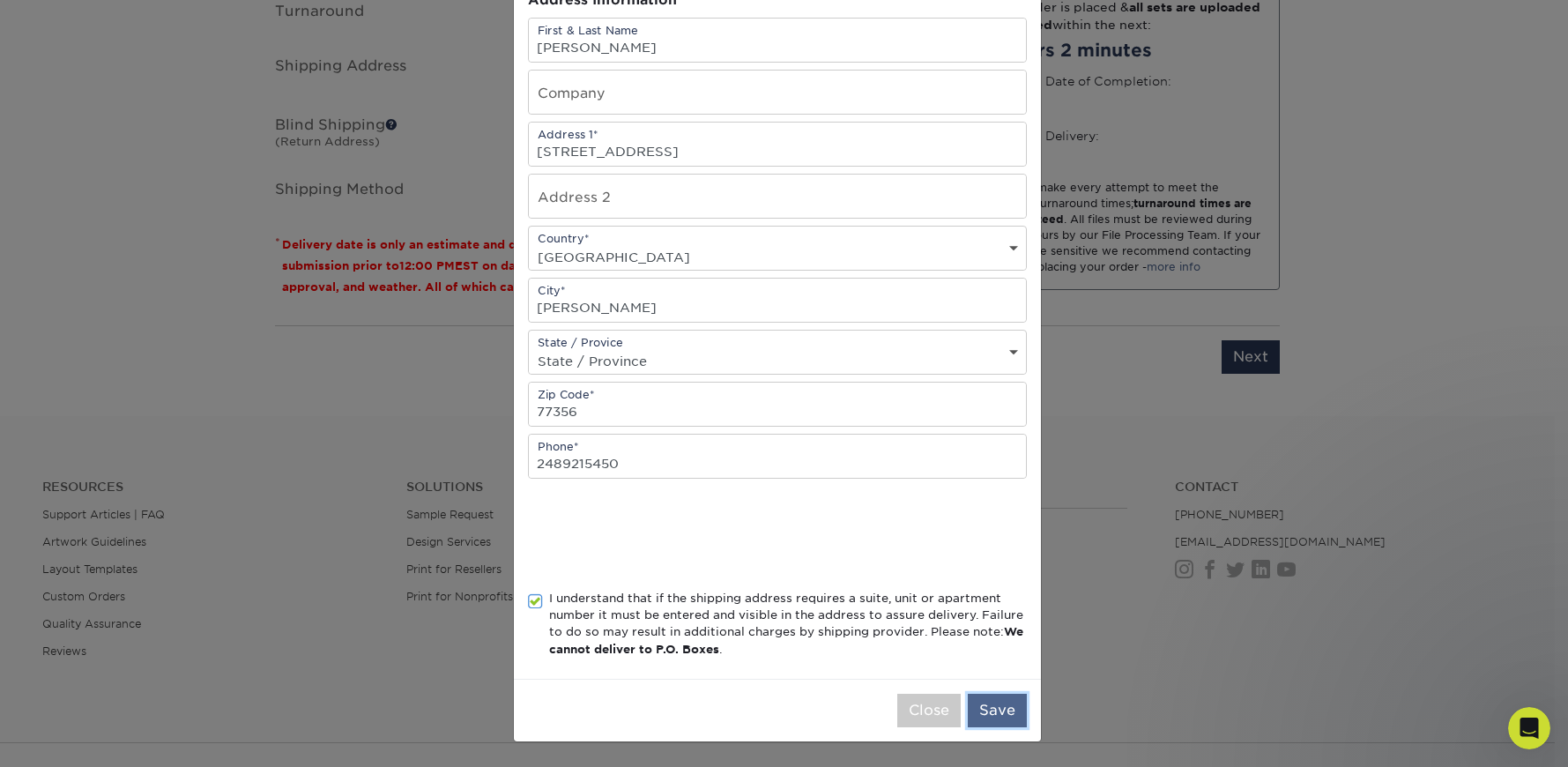
click at [993, 708] on button "Save" at bounding box center [998, 709] width 60 height 33
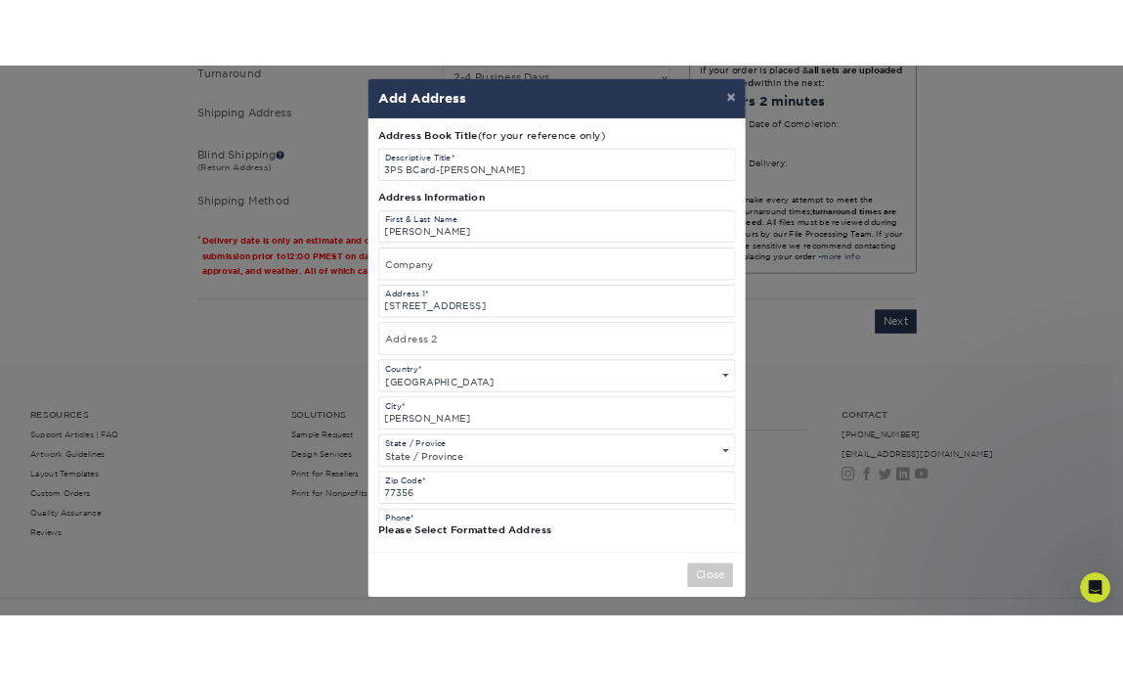
scroll to position [0, 0]
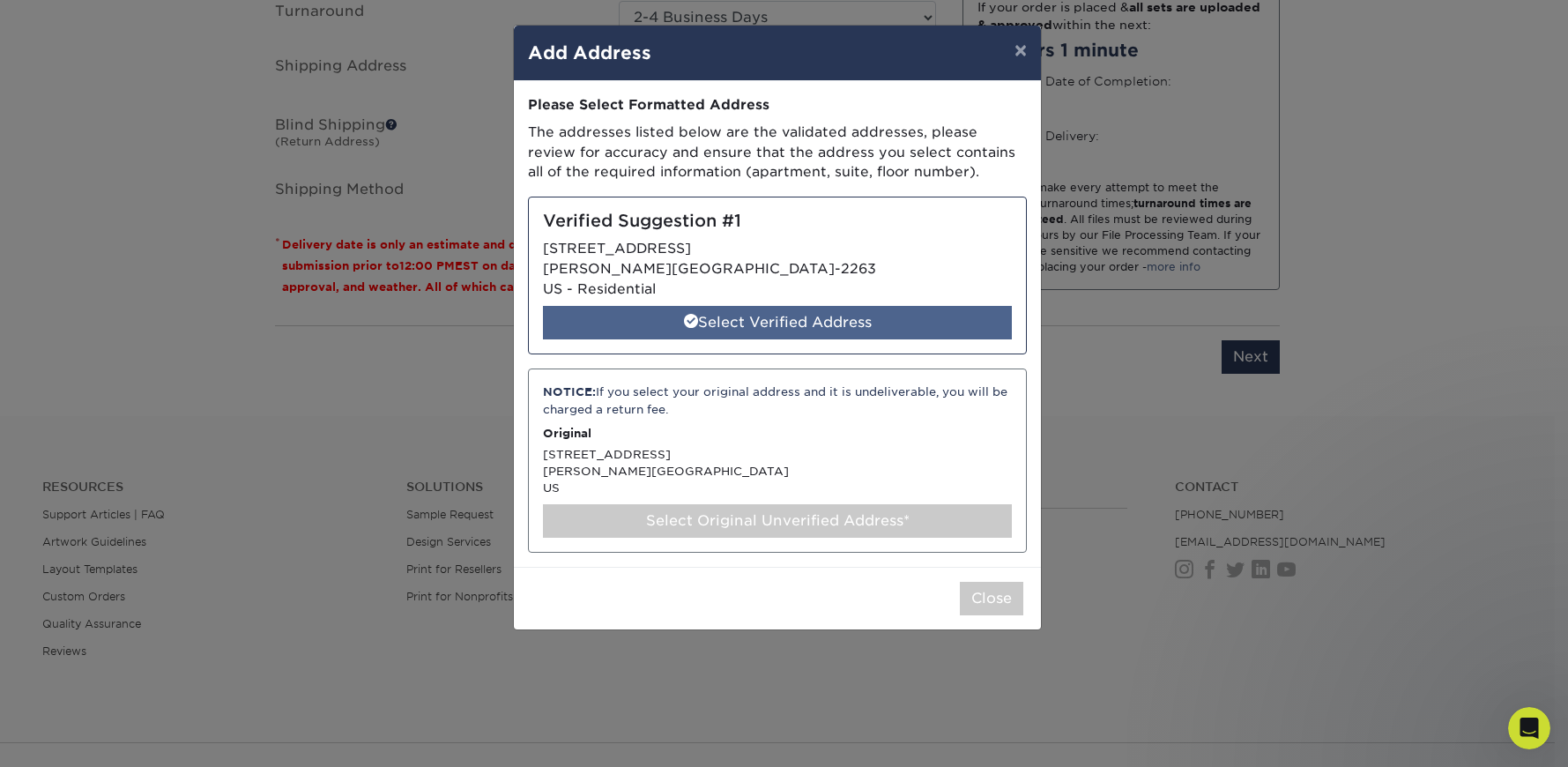
click at [800, 321] on div "Select Verified Address" at bounding box center [777, 322] width 469 height 33
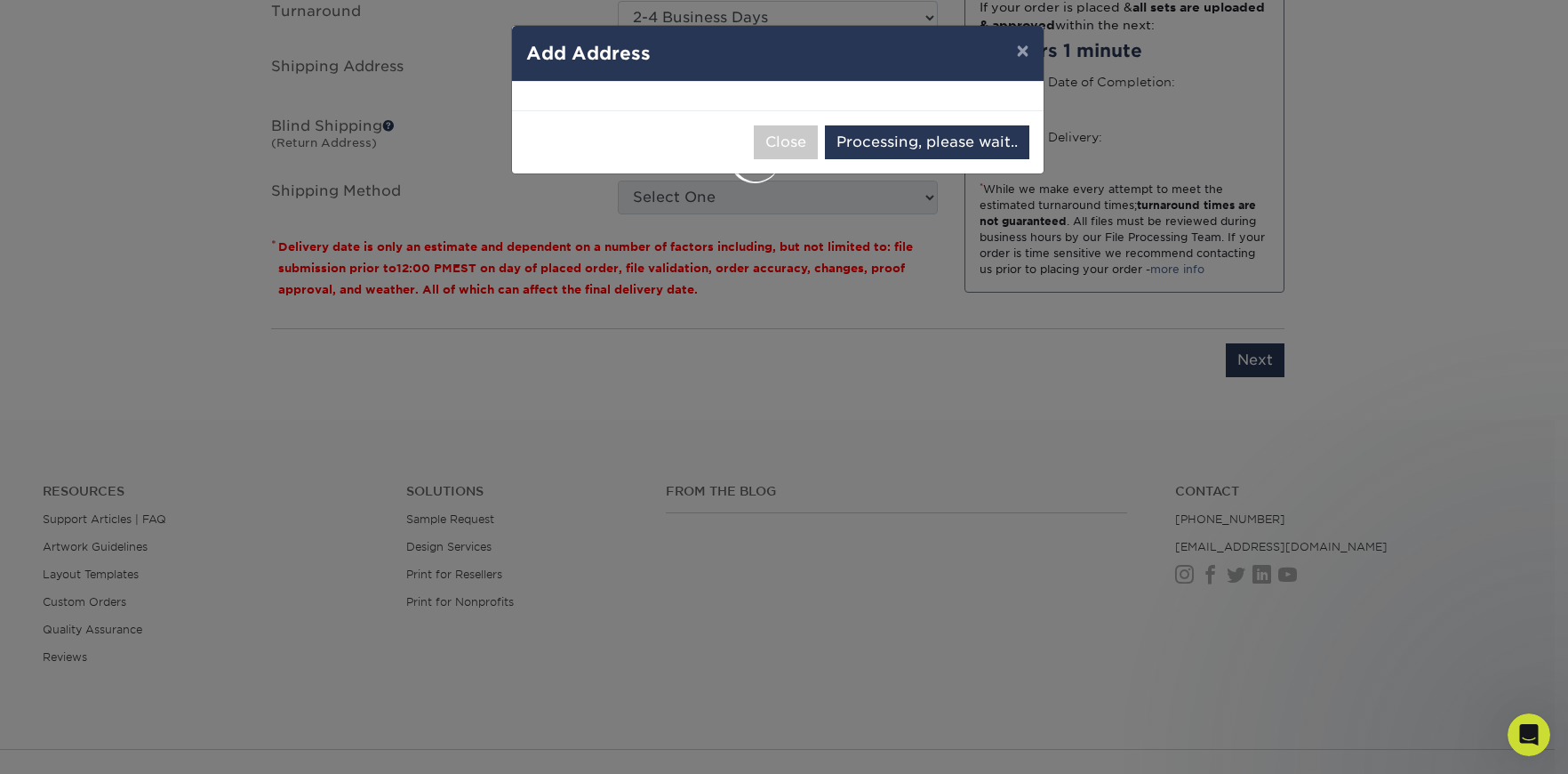
select select "286045"
